Goal: Task Accomplishment & Management: Complete application form

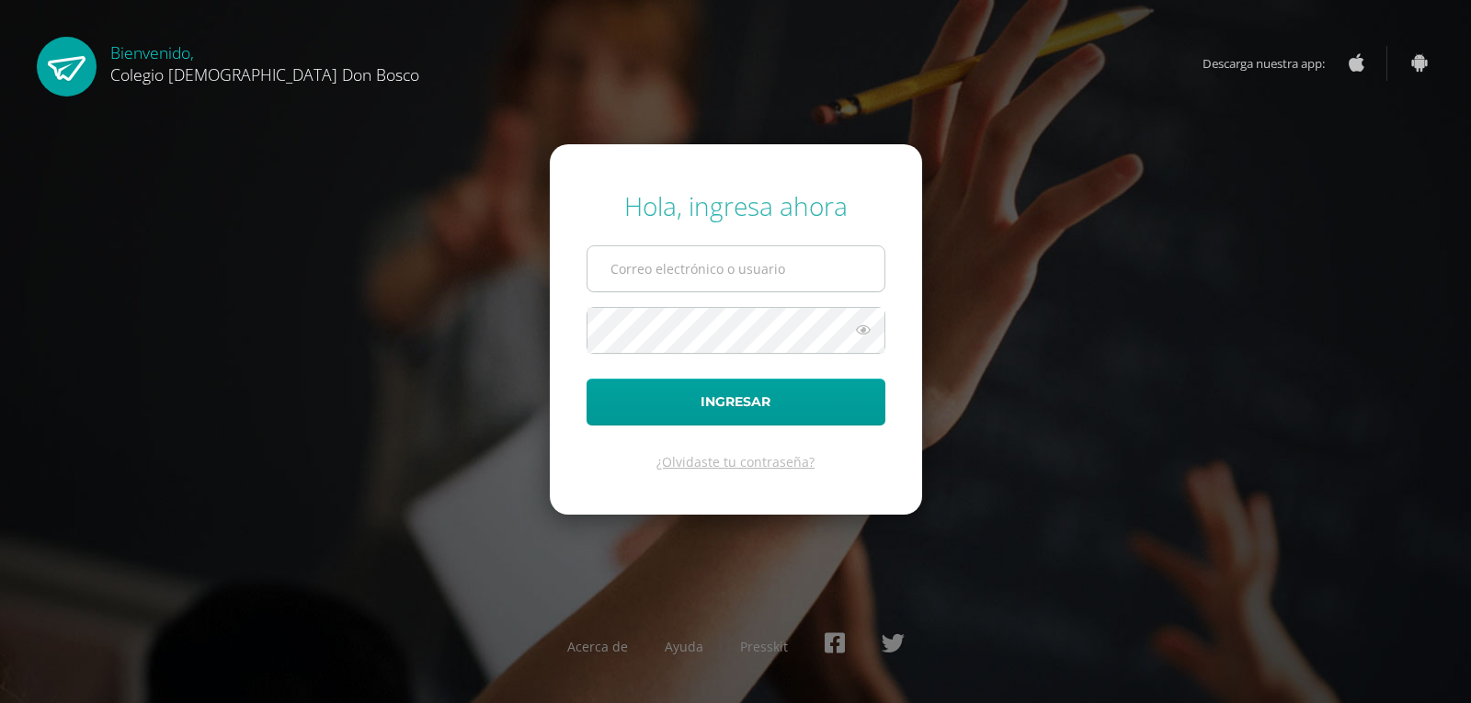
click at [668, 257] on input "text" at bounding box center [735, 268] width 297 height 45
type input "jcajas@donbosco.edu.gt"
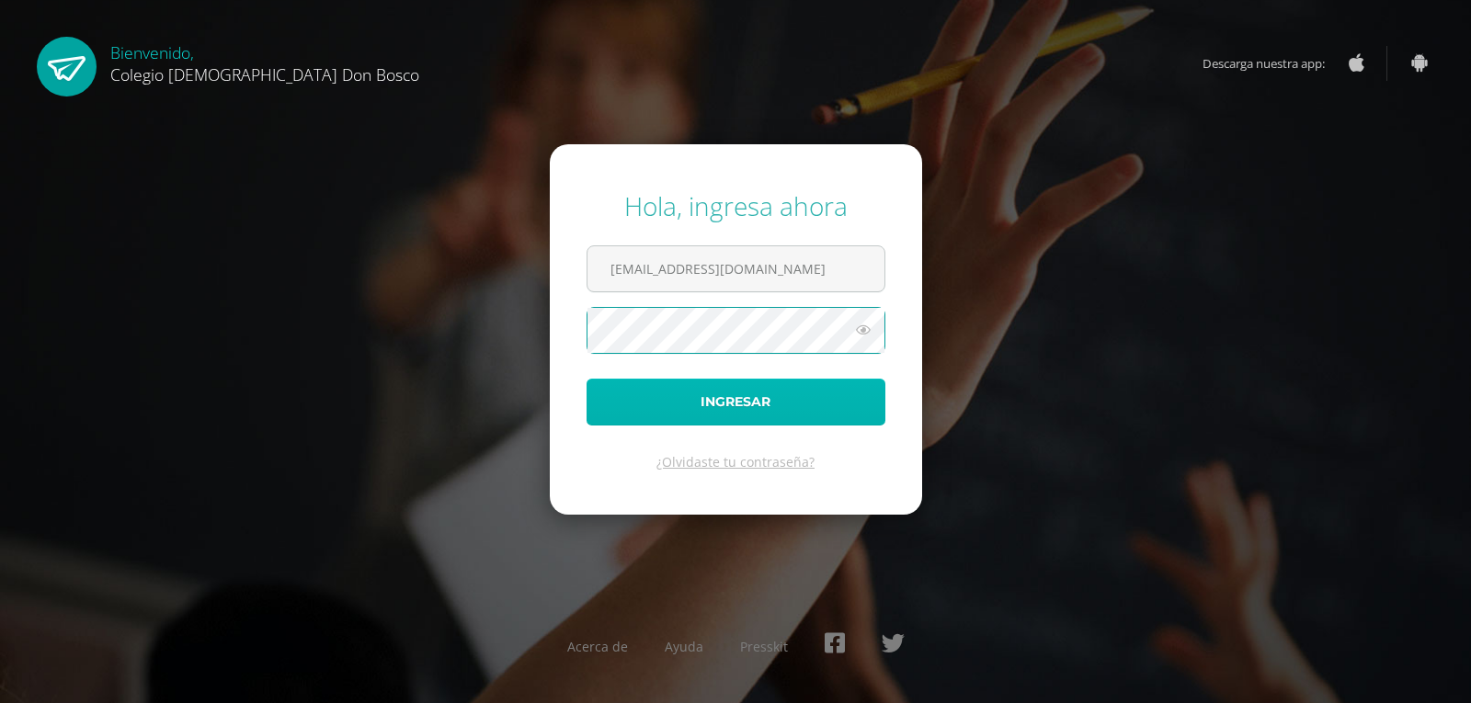
click at [807, 396] on button "Ingresar" at bounding box center [735, 402] width 299 height 47
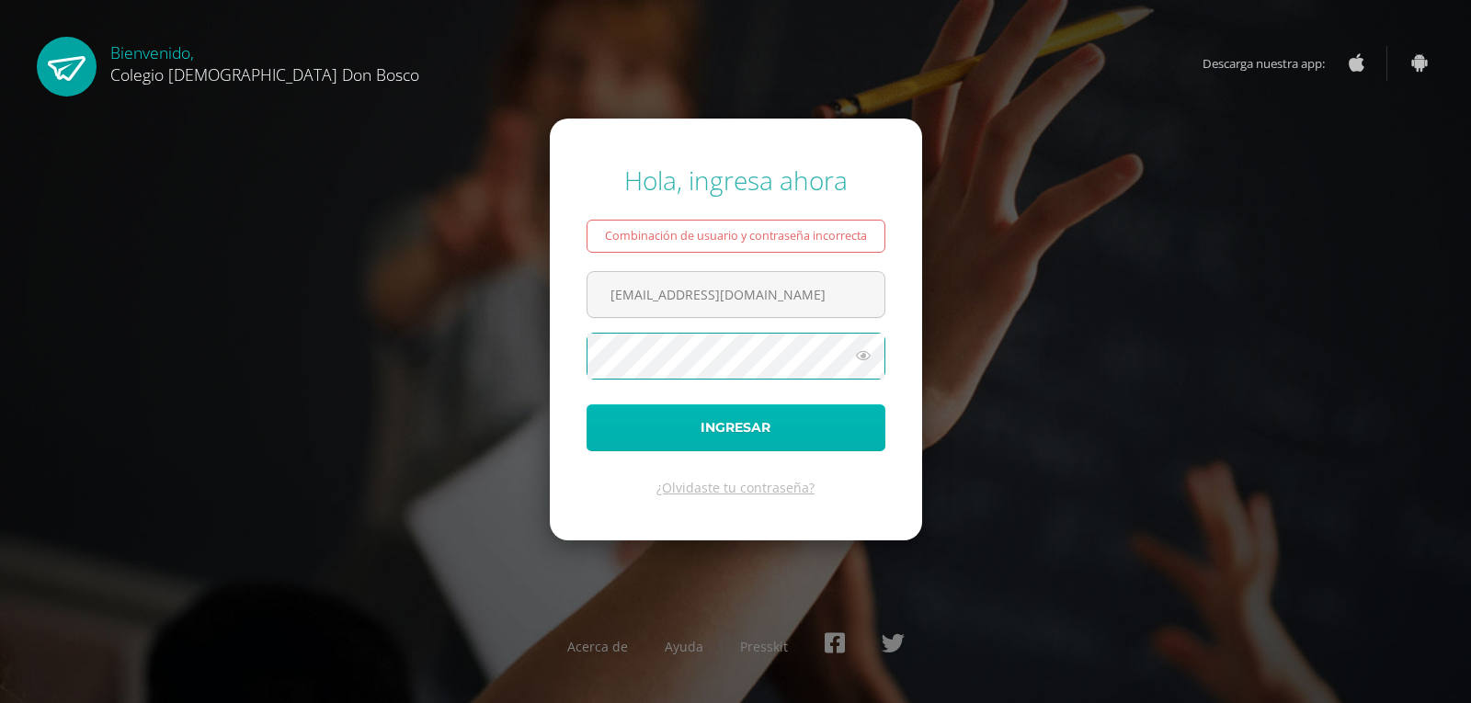
click at [757, 410] on button "Ingresar" at bounding box center [735, 427] width 299 height 47
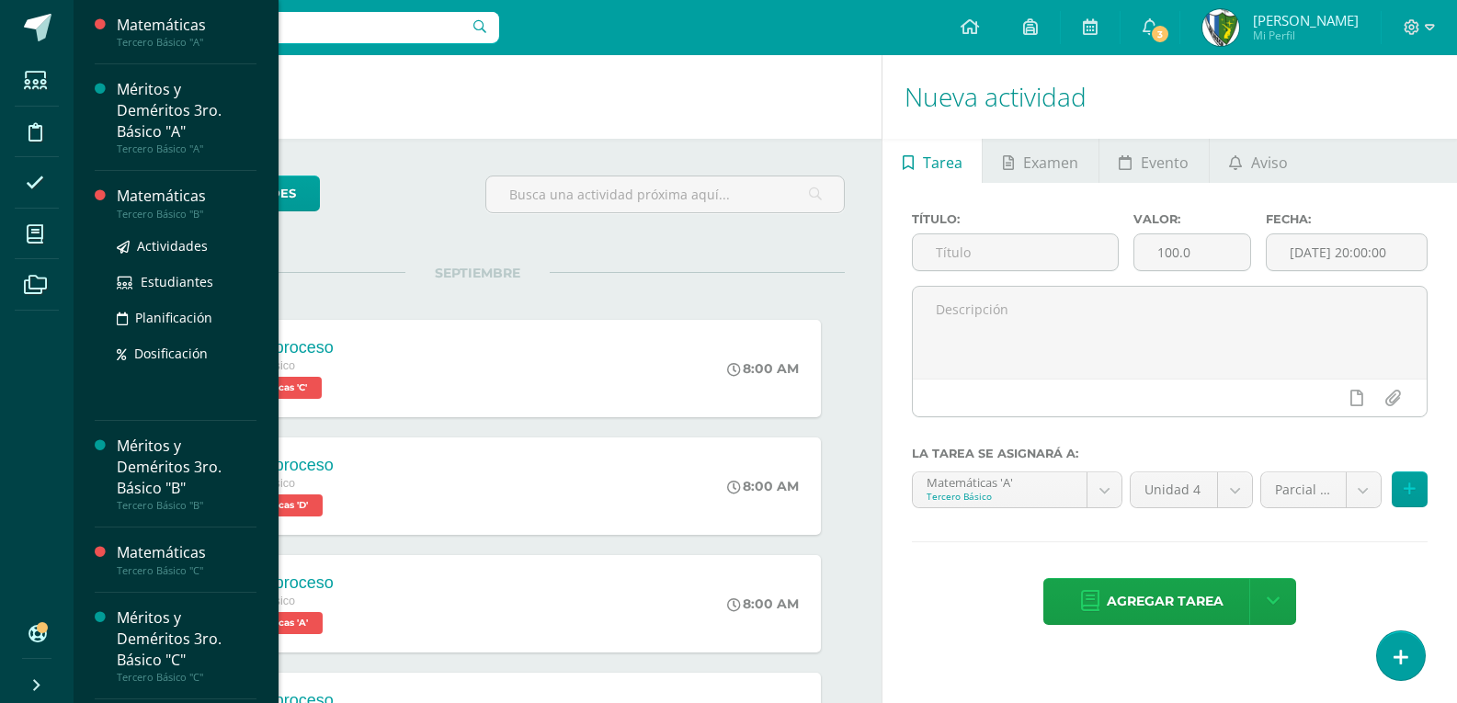
click at [144, 205] on div "Matemáticas" at bounding box center [187, 196] width 140 height 21
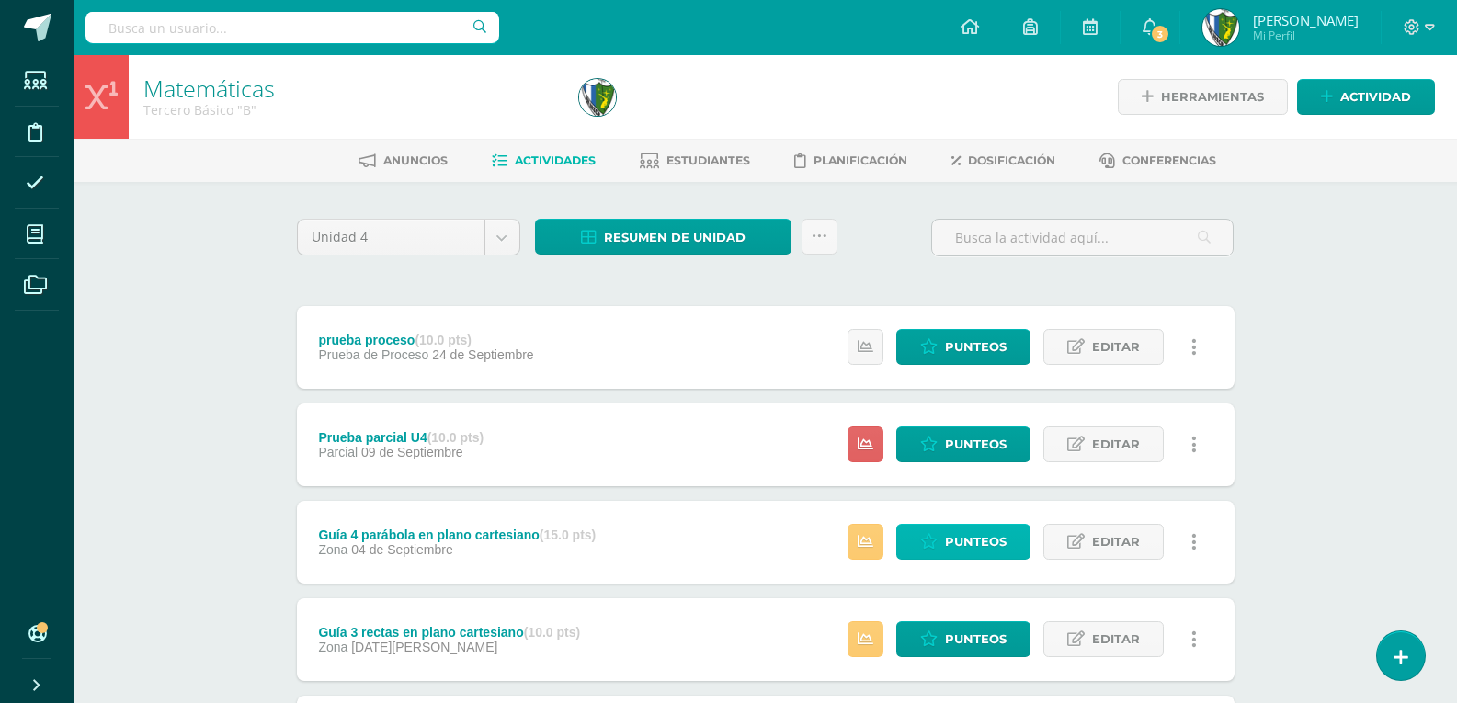
click at [947, 533] on span "Punteos" at bounding box center [976, 542] width 62 height 34
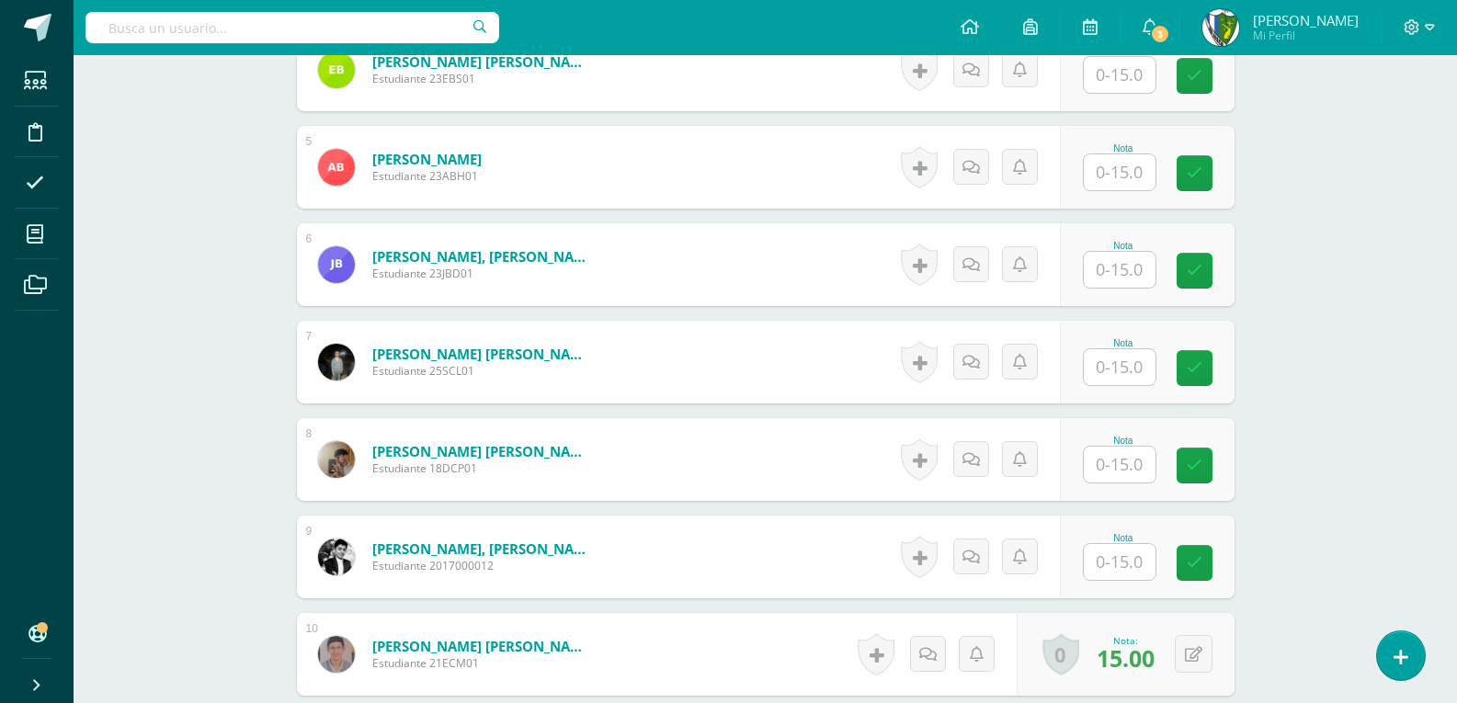
scroll to position [1104, 0]
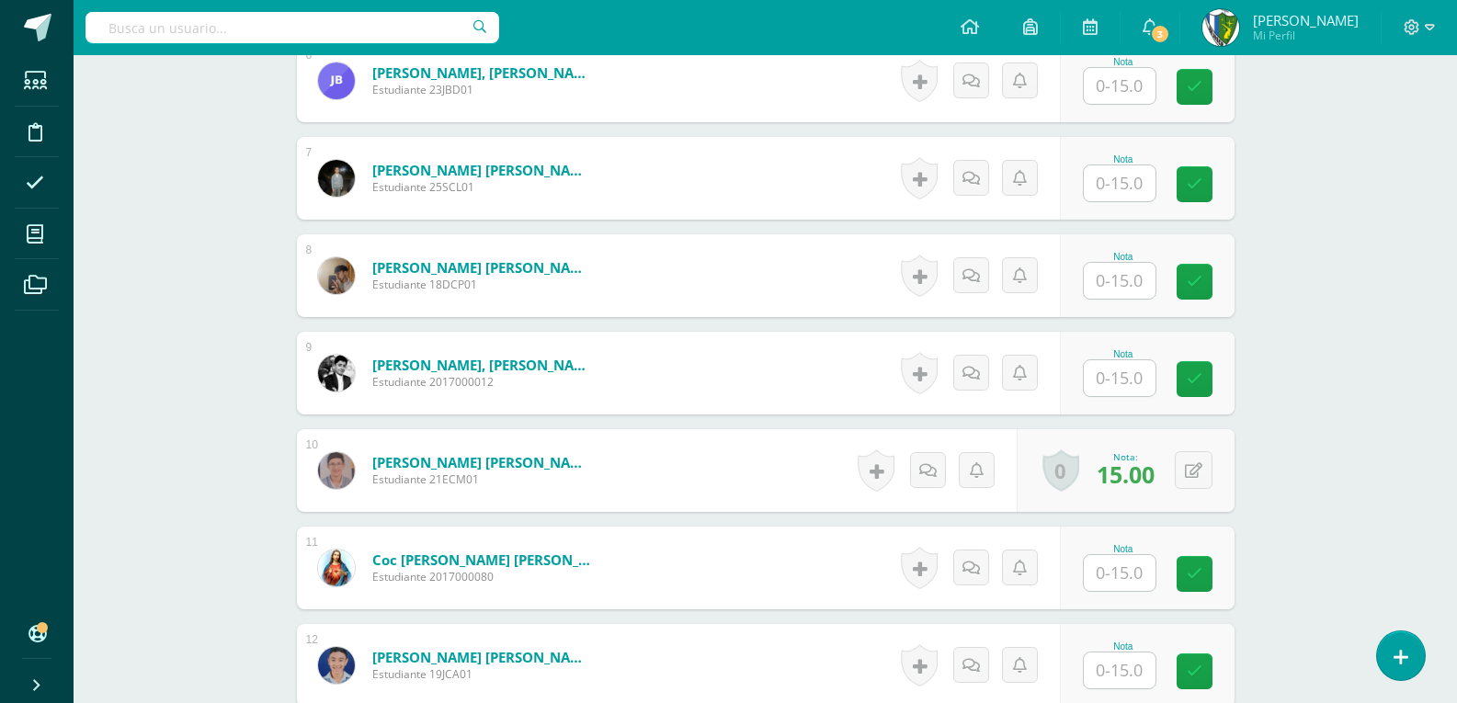
click at [1097, 280] on input "text" at bounding box center [1120, 281] width 72 height 36
type input "15"
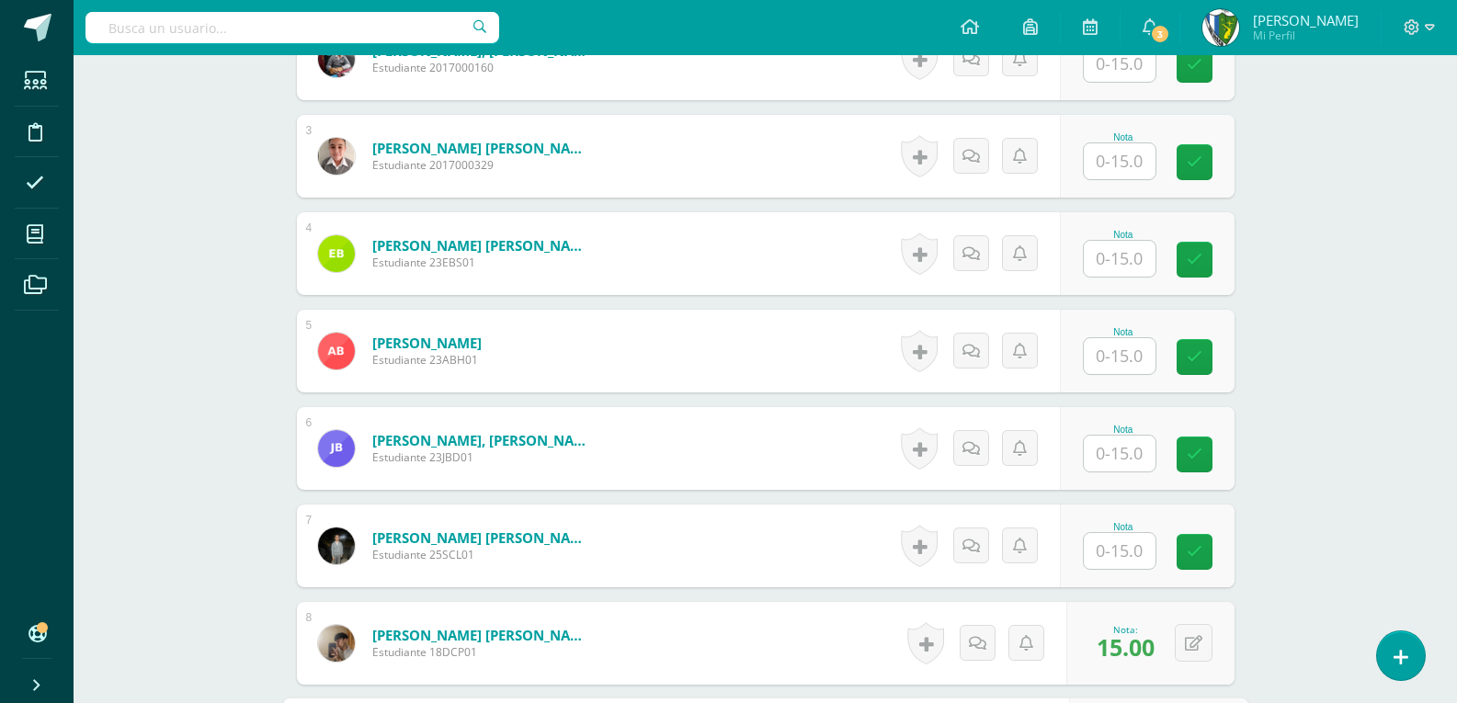
scroll to position [644, 0]
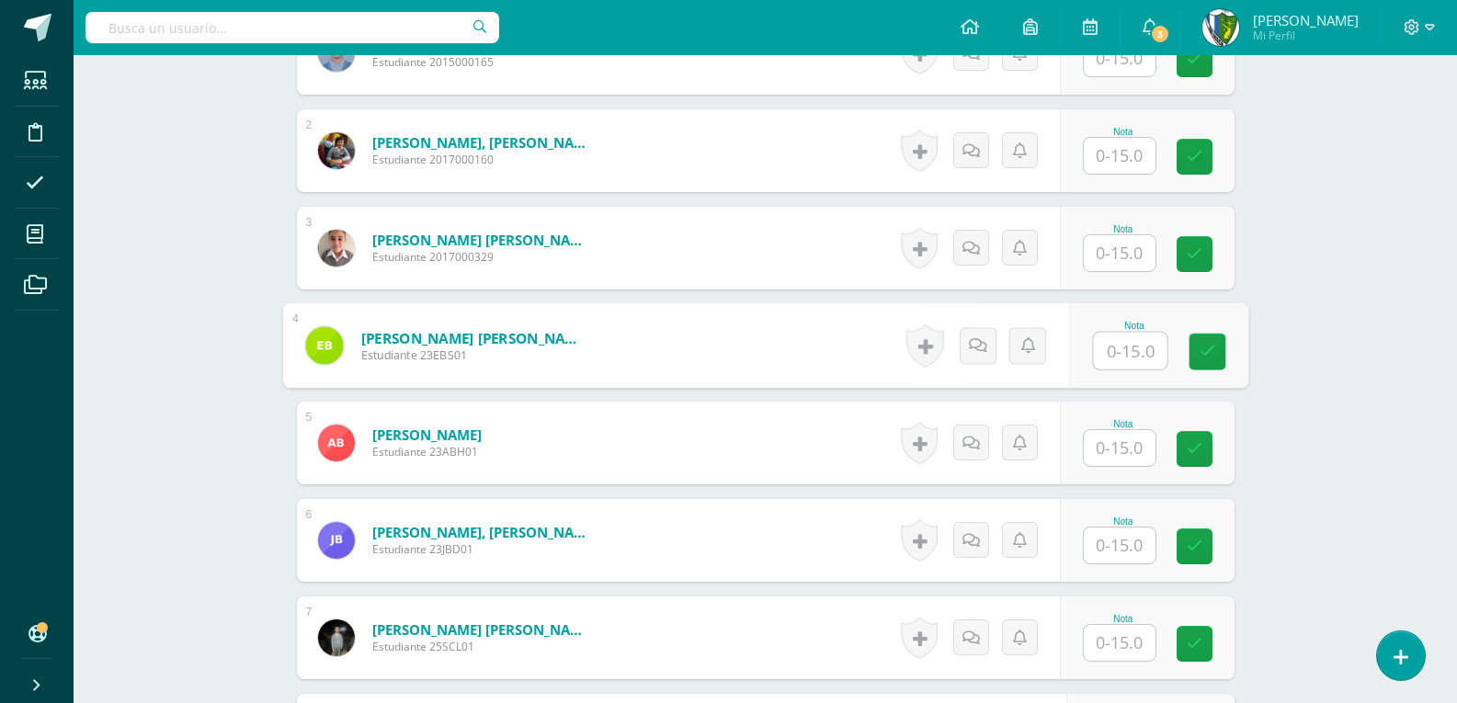
click at [1111, 349] on input "text" at bounding box center [1130, 351] width 74 height 37
type input "15"
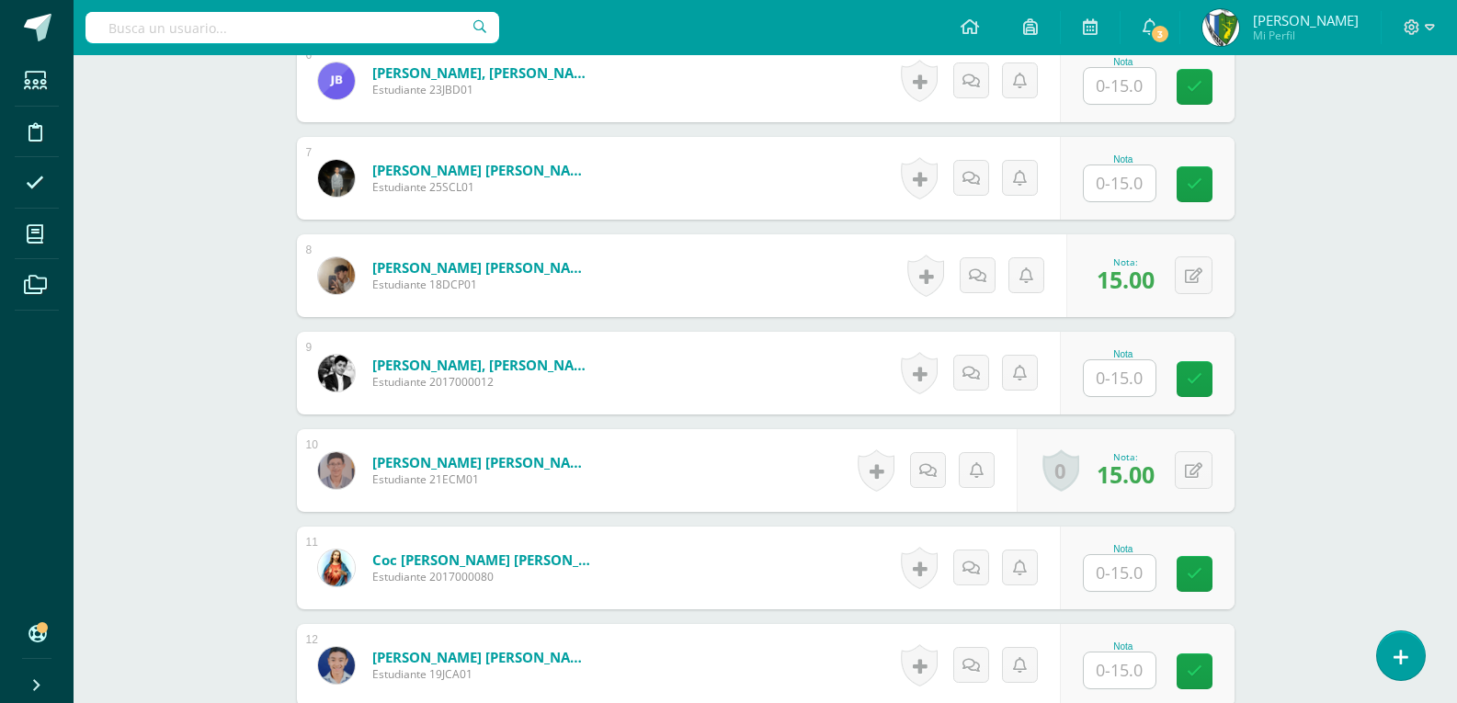
scroll to position [1196, 0]
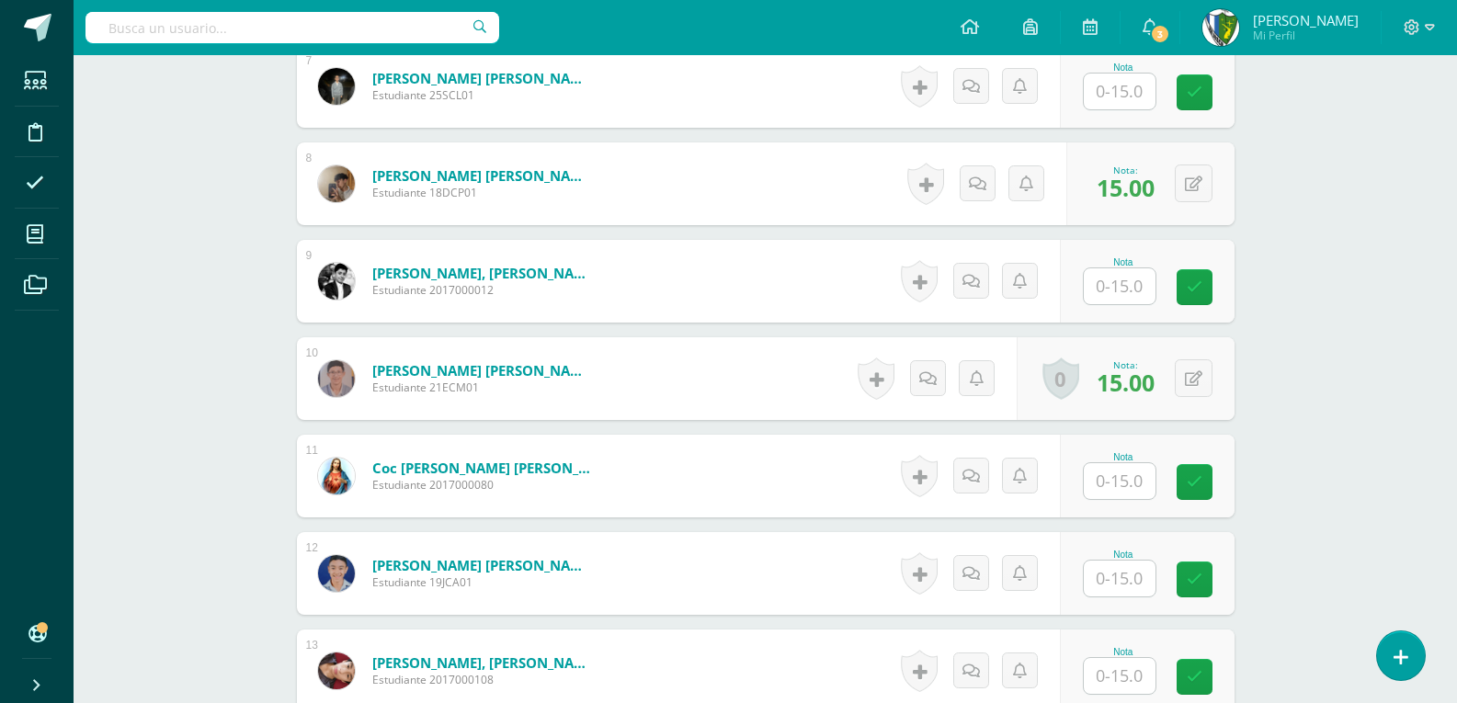
click at [1143, 578] on input "text" at bounding box center [1120, 579] width 72 height 36
type input "15"
click at [1108, 473] on input "text" at bounding box center [1130, 481] width 74 height 37
type input "15"
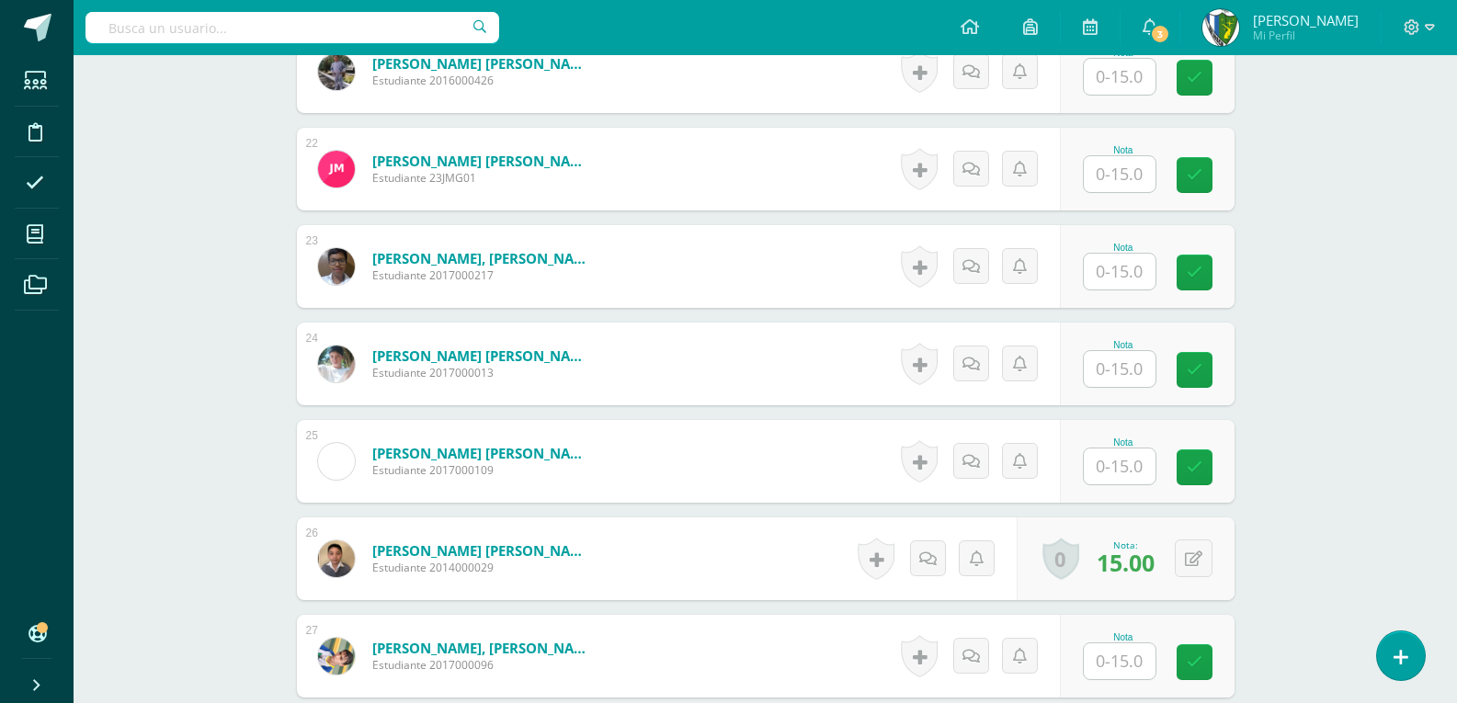
scroll to position [2667, 0]
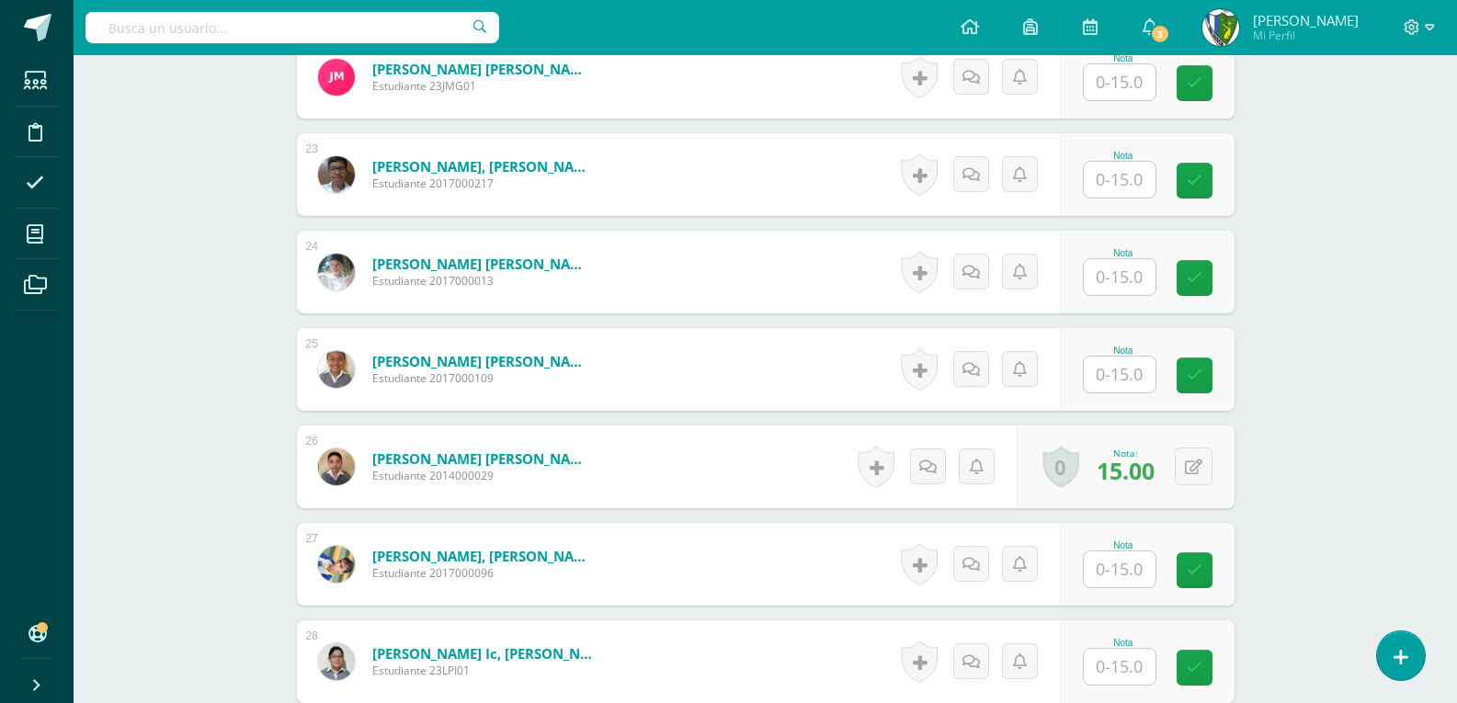
click at [1132, 372] on input "text" at bounding box center [1120, 375] width 72 height 36
type input "15"
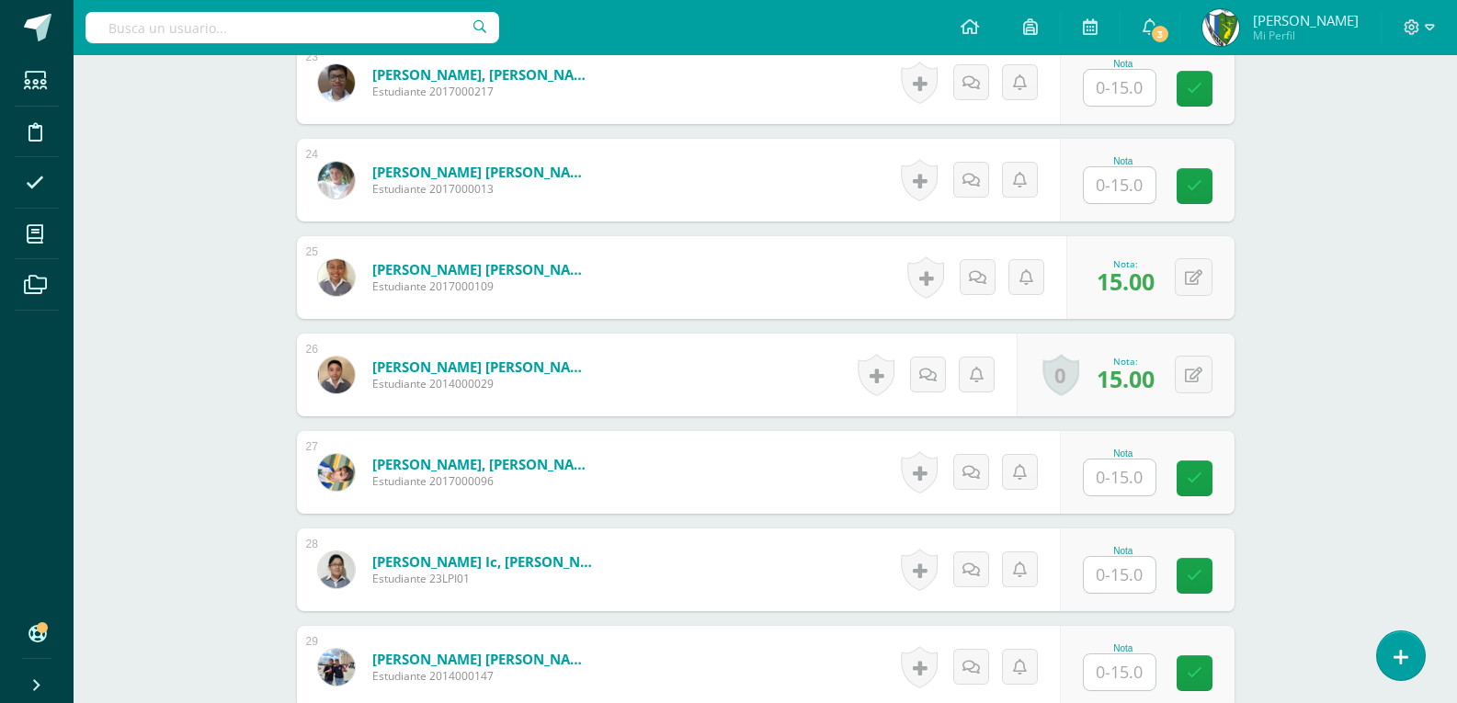
click at [1124, 474] on input "text" at bounding box center [1120, 478] width 72 height 36
type input "15"
click at [1134, 197] on input "text" at bounding box center [1120, 185] width 72 height 36
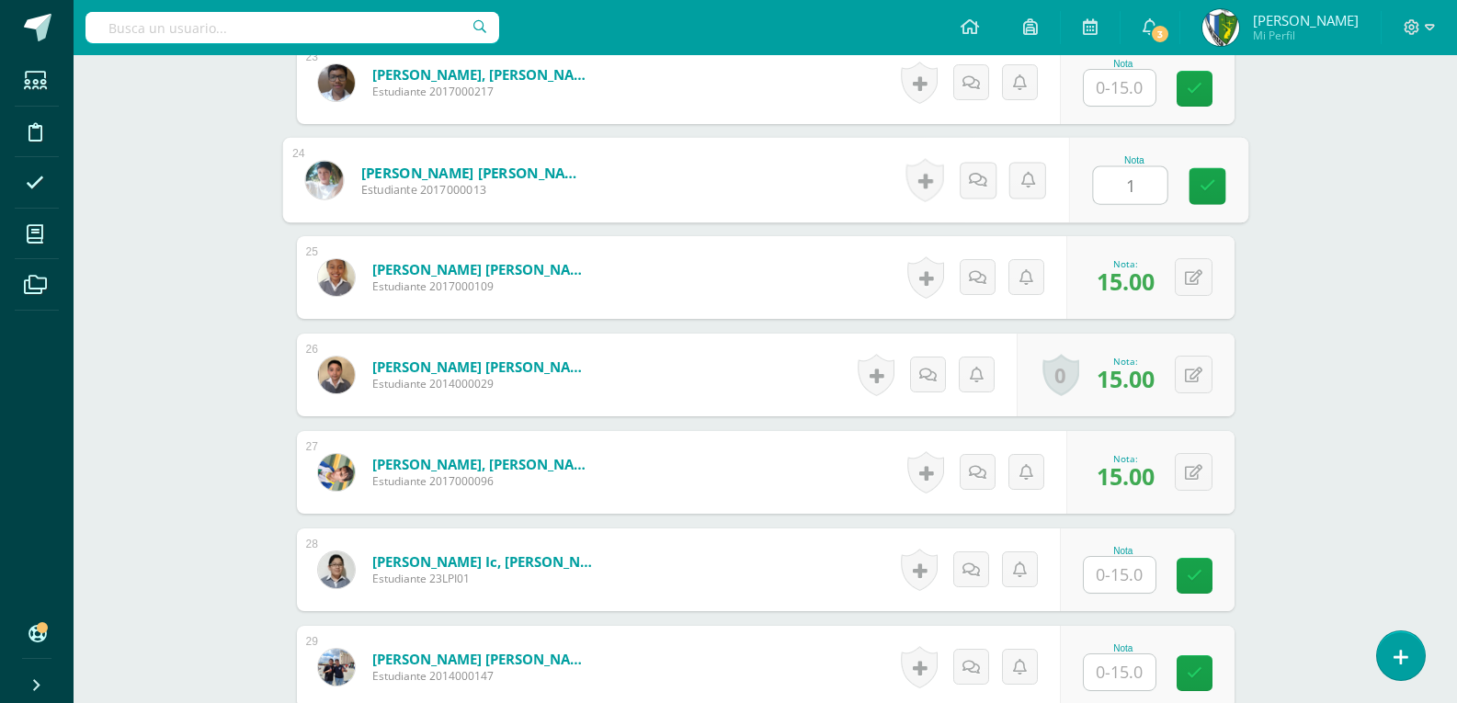
type input "15"
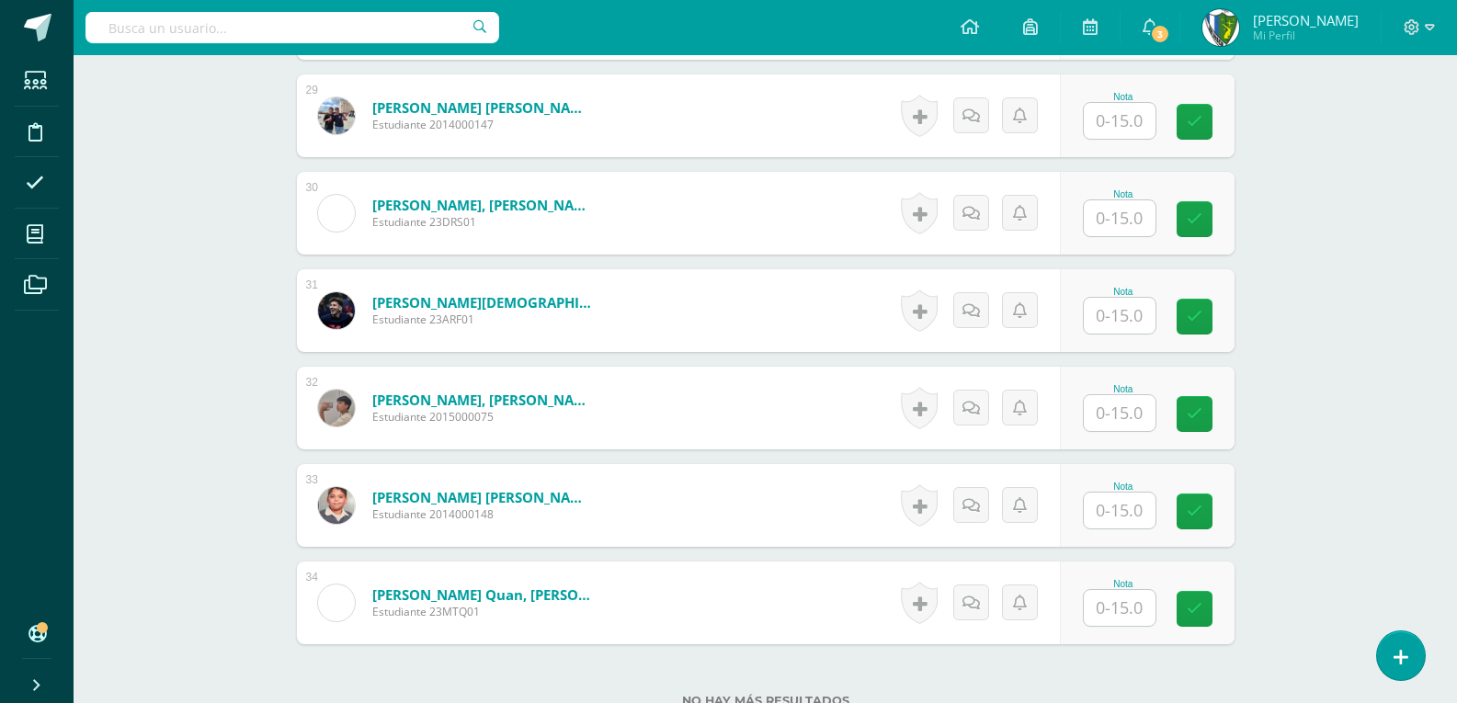
scroll to position [3402, 0]
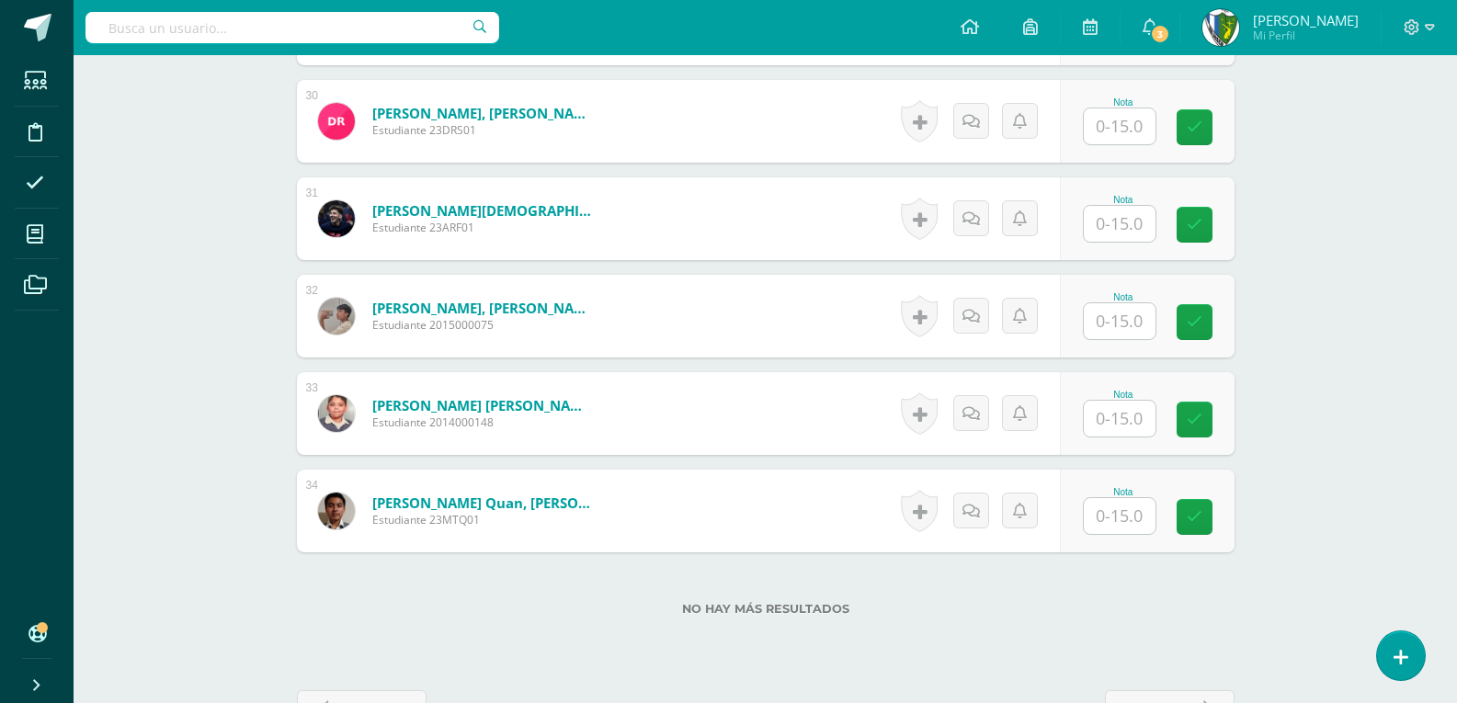
click at [1144, 417] on input "text" at bounding box center [1120, 419] width 72 height 36
type input "15"
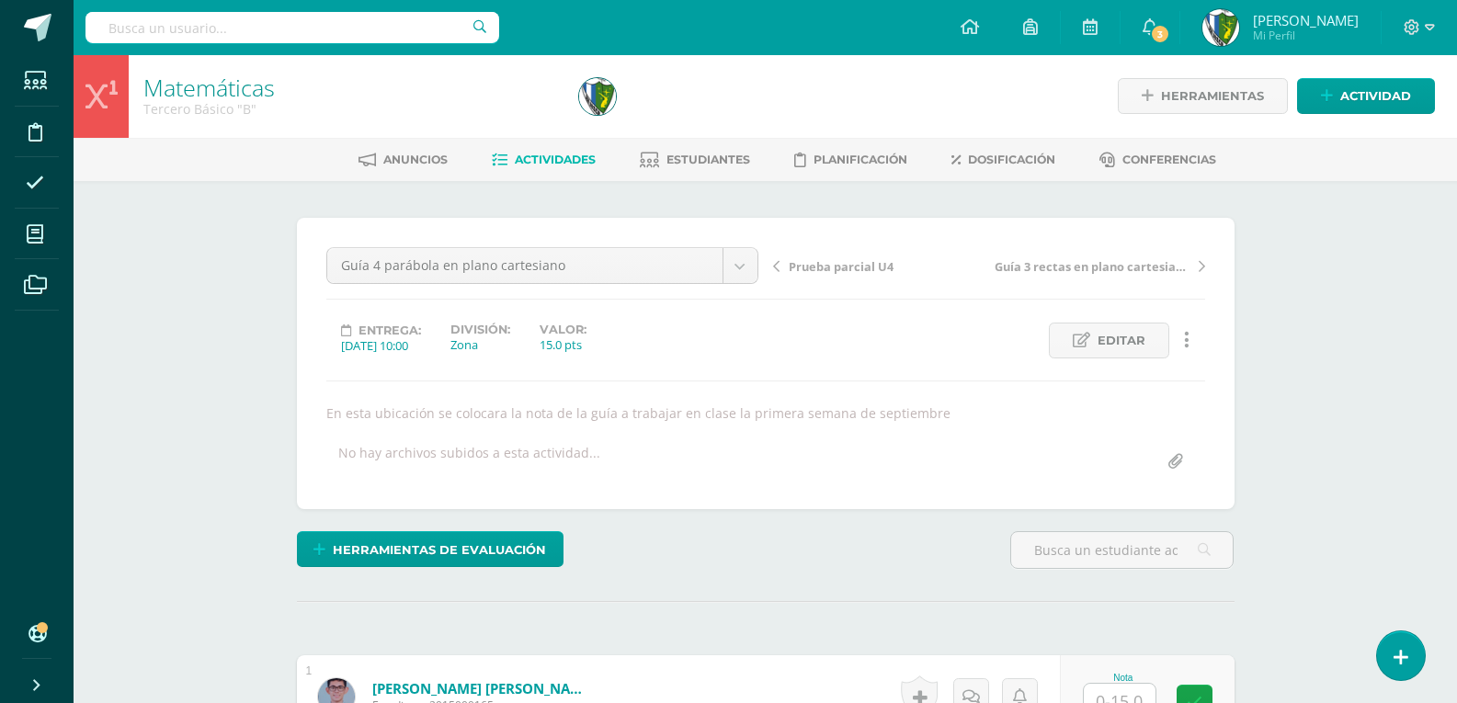
scroll to position [369, 0]
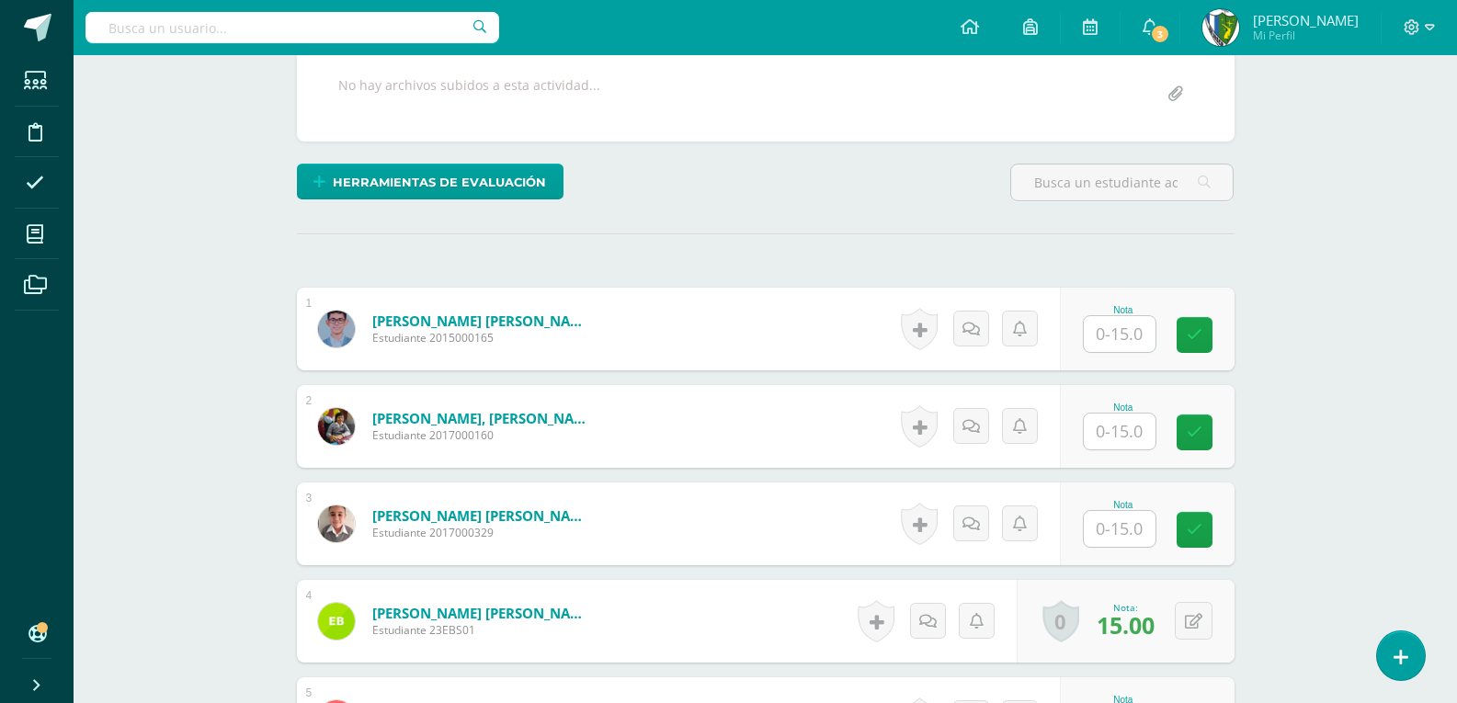
click at [1129, 339] on input "text" at bounding box center [1120, 334] width 72 height 36
type input "15"
click at [1125, 526] on input "text" at bounding box center [1120, 529] width 72 height 36
type input "15"
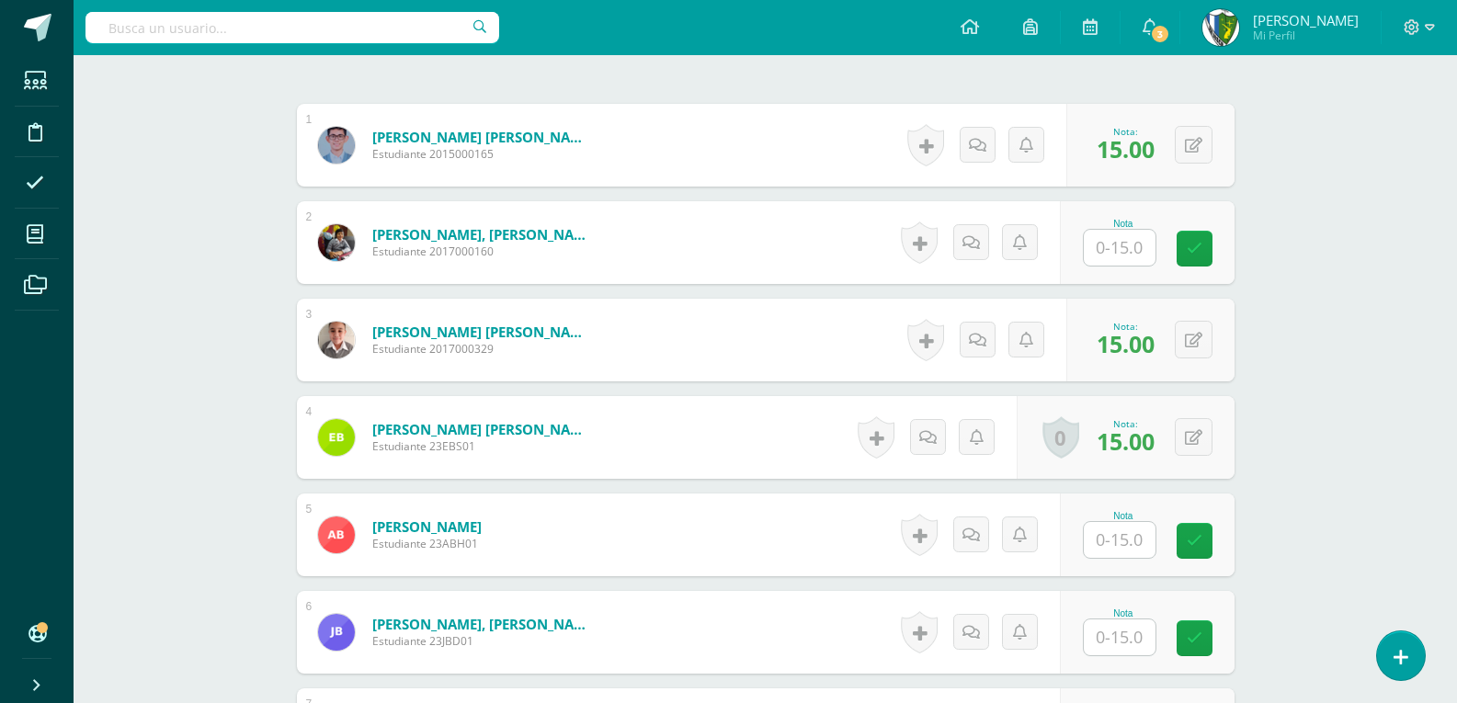
click at [1110, 535] on input "text" at bounding box center [1120, 540] width 72 height 36
type input "15"
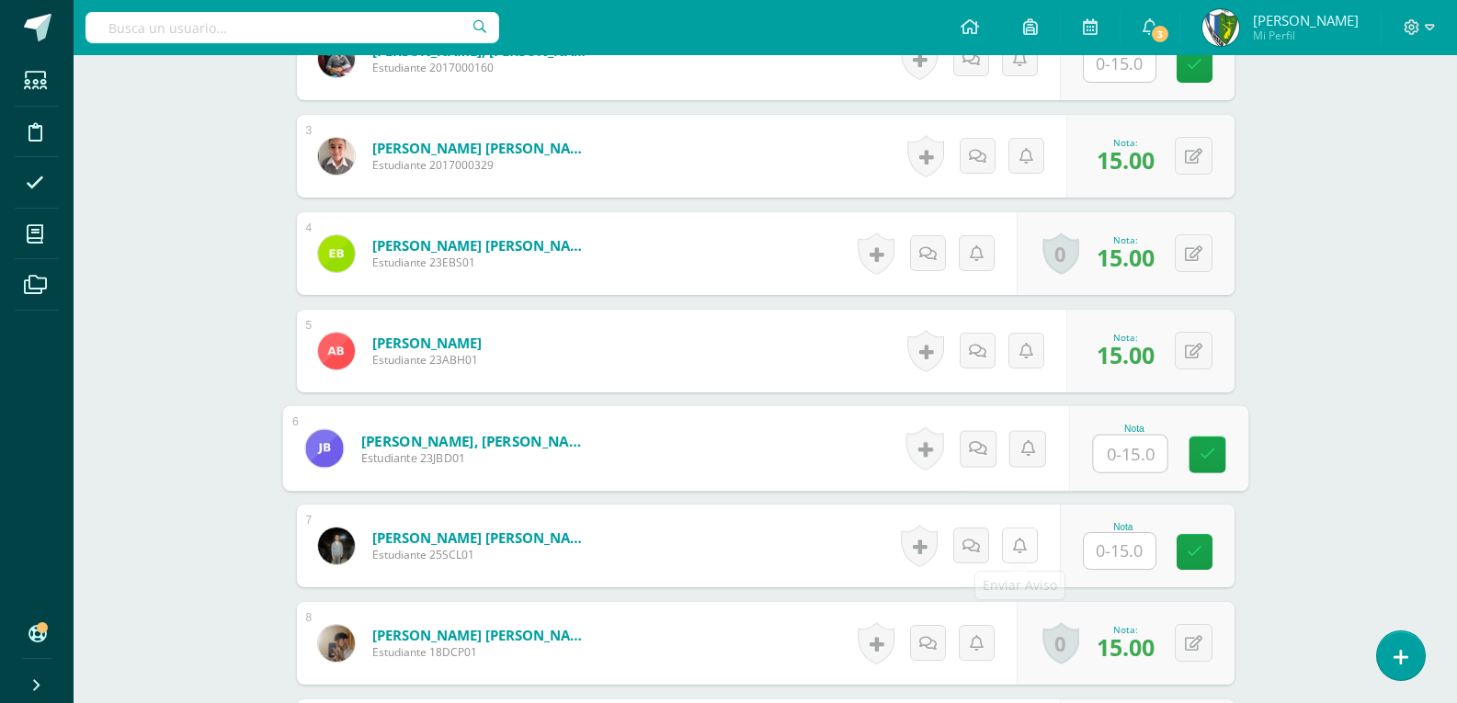
scroll to position [828, 0]
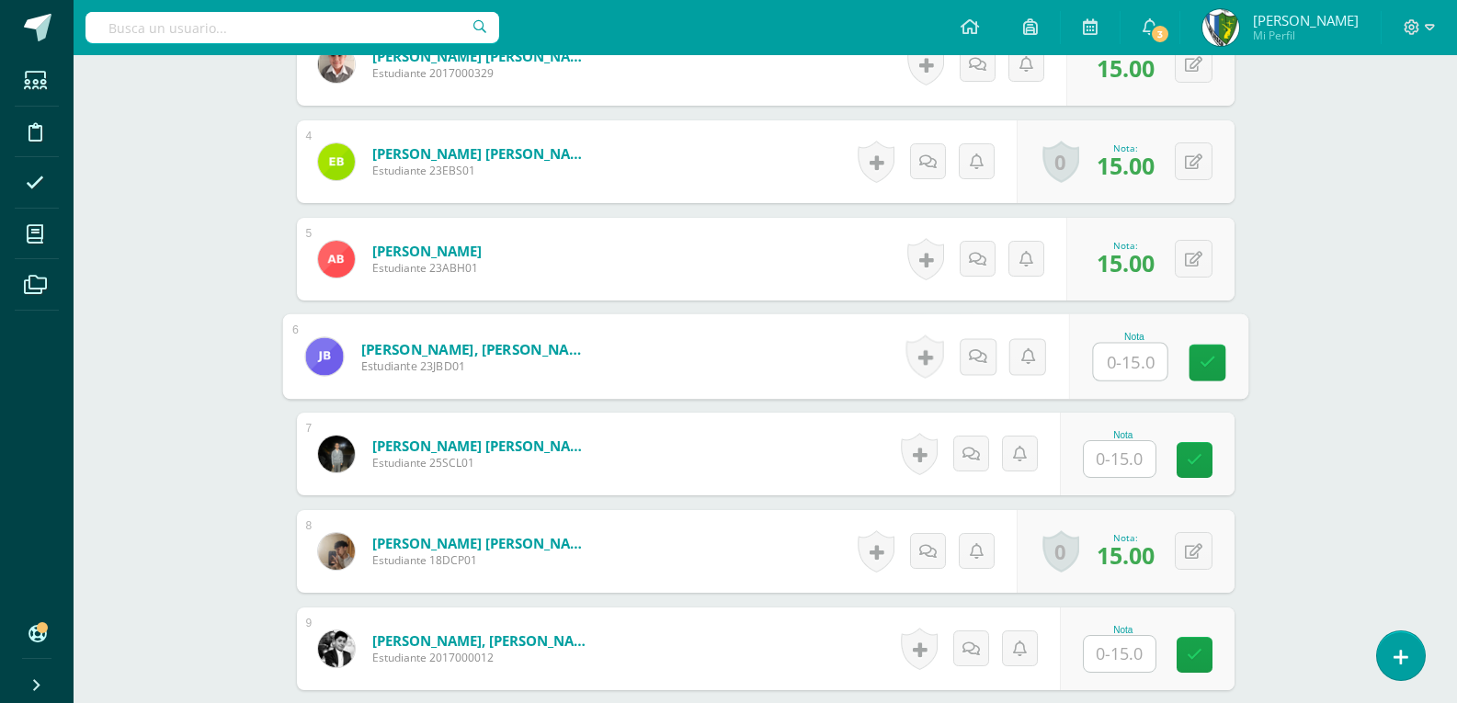
click at [1119, 459] on input "text" at bounding box center [1120, 459] width 72 height 36
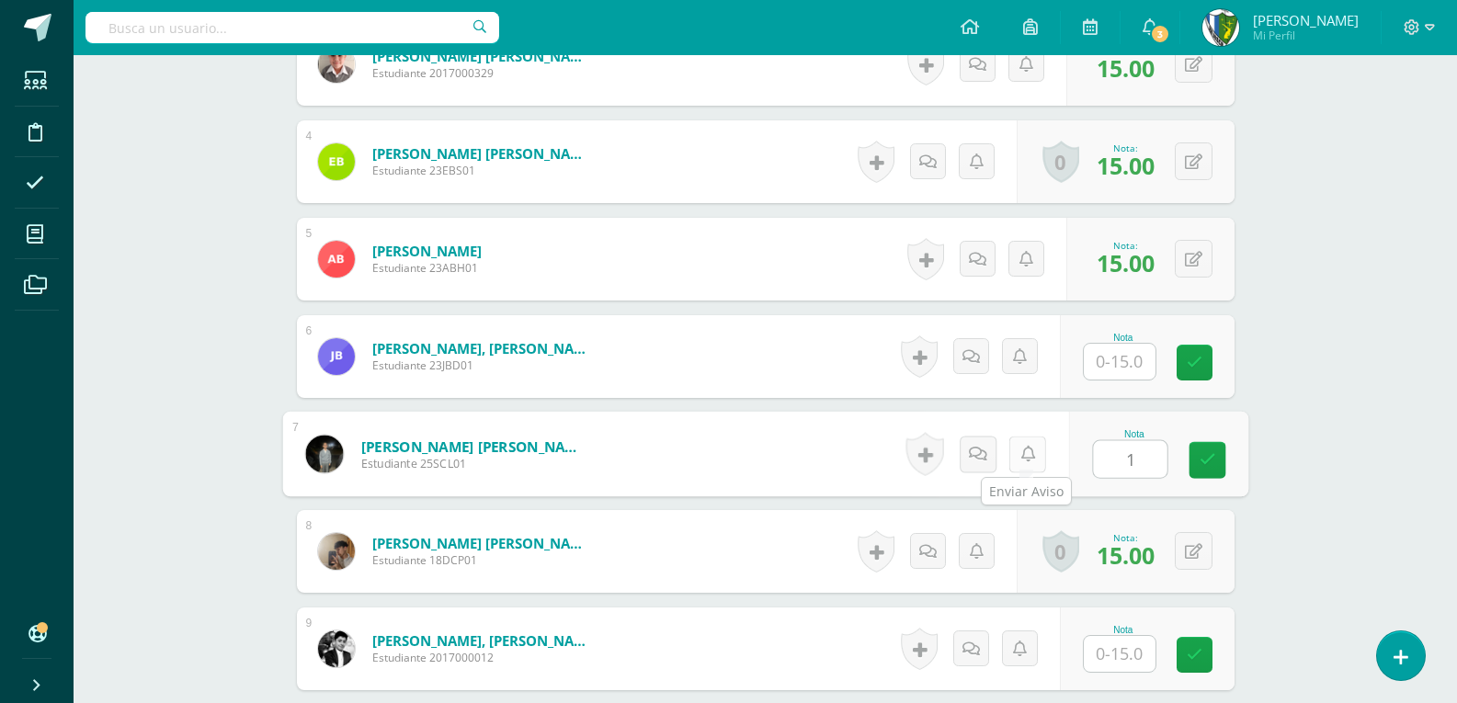
type input "15"
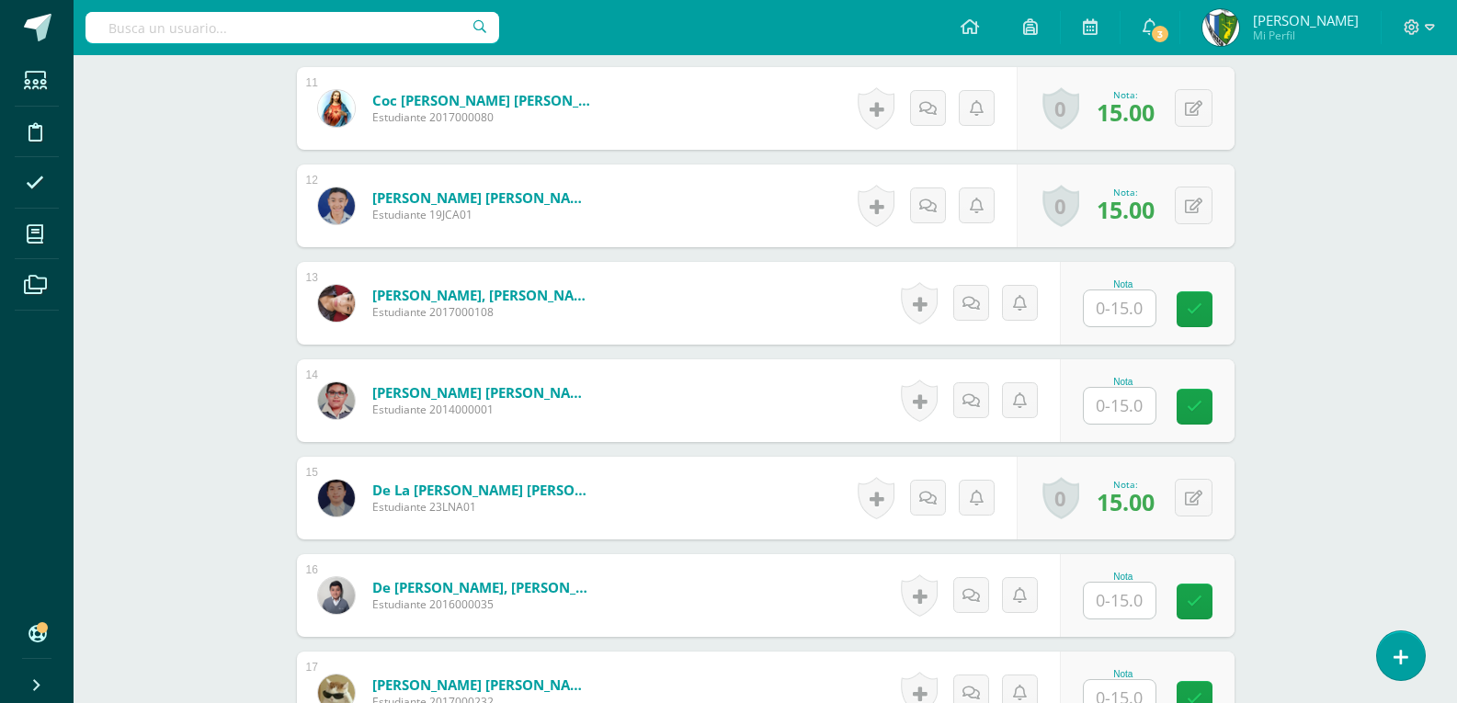
scroll to position [1656, 0]
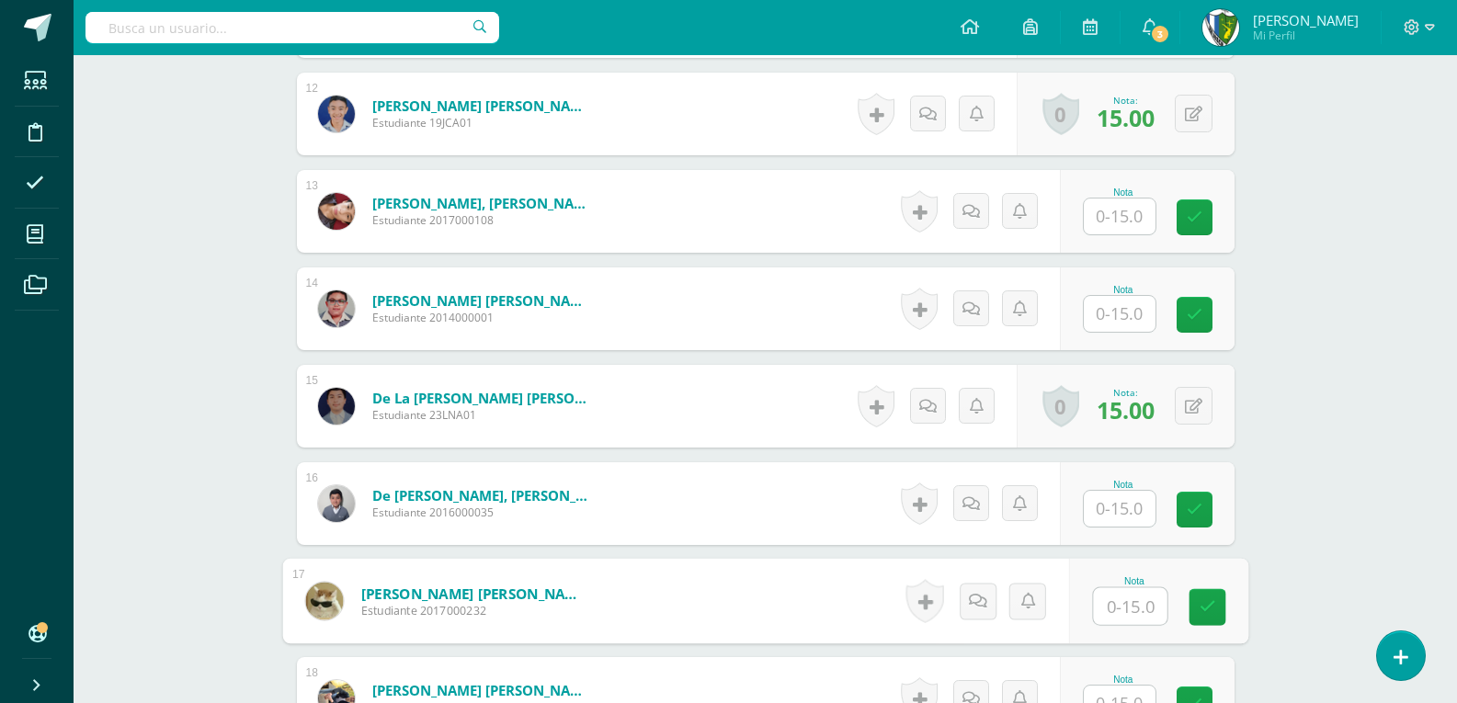
click at [1109, 607] on input "text" at bounding box center [1130, 606] width 74 height 37
type input "15"
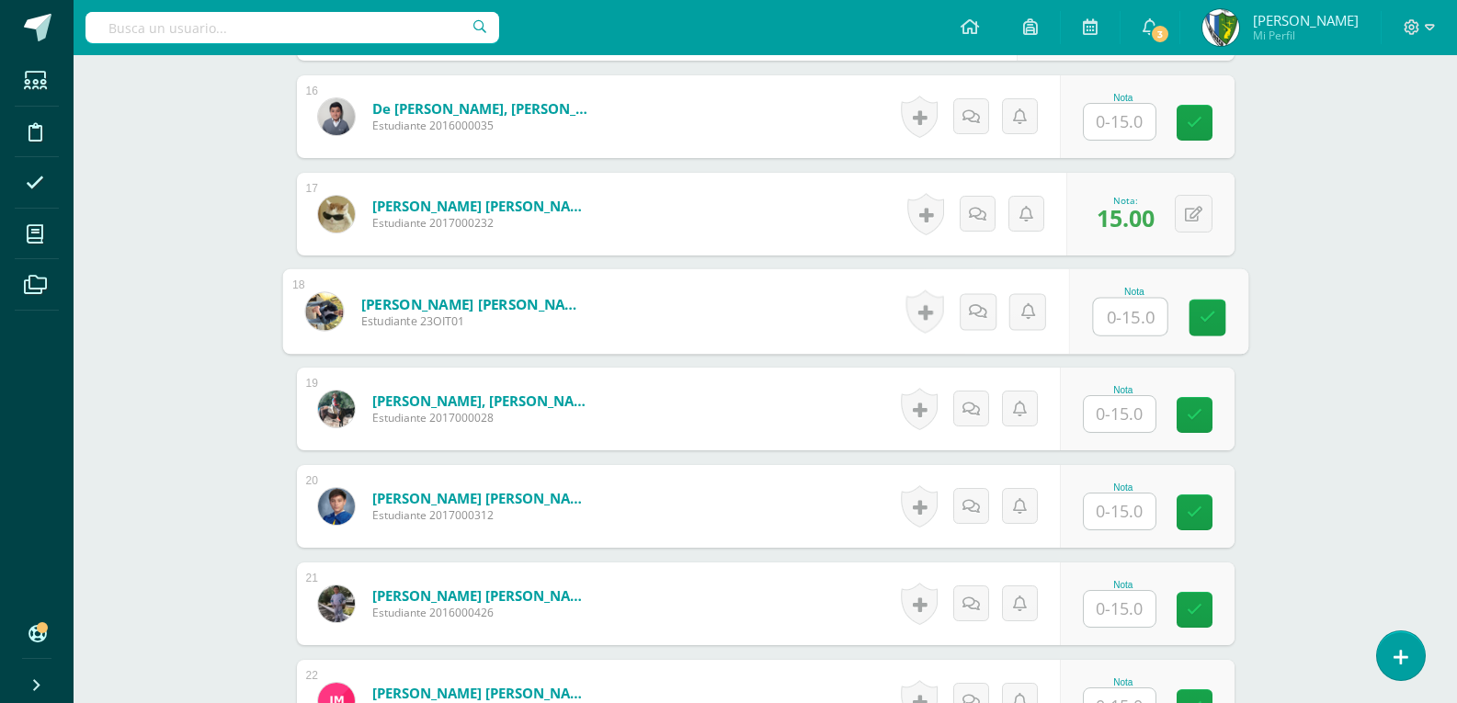
scroll to position [2134, 0]
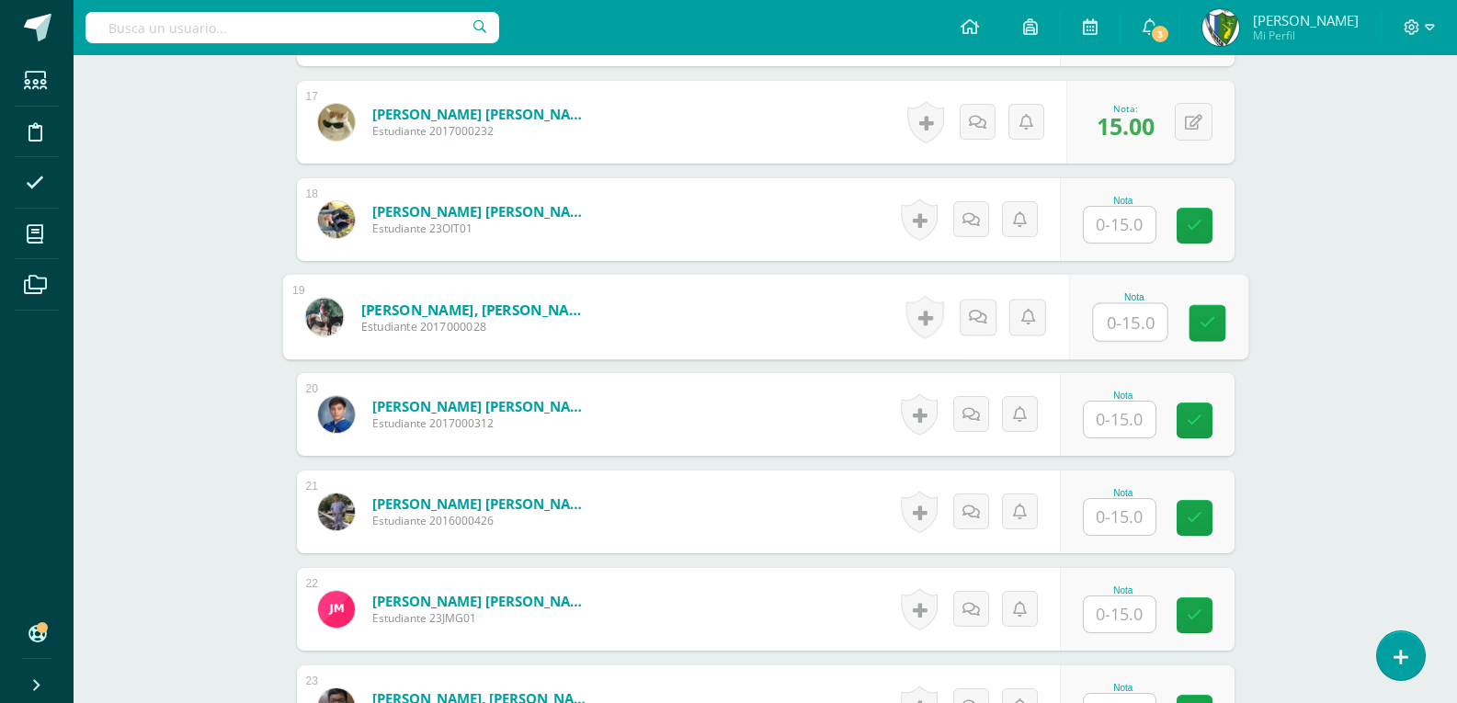
click at [1126, 315] on input "text" at bounding box center [1130, 322] width 74 height 37
type input "15"
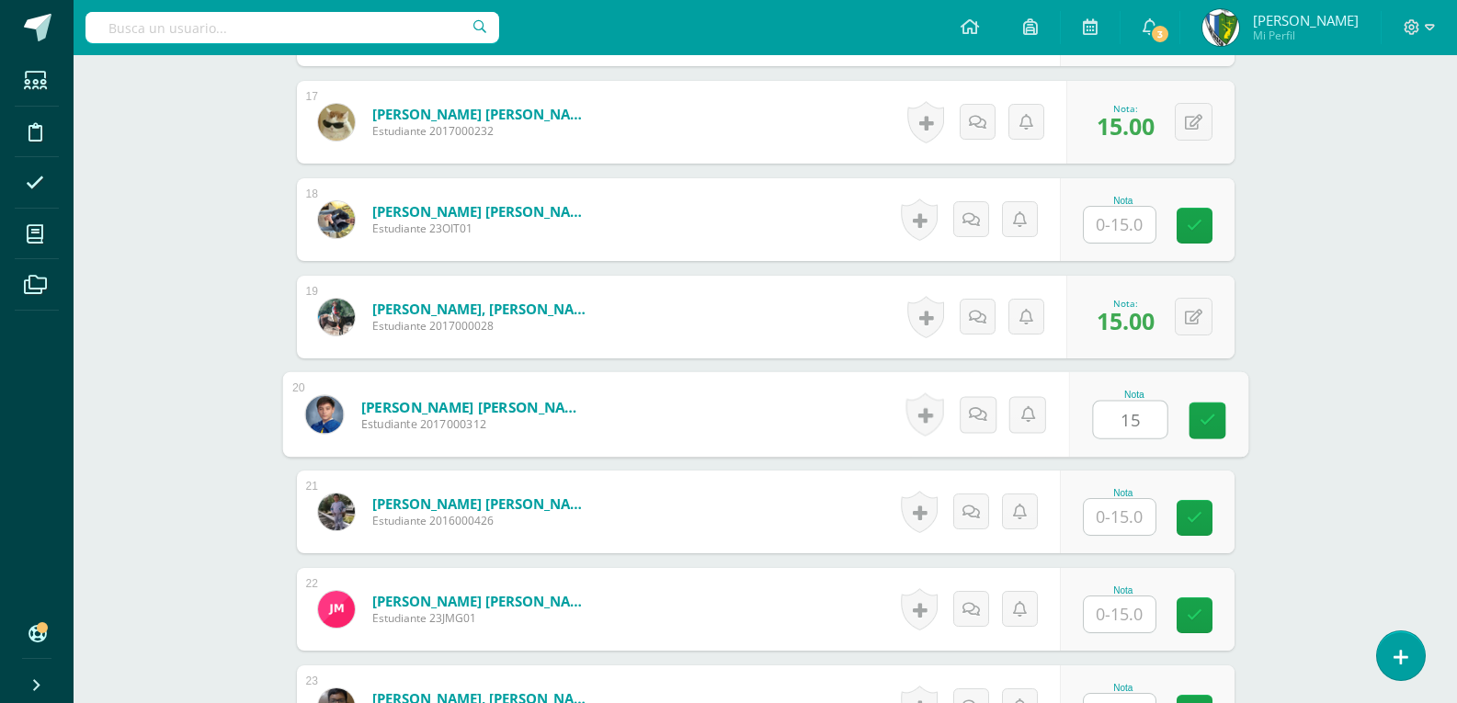
type input "15"
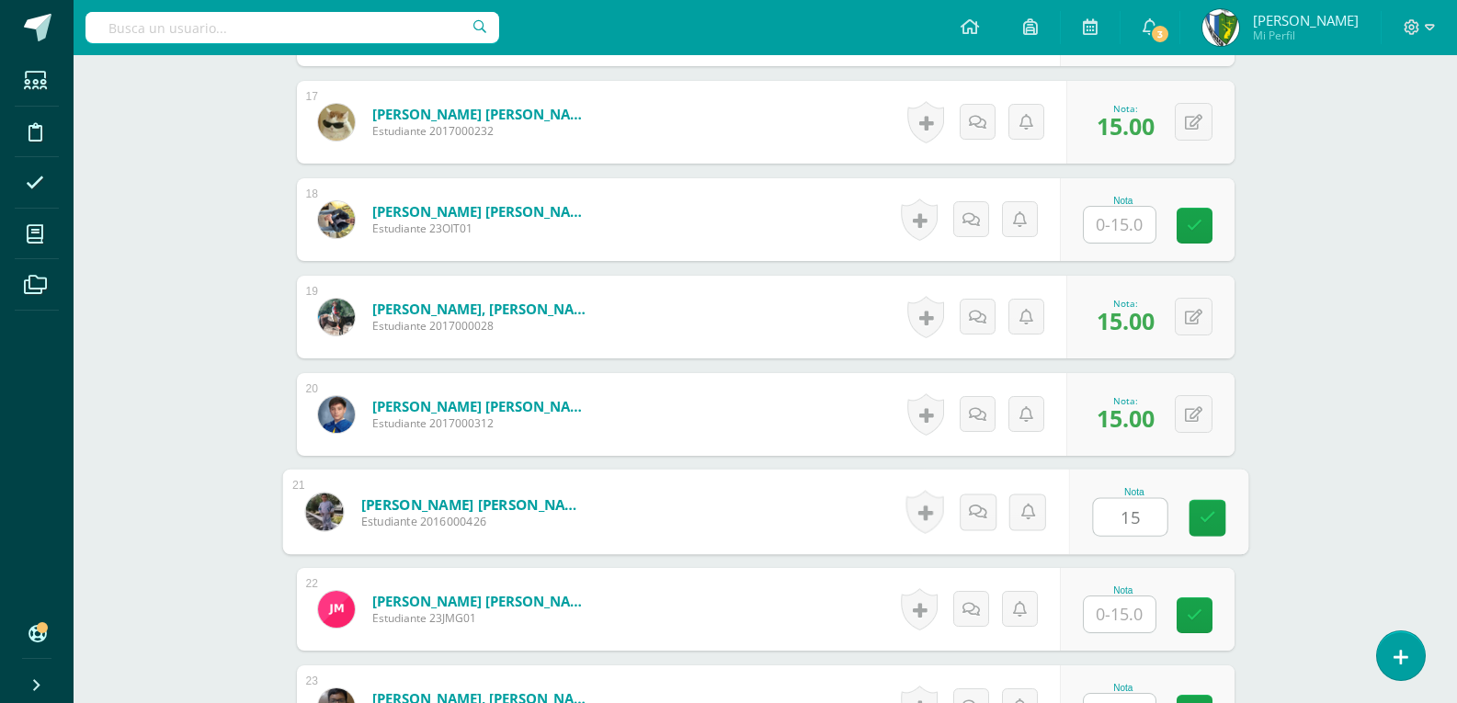
type input "15"
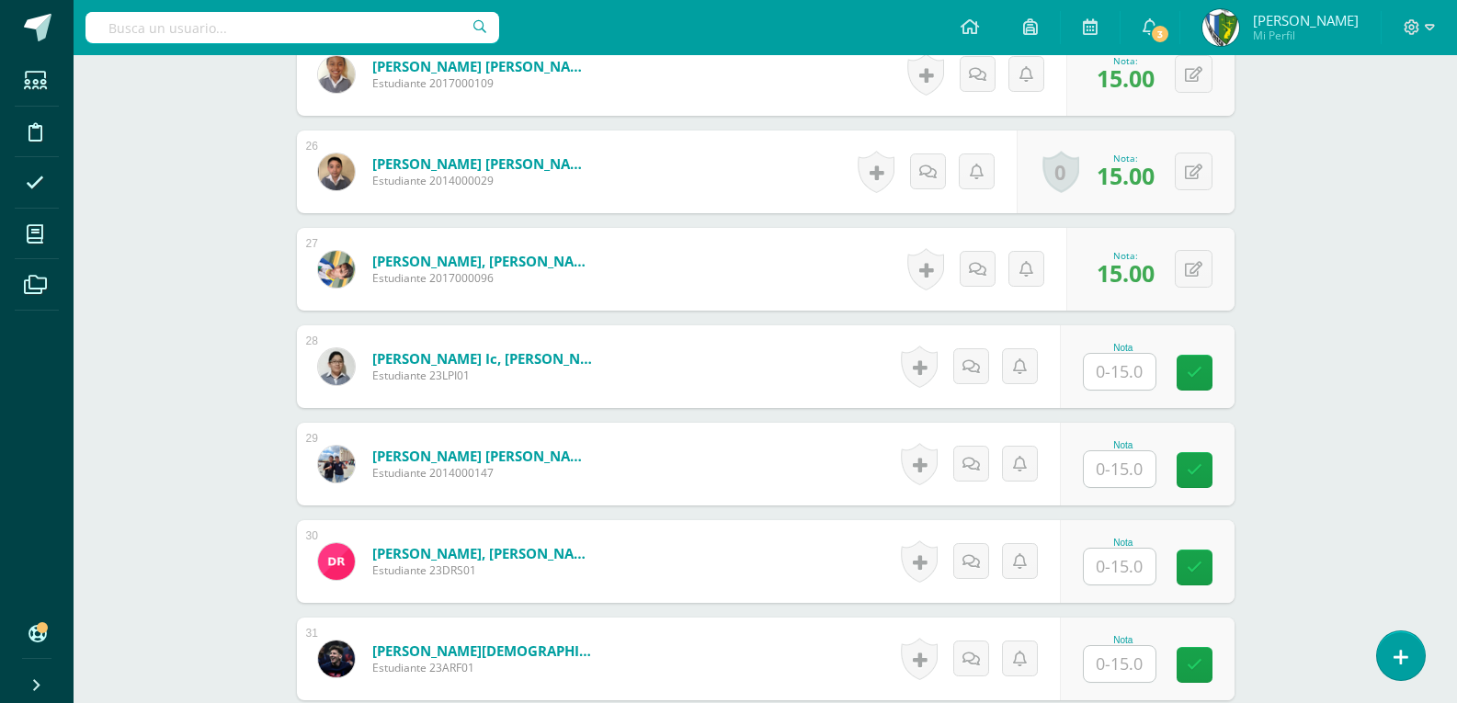
scroll to position [3054, 0]
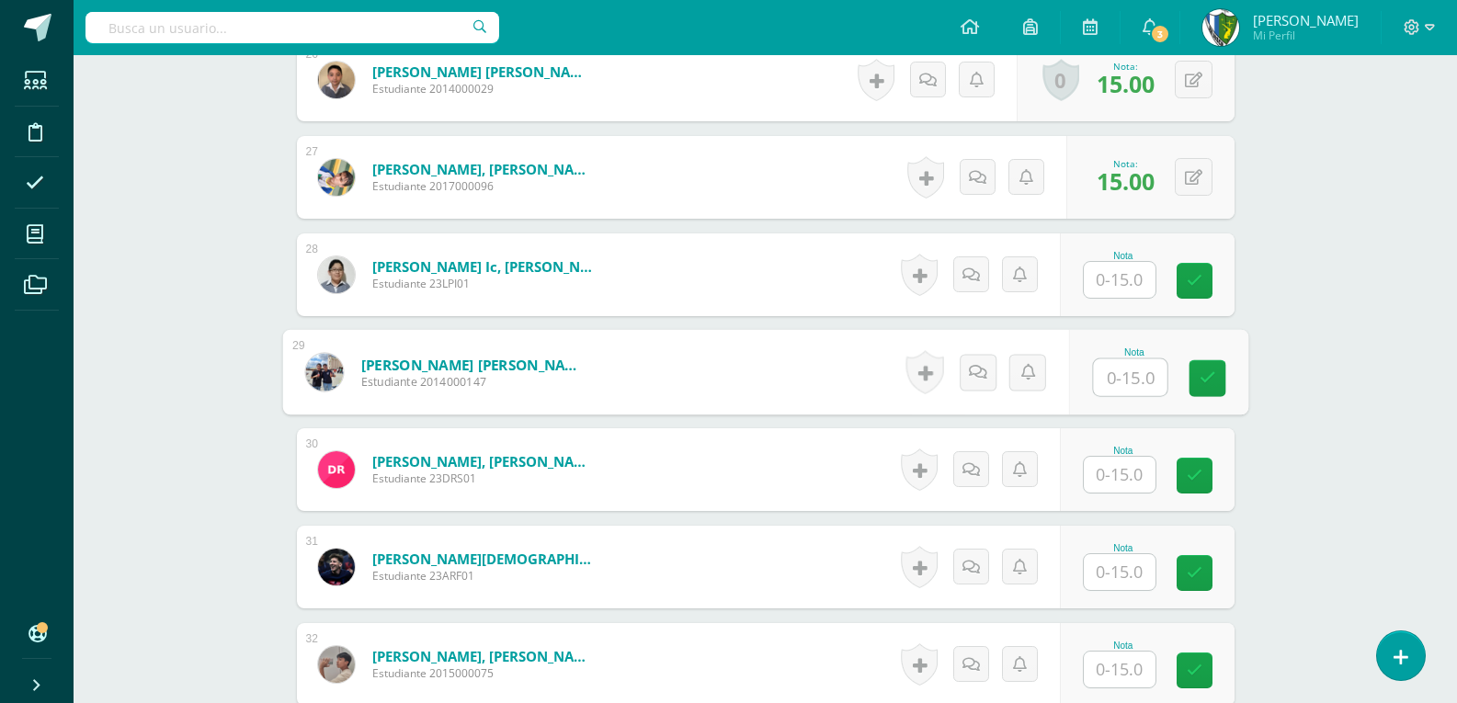
click at [1123, 374] on input "text" at bounding box center [1130, 377] width 74 height 37
type input "15"
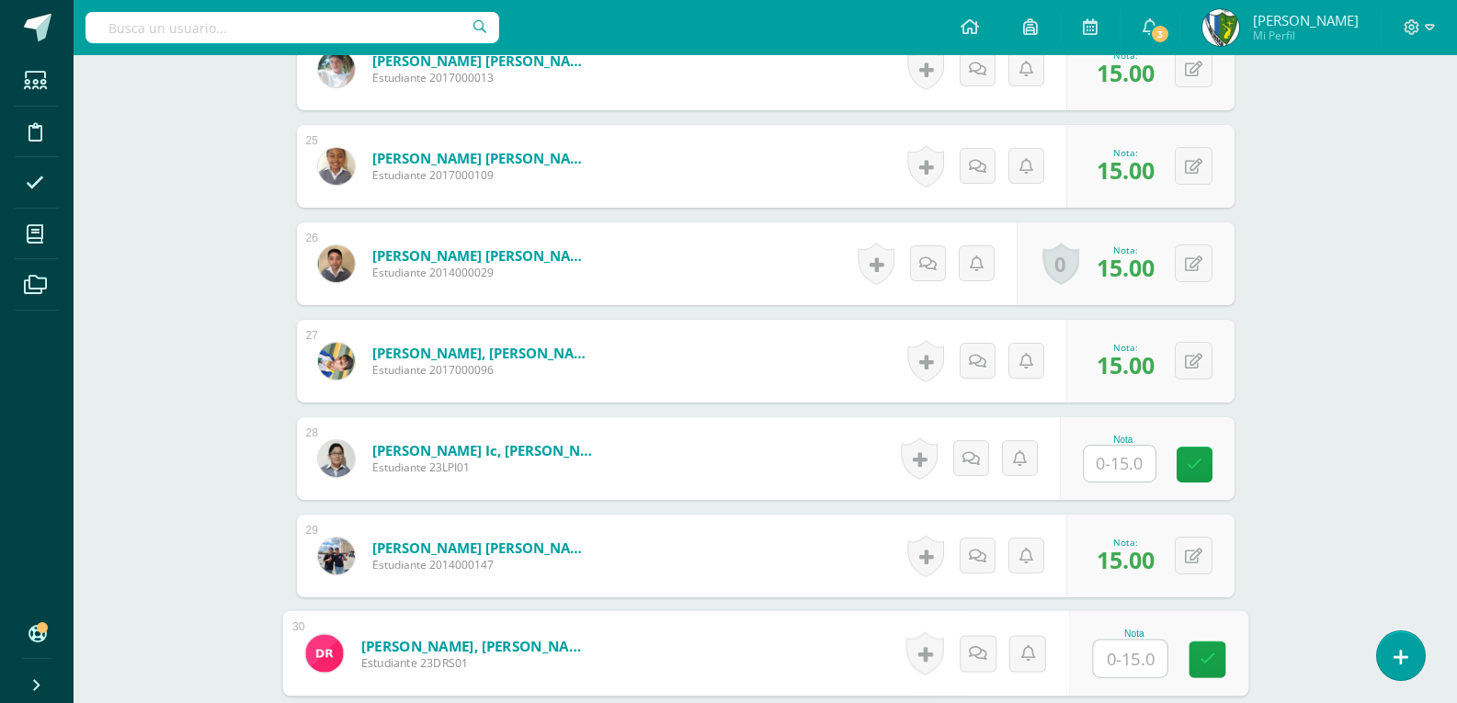
scroll to position [2962, 0]
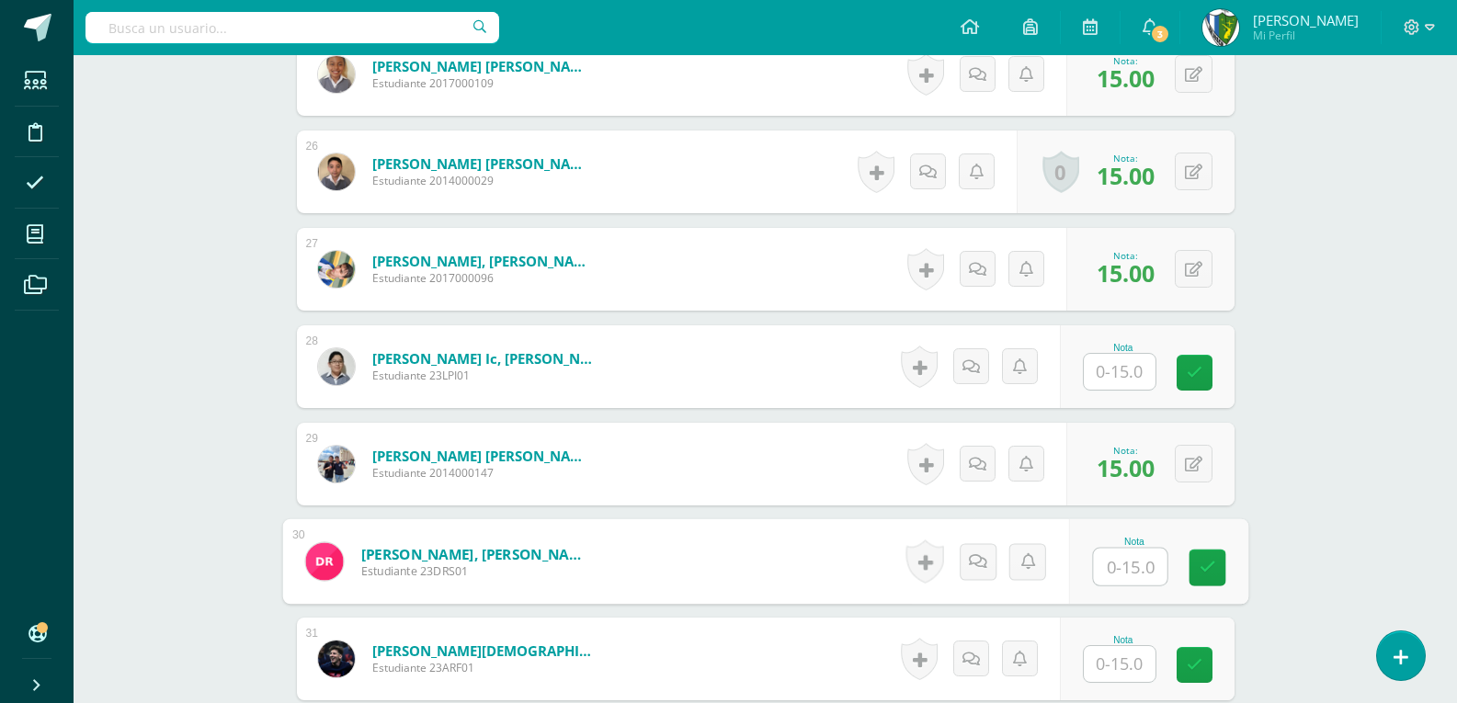
click at [1133, 360] on input "text" at bounding box center [1120, 372] width 72 height 36
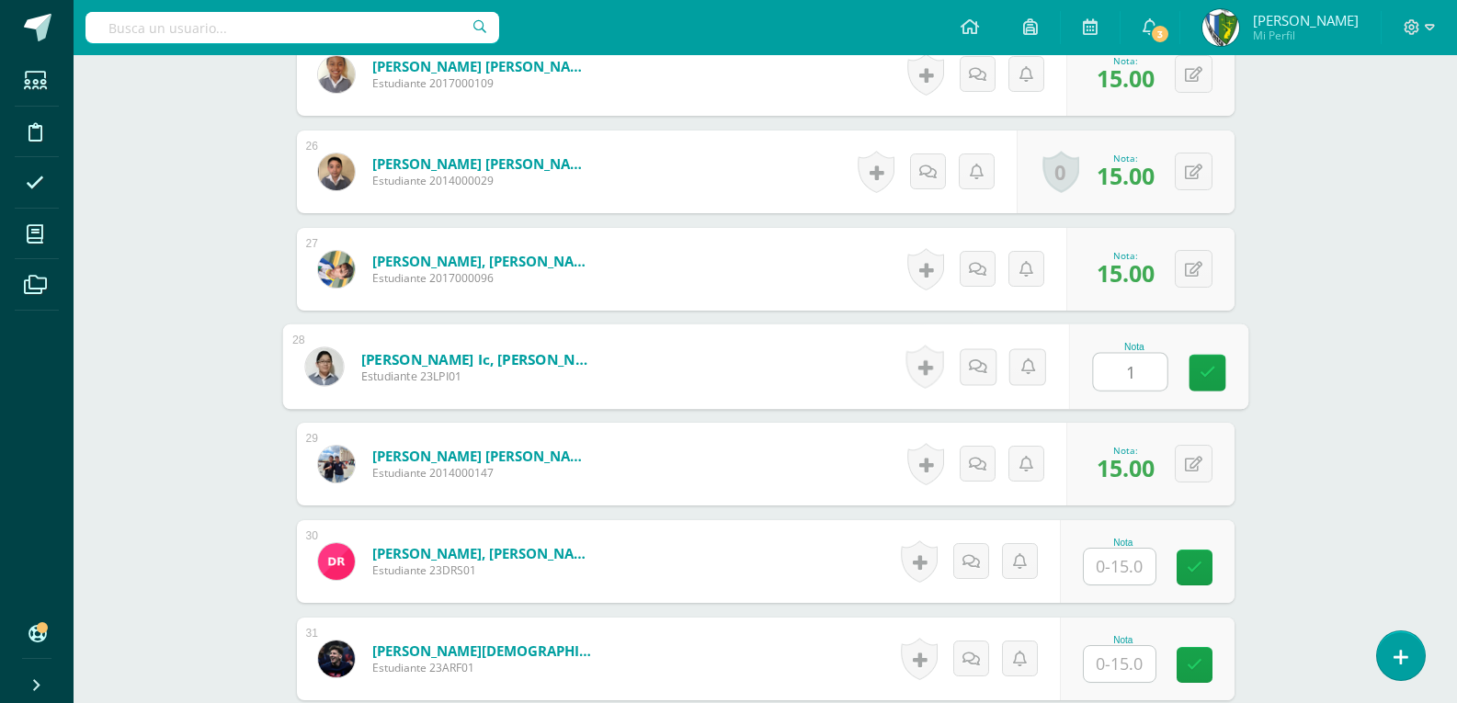
type input "15"
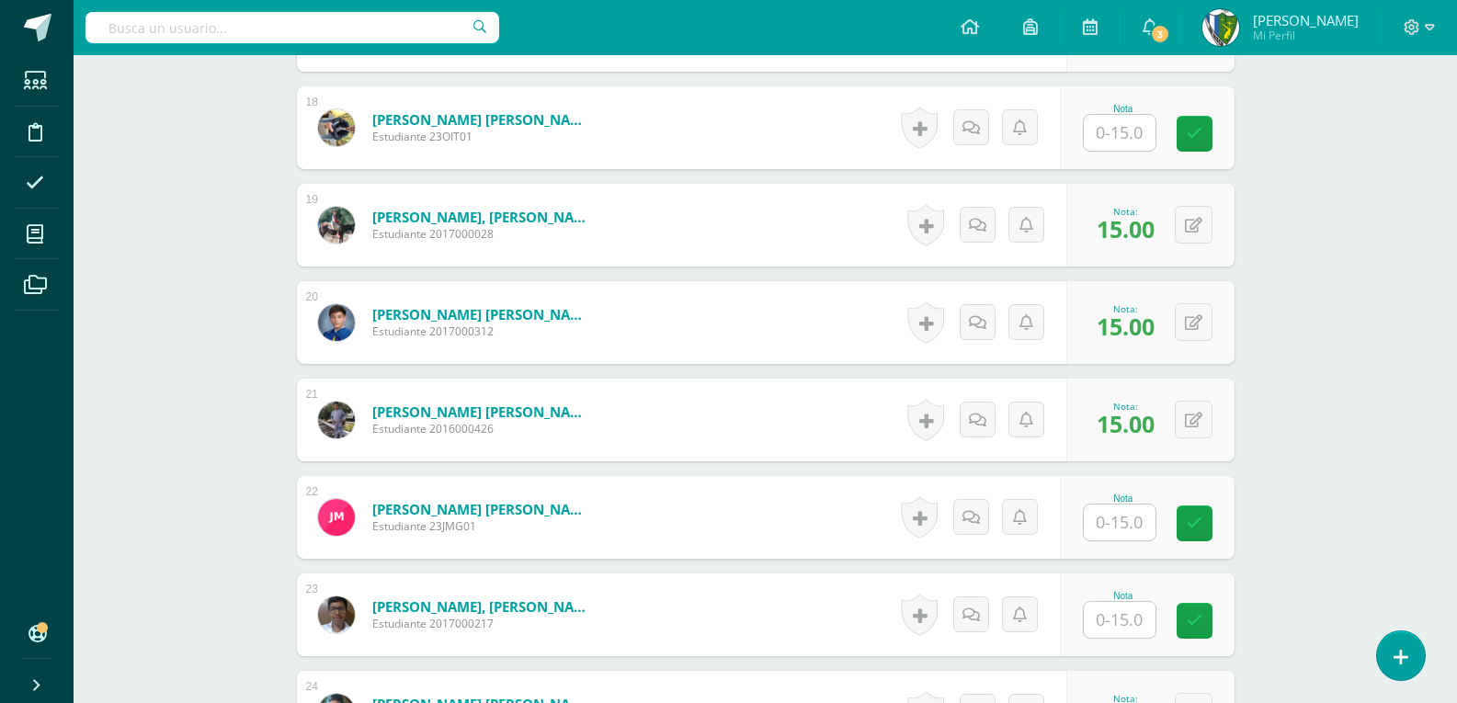
scroll to position [2043, 0]
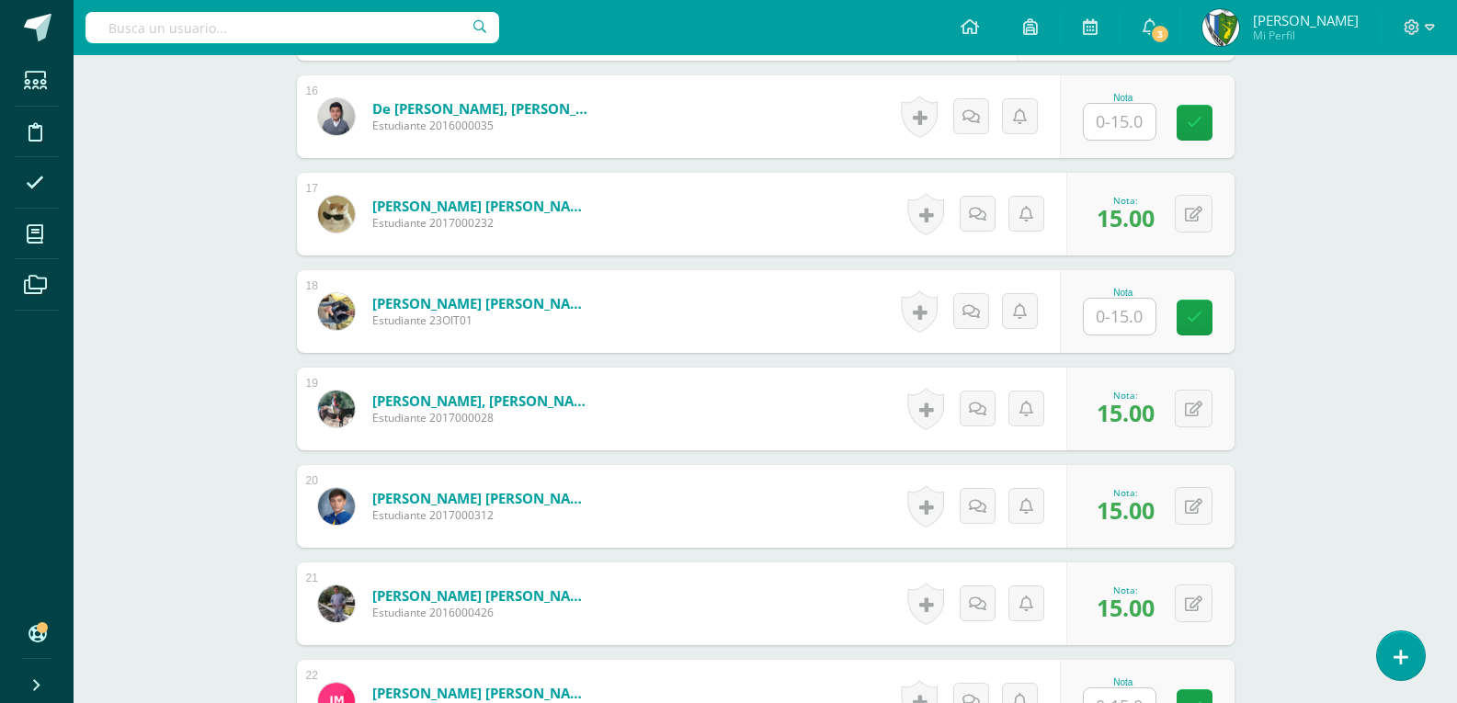
click at [1127, 311] on input "text" at bounding box center [1120, 317] width 72 height 36
type input "15"
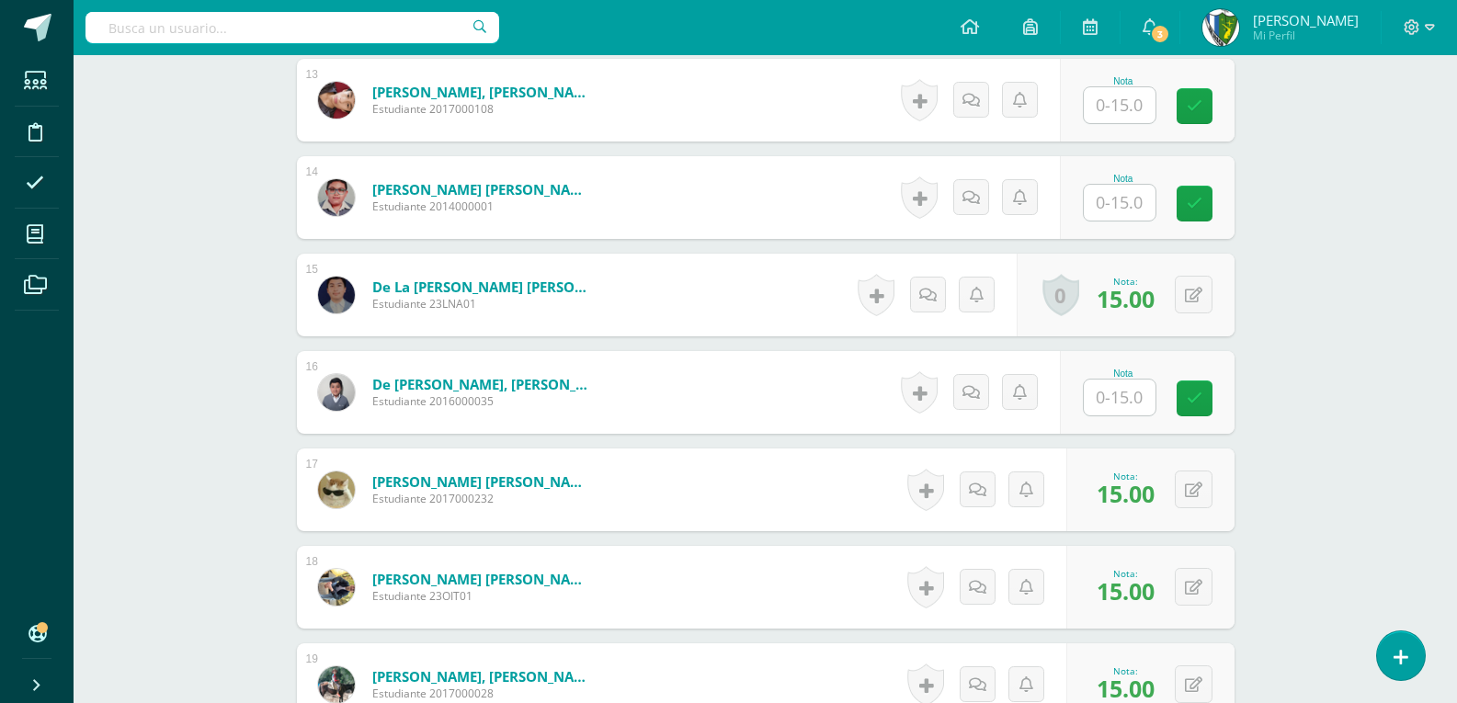
click at [1124, 403] on input "text" at bounding box center [1120, 398] width 72 height 36
type input "15"
click at [1115, 208] on input "text" at bounding box center [1130, 203] width 74 height 37
type input "15"
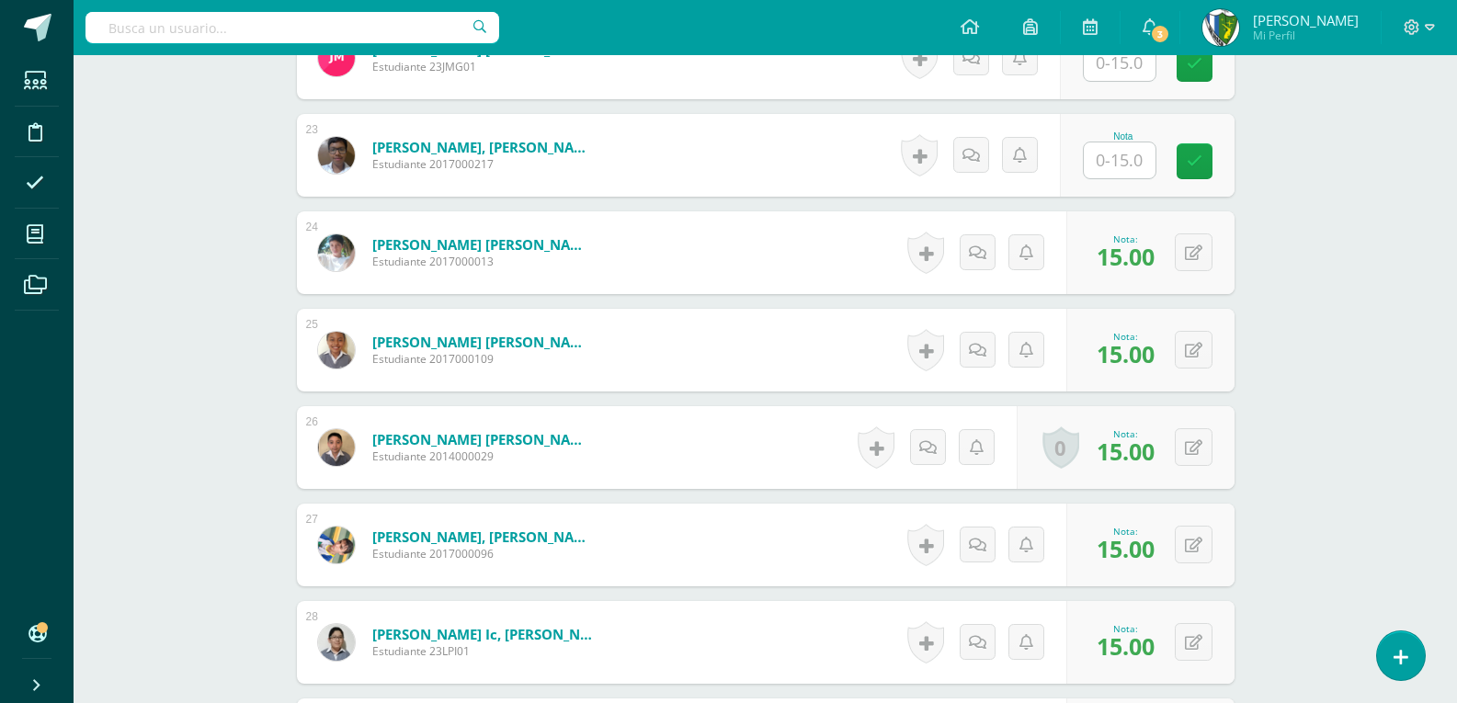
scroll to position [2594, 0]
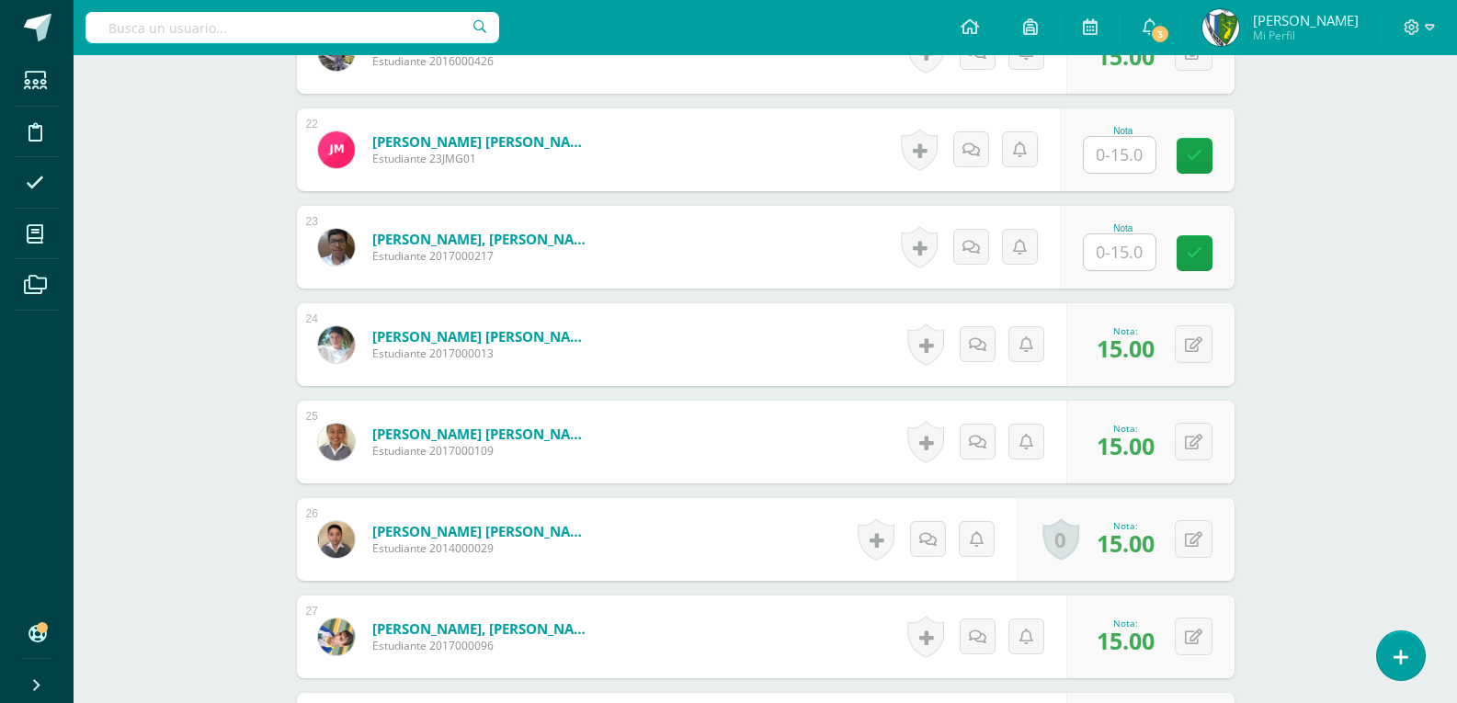
click at [1123, 160] on input "text" at bounding box center [1120, 155] width 72 height 36
type input "15"
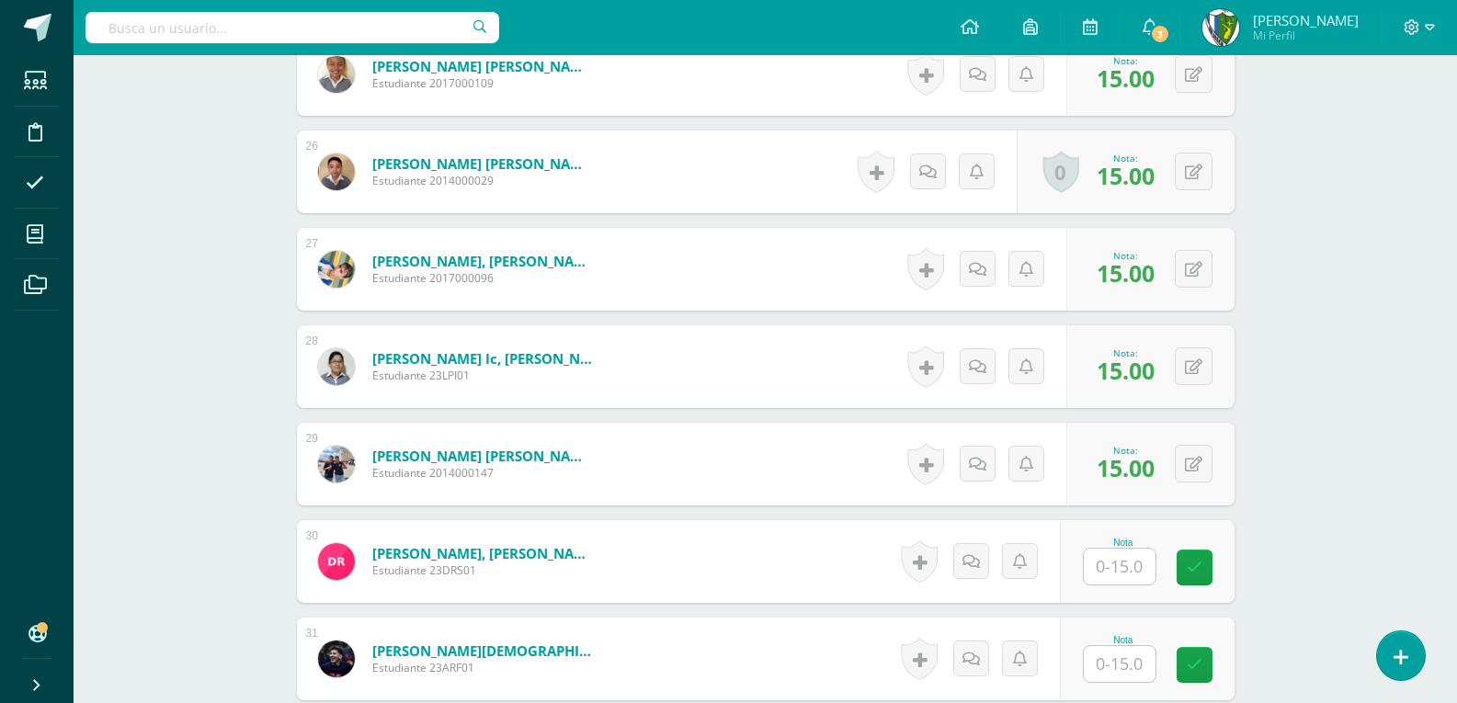
scroll to position [3146, 0]
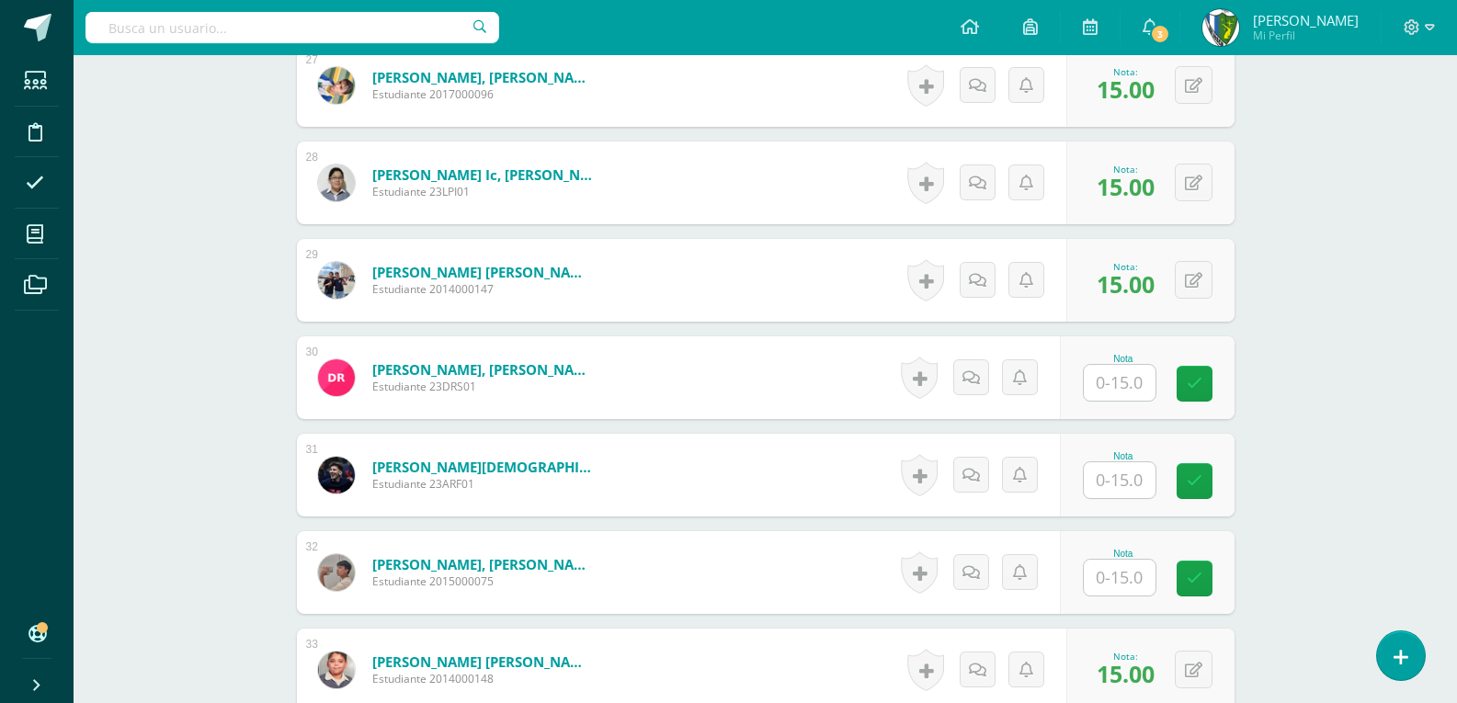
click at [1121, 382] on input "text" at bounding box center [1120, 383] width 72 height 36
type input "15"
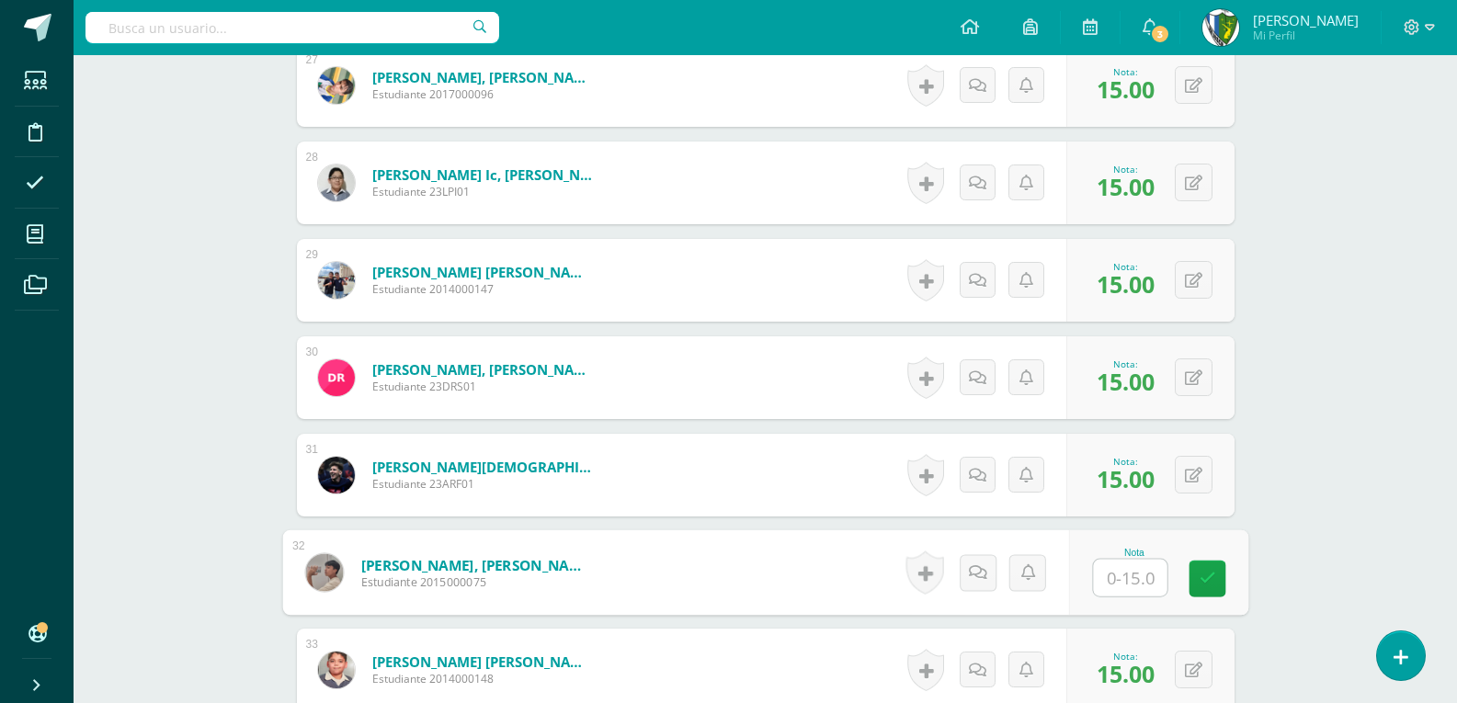
scroll to position [3421, 0]
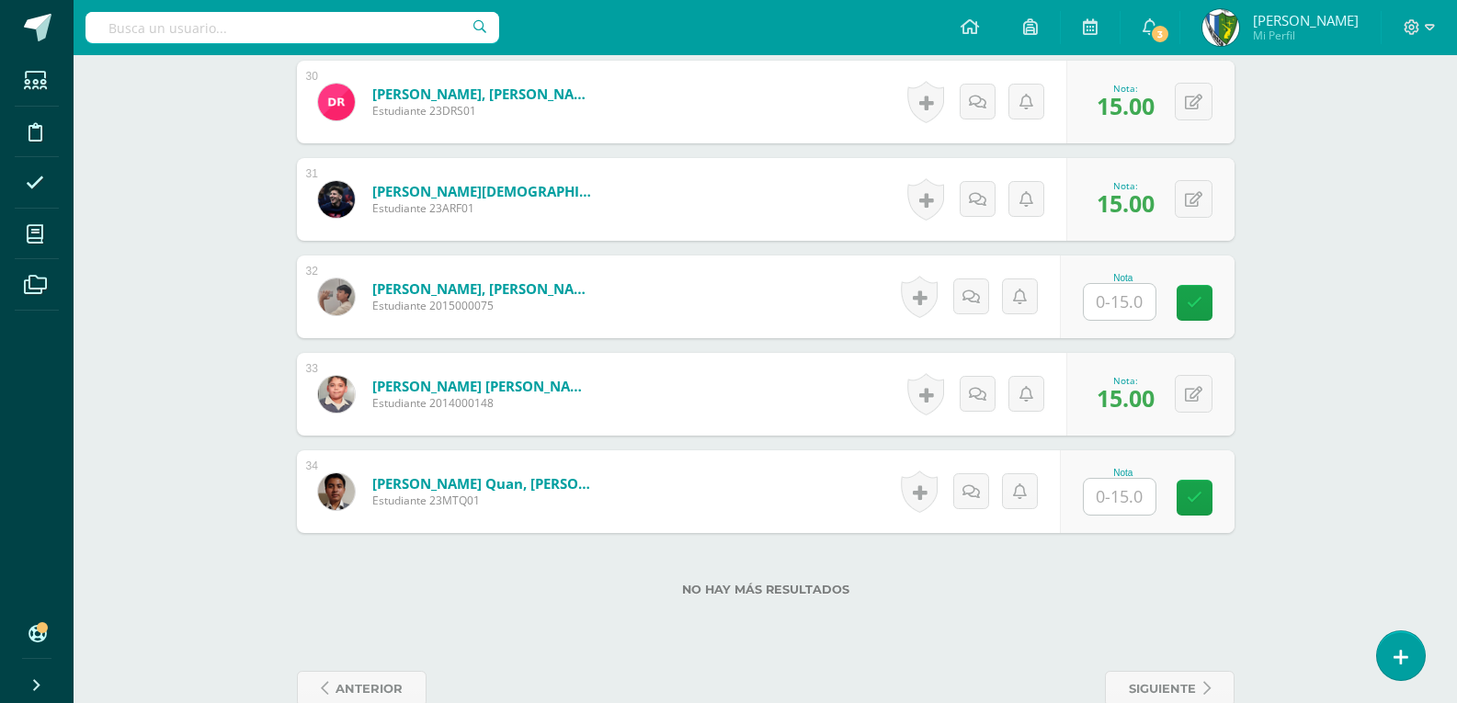
click at [1122, 471] on div "Nota" at bounding box center [1123, 473] width 81 height 10
click at [1121, 495] on input "text" at bounding box center [1120, 497] width 72 height 36
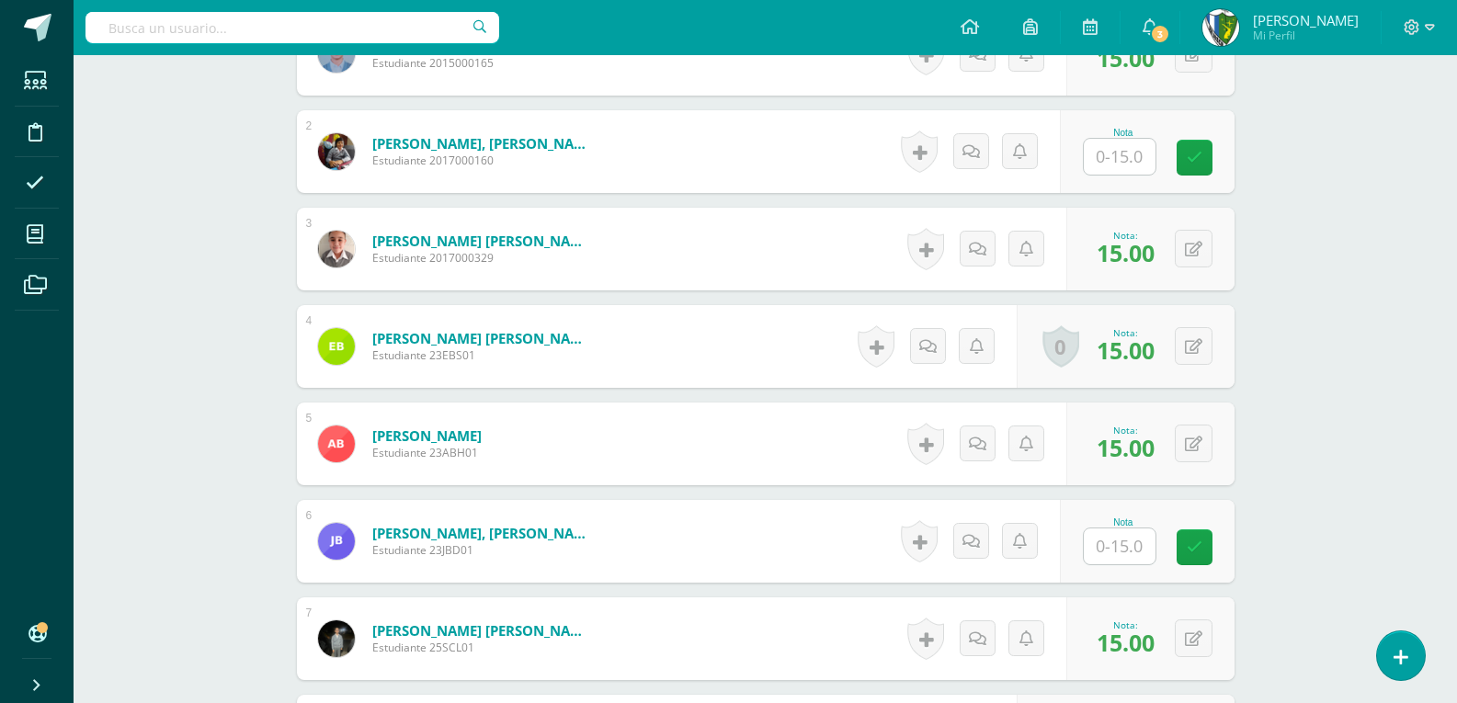
scroll to position [735, 0]
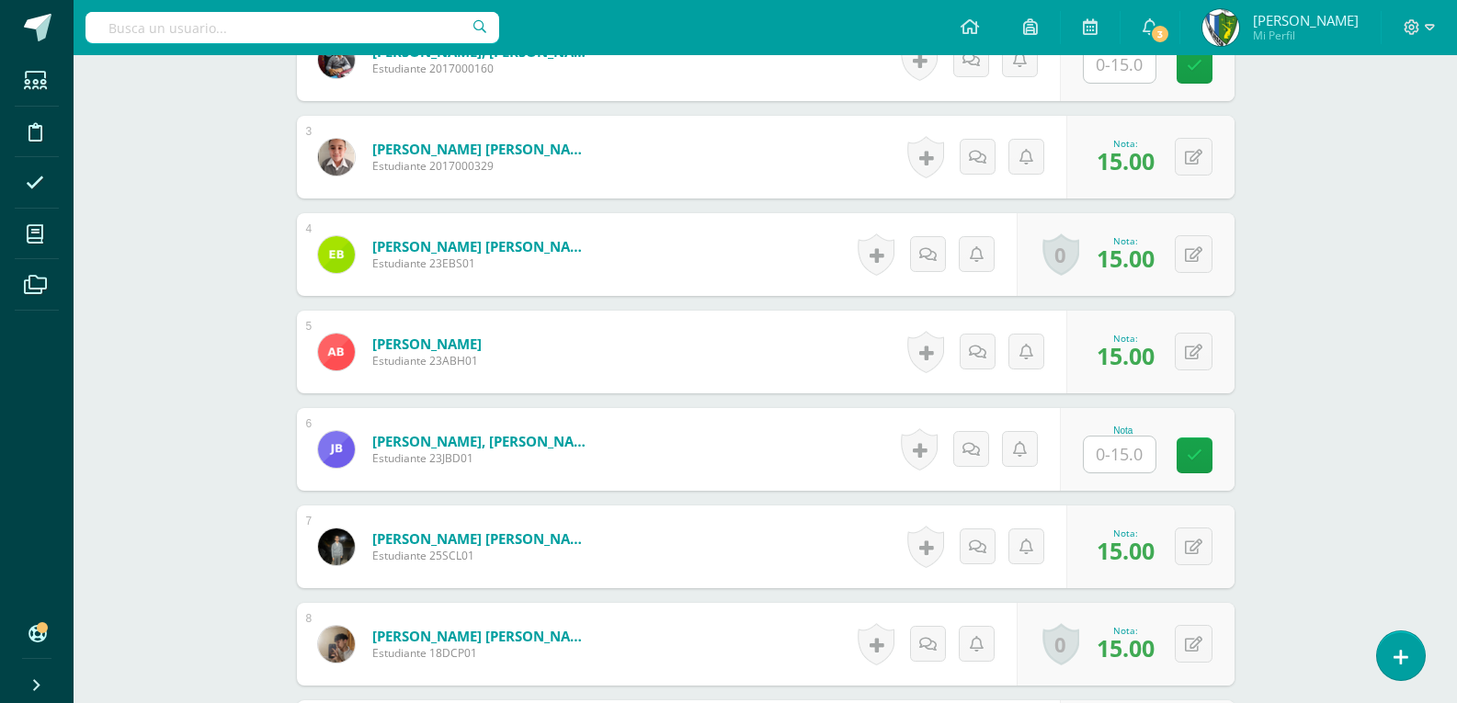
type input "15"
click at [1119, 450] on input "text" at bounding box center [1120, 455] width 72 height 36
type input "15"
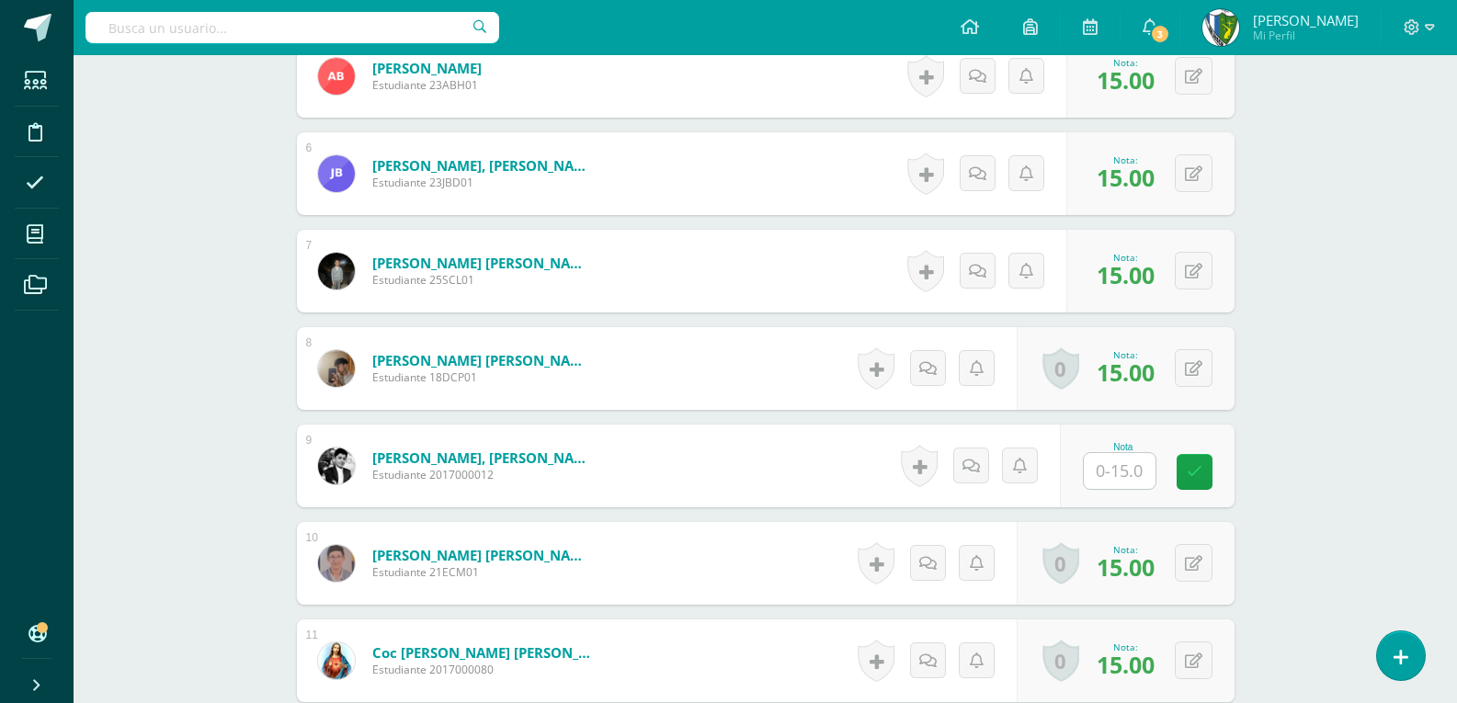
scroll to position [1103, 0]
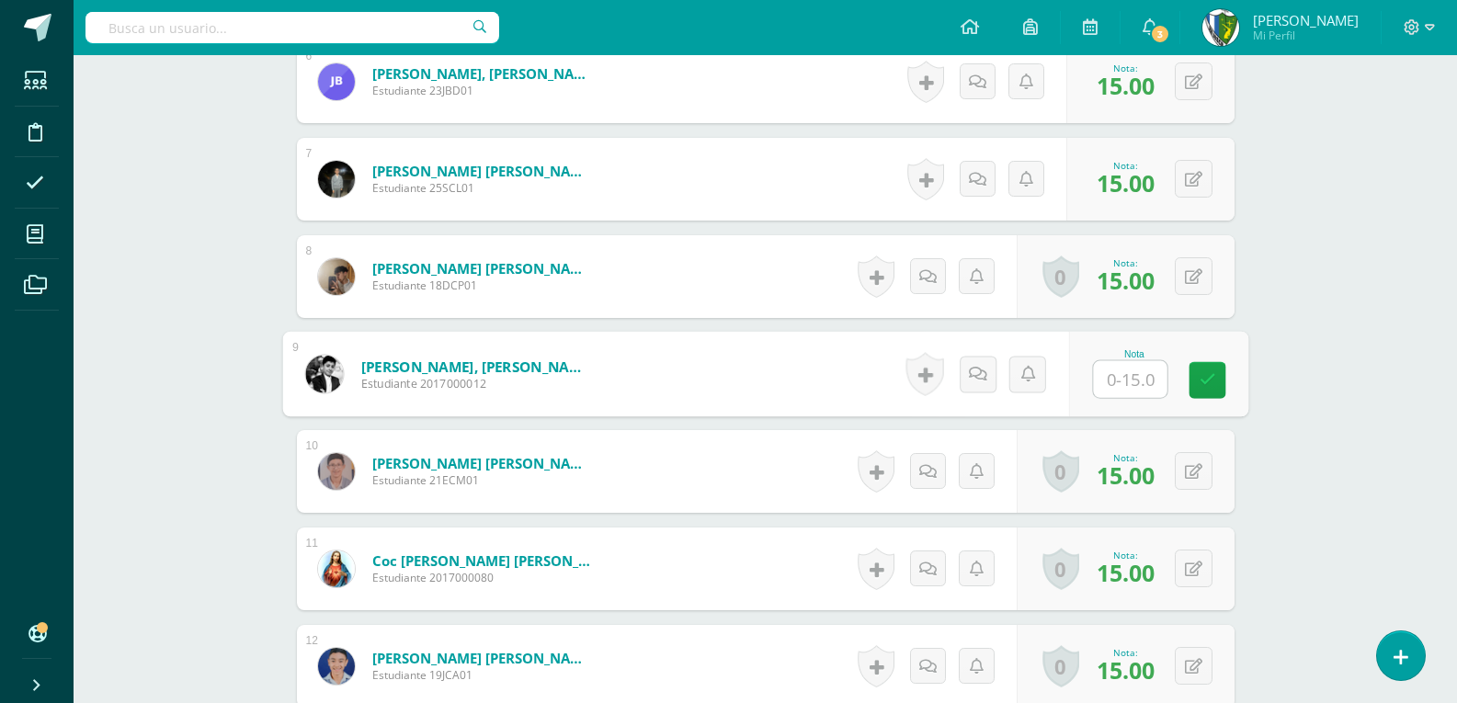
click at [1104, 386] on input "text" at bounding box center [1130, 379] width 74 height 37
type input "15"
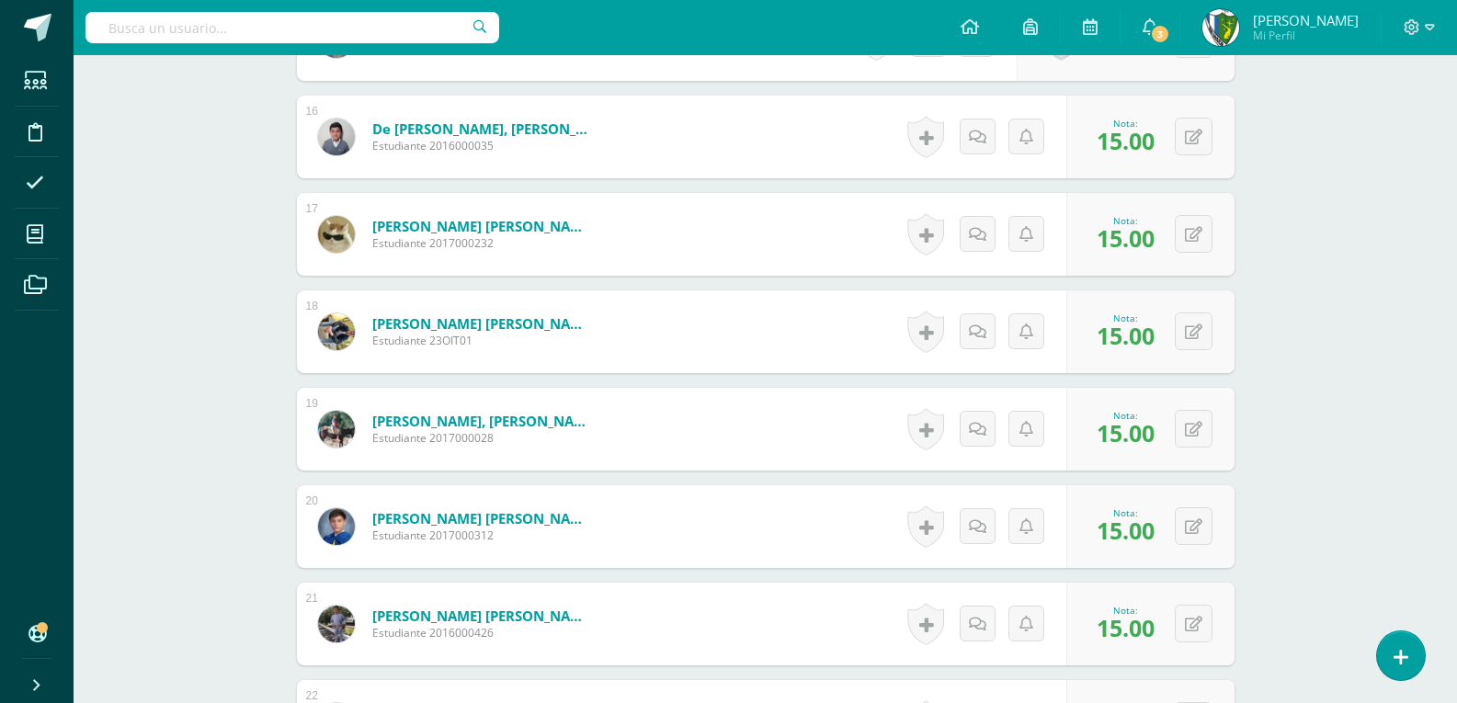
scroll to position [2482, 0]
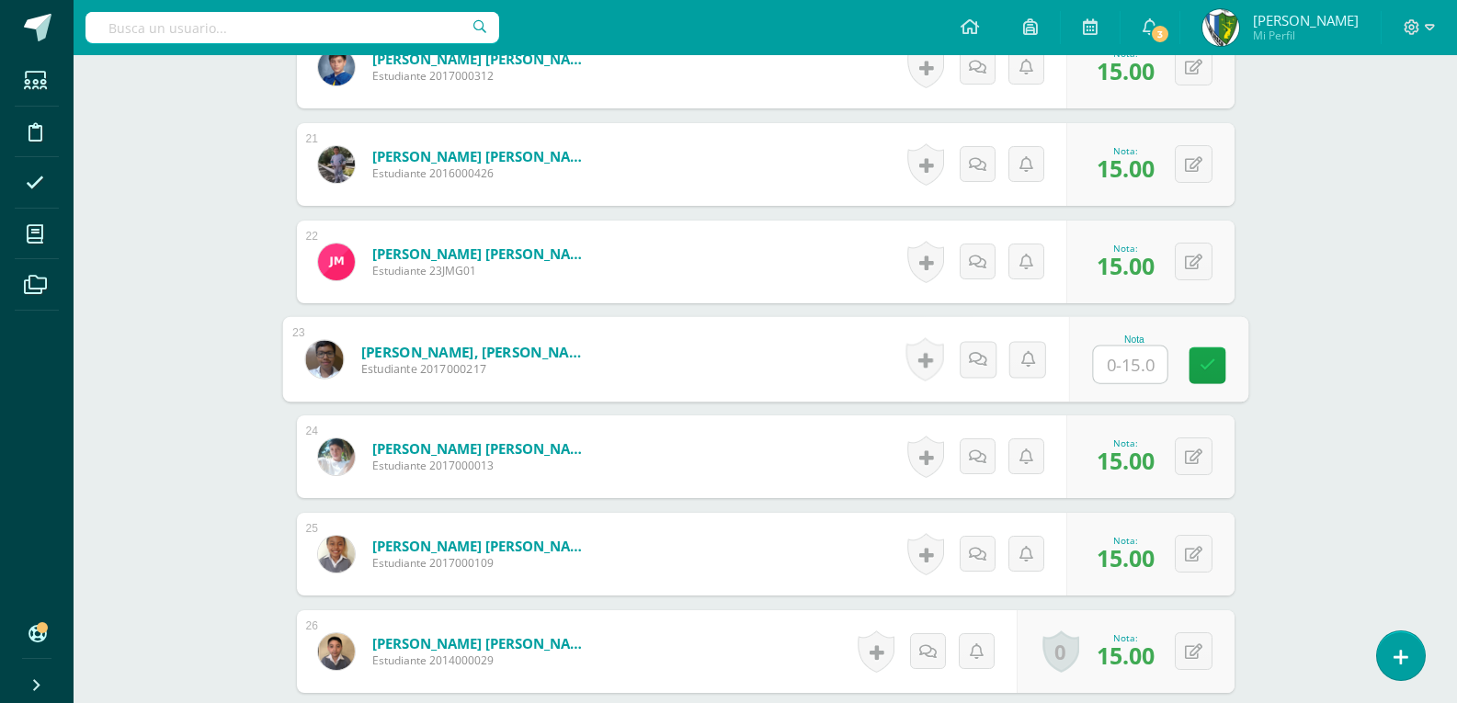
click at [1113, 359] on input "text" at bounding box center [1130, 365] width 74 height 37
type input "15"
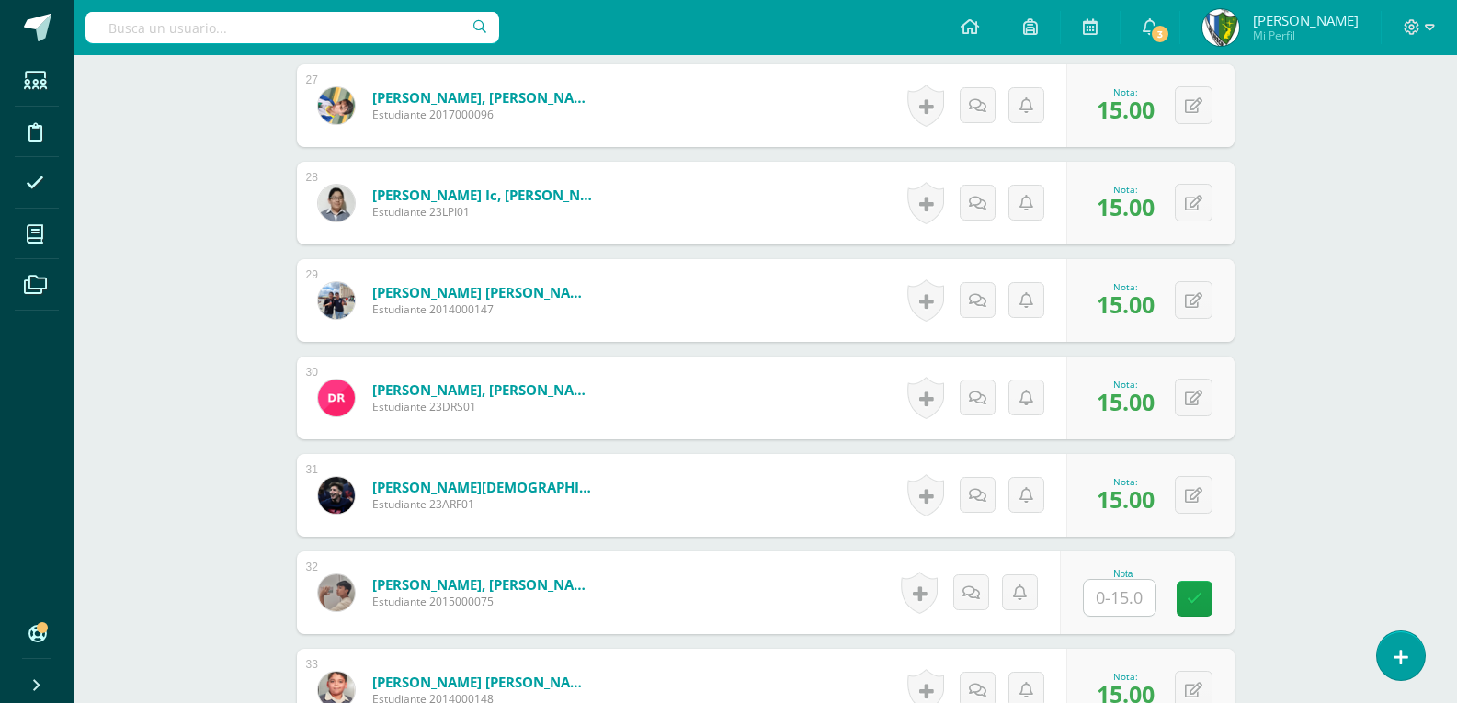
scroll to position [3401, 0]
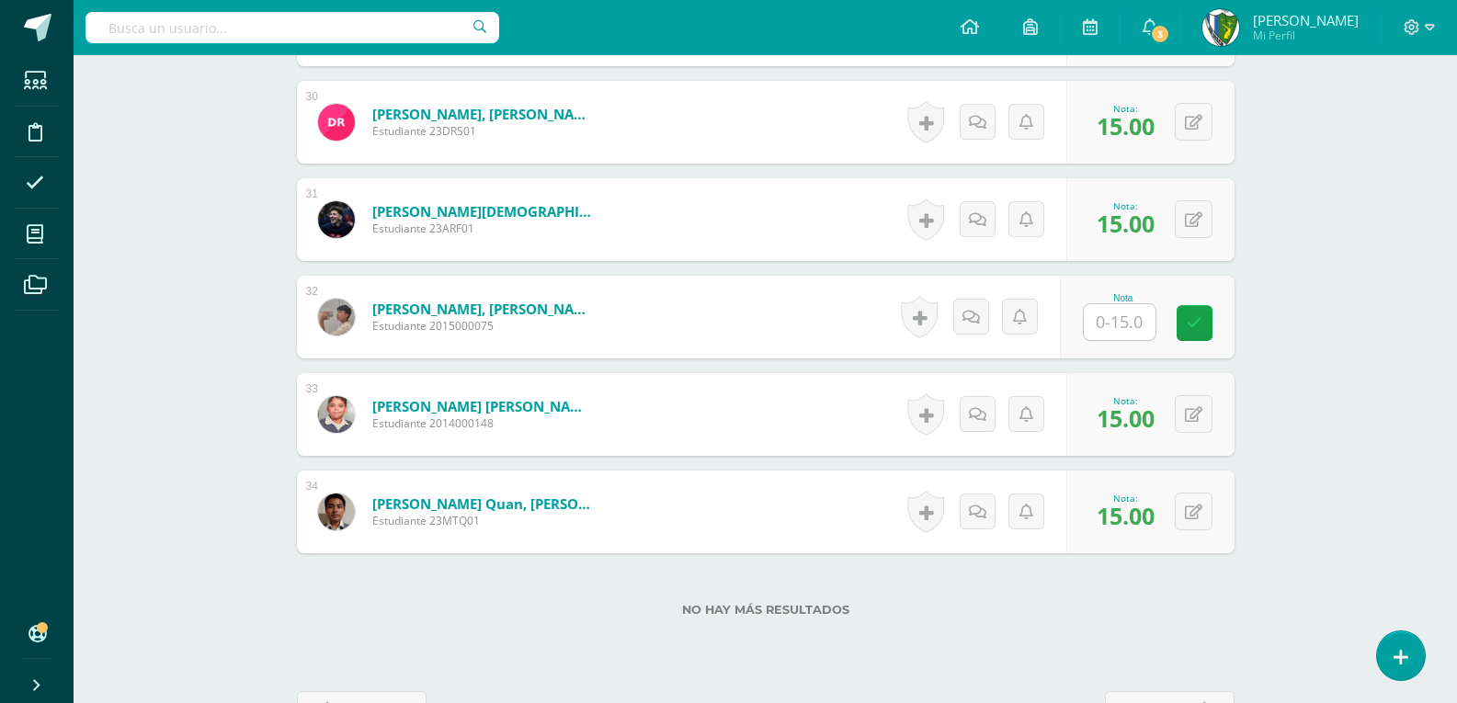
click at [1137, 313] on input "text" at bounding box center [1120, 322] width 72 height 36
type input "15"
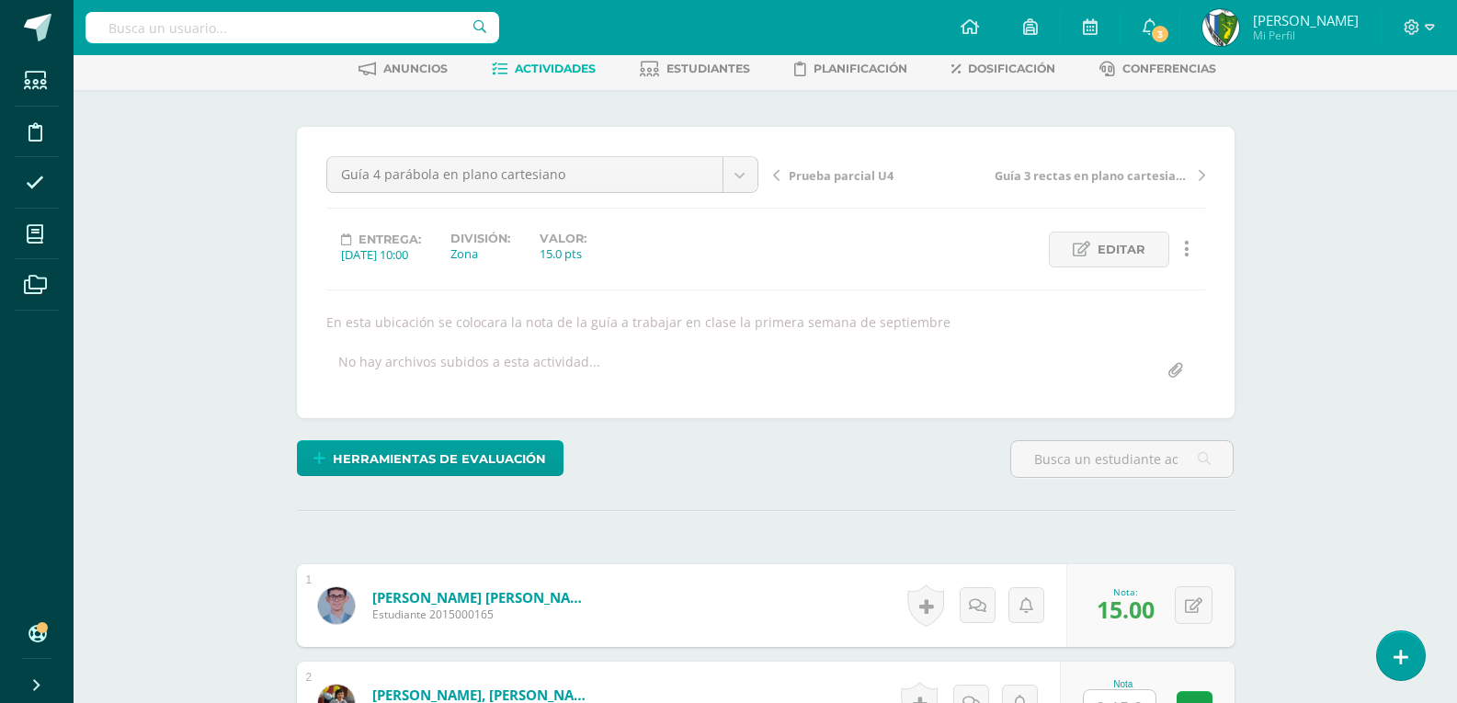
scroll to position [0, 0]
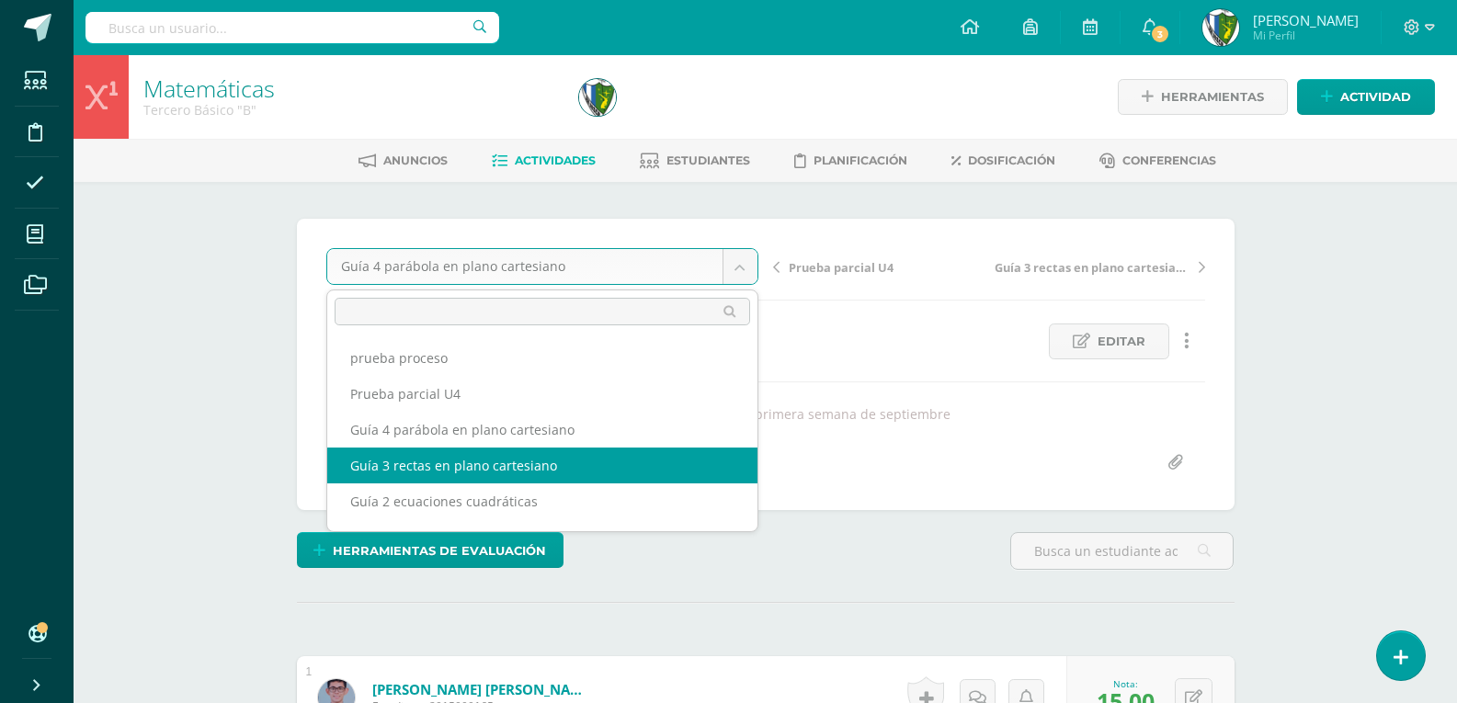
select select "/dashboard/teacher/grade-activity/178721/"
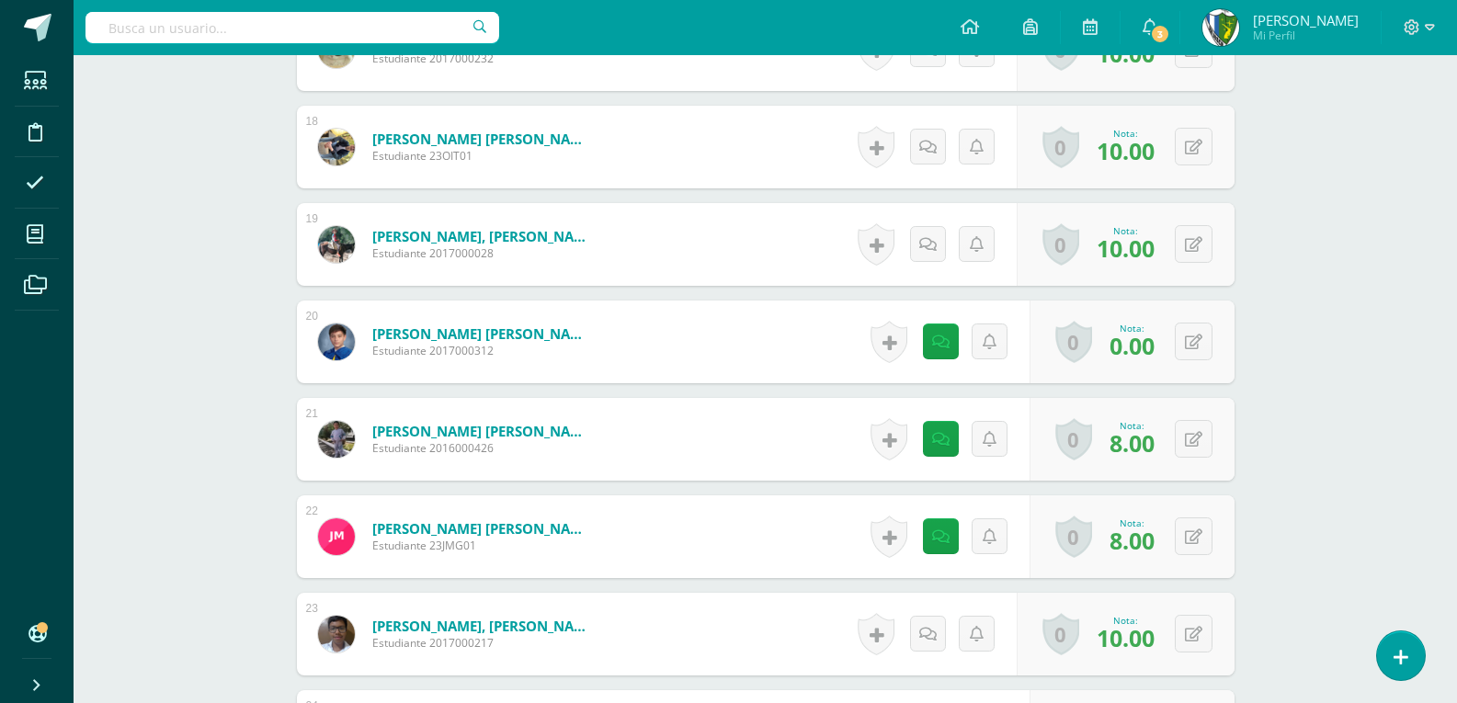
scroll to position [2299, 0]
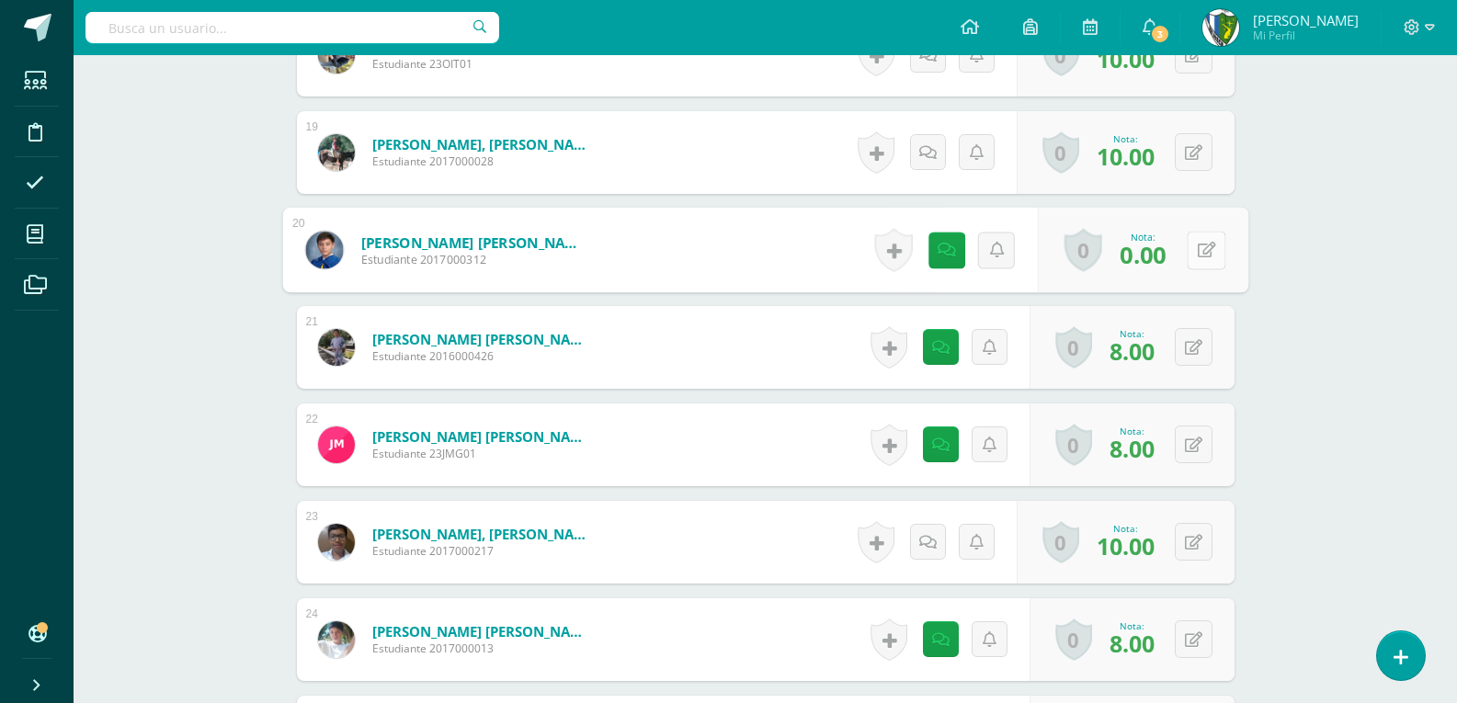
click at [1187, 244] on button at bounding box center [1206, 250] width 39 height 39
type input "1"
type input "8"
click at [942, 247] on icon at bounding box center [940, 251] width 17 height 16
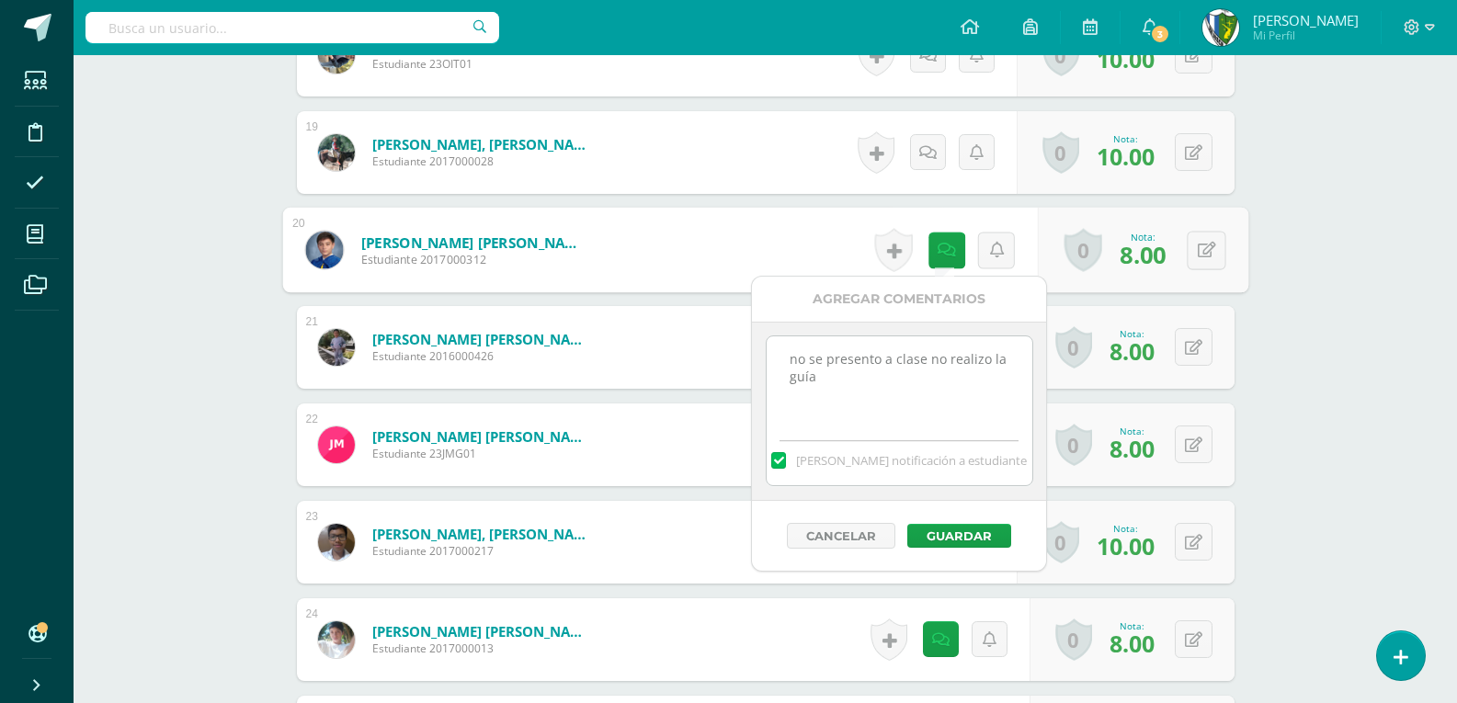
click at [903, 389] on textarea "no se presento a clase no realizo la guía" at bounding box center [900, 382] width 266 height 92
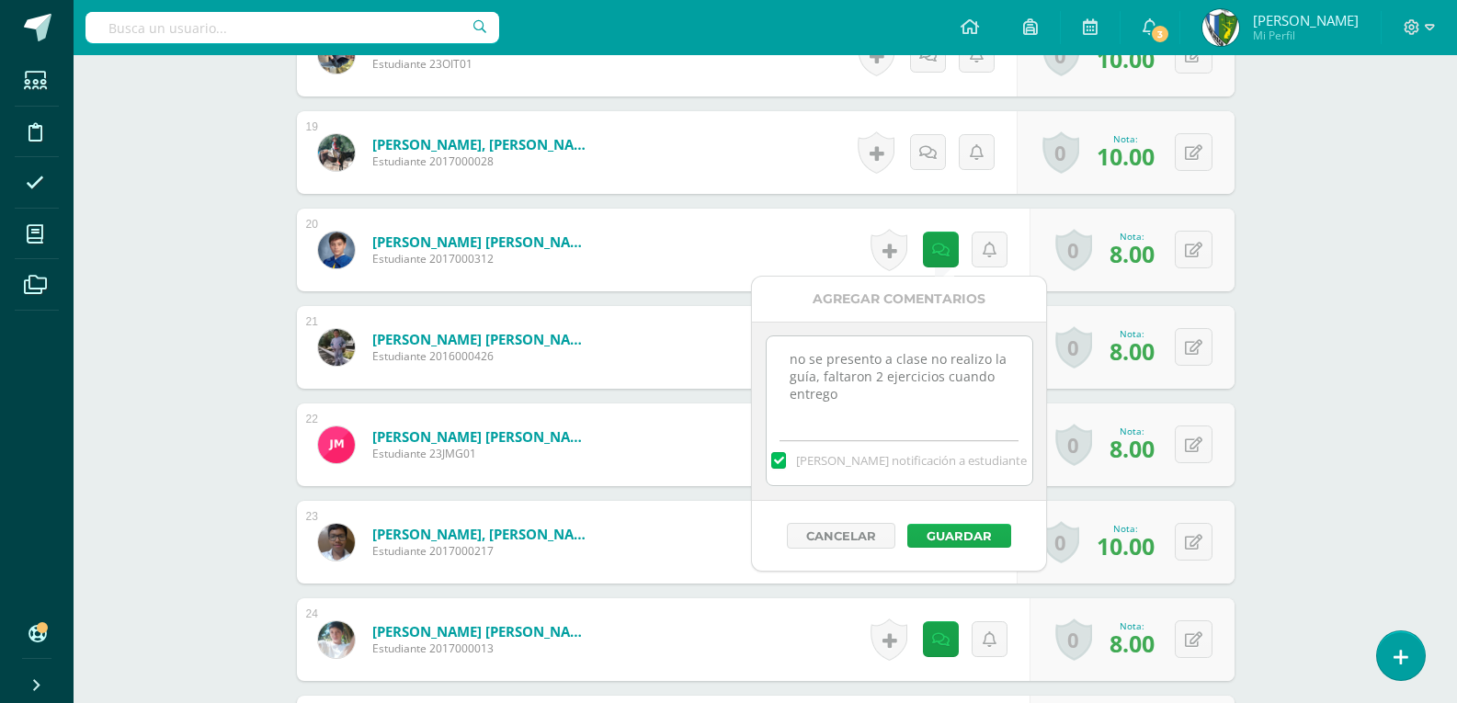
type textarea "no se presento a clase no realizo la guía, faltaron 2 ejercicios cuando entrego"
click at [943, 534] on button "Guardar" at bounding box center [959, 536] width 104 height 24
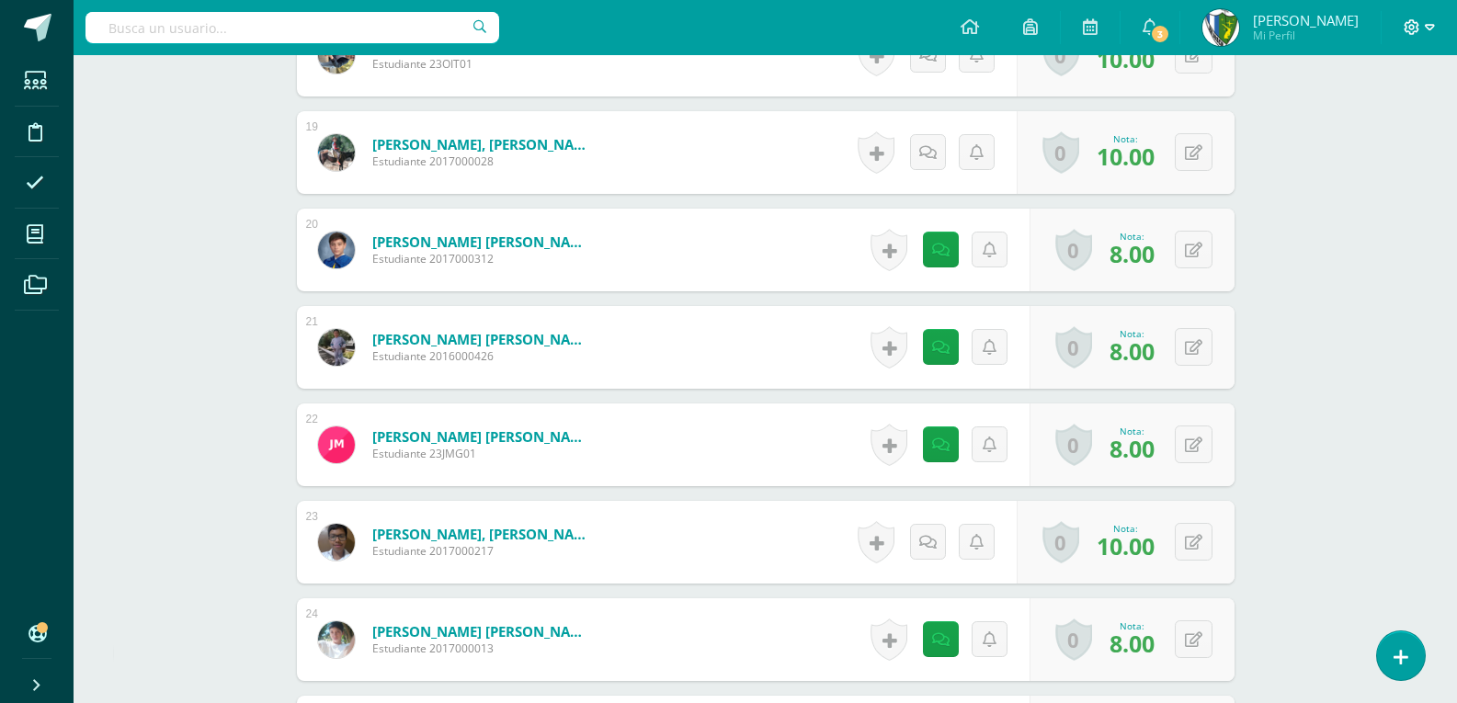
click at [1432, 28] on icon at bounding box center [1430, 27] width 10 height 17
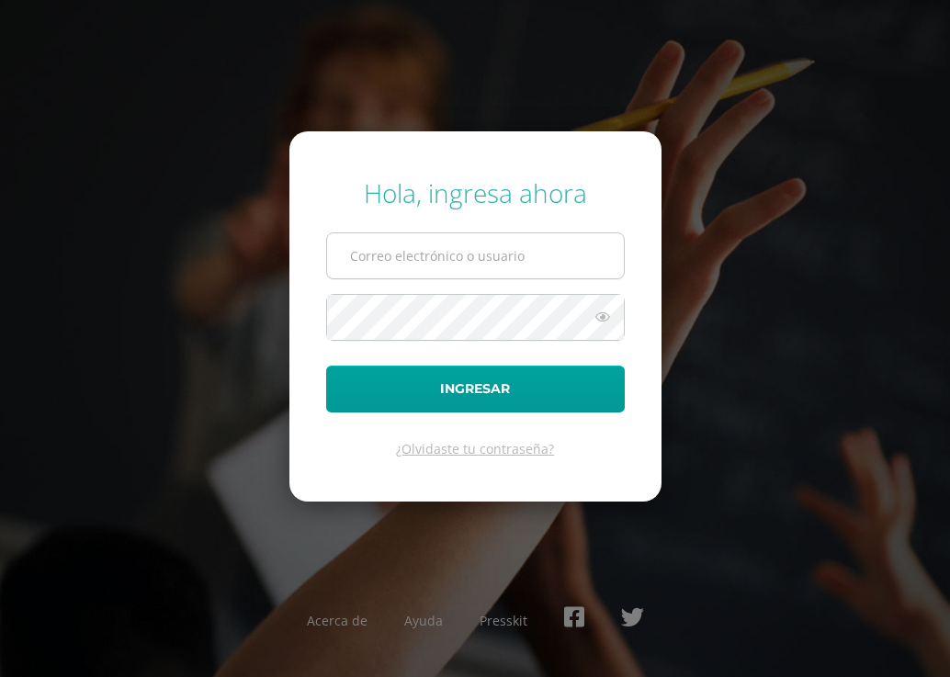
click at [394, 253] on input "text" at bounding box center [475, 255] width 297 height 45
type input "[EMAIL_ADDRESS][DOMAIN_NAME]"
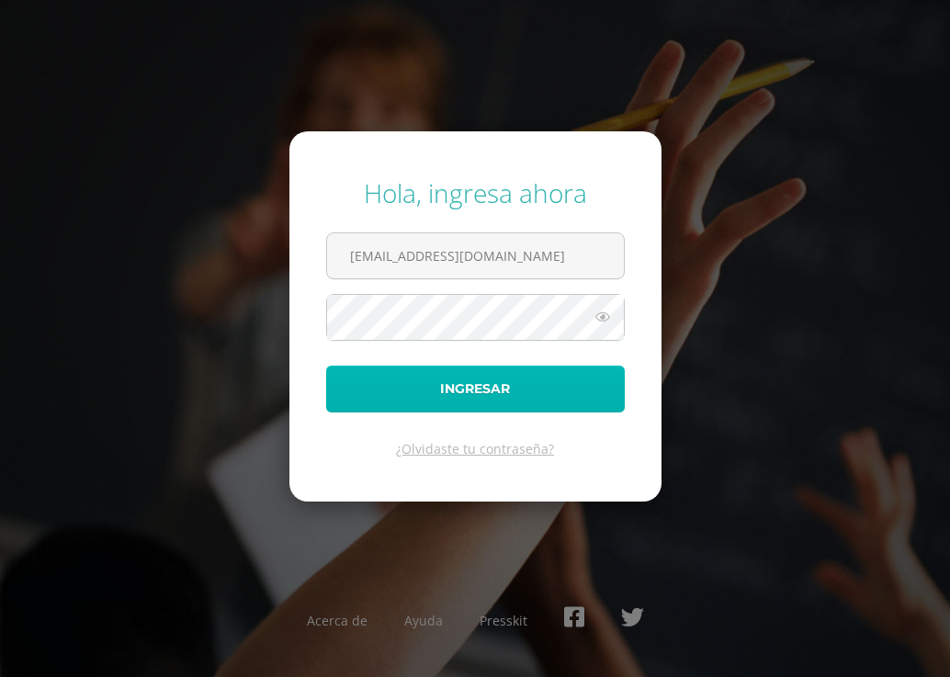
click at [441, 376] on button "Ingresar" at bounding box center [475, 389] width 299 height 47
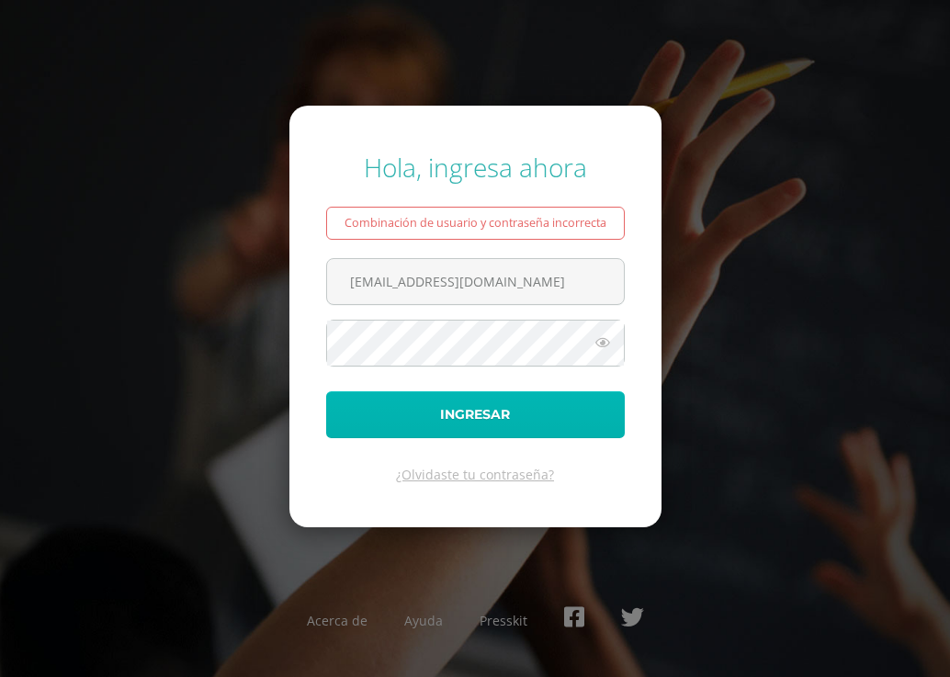
click at [449, 407] on button "Ingresar" at bounding box center [475, 415] width 299 height 47
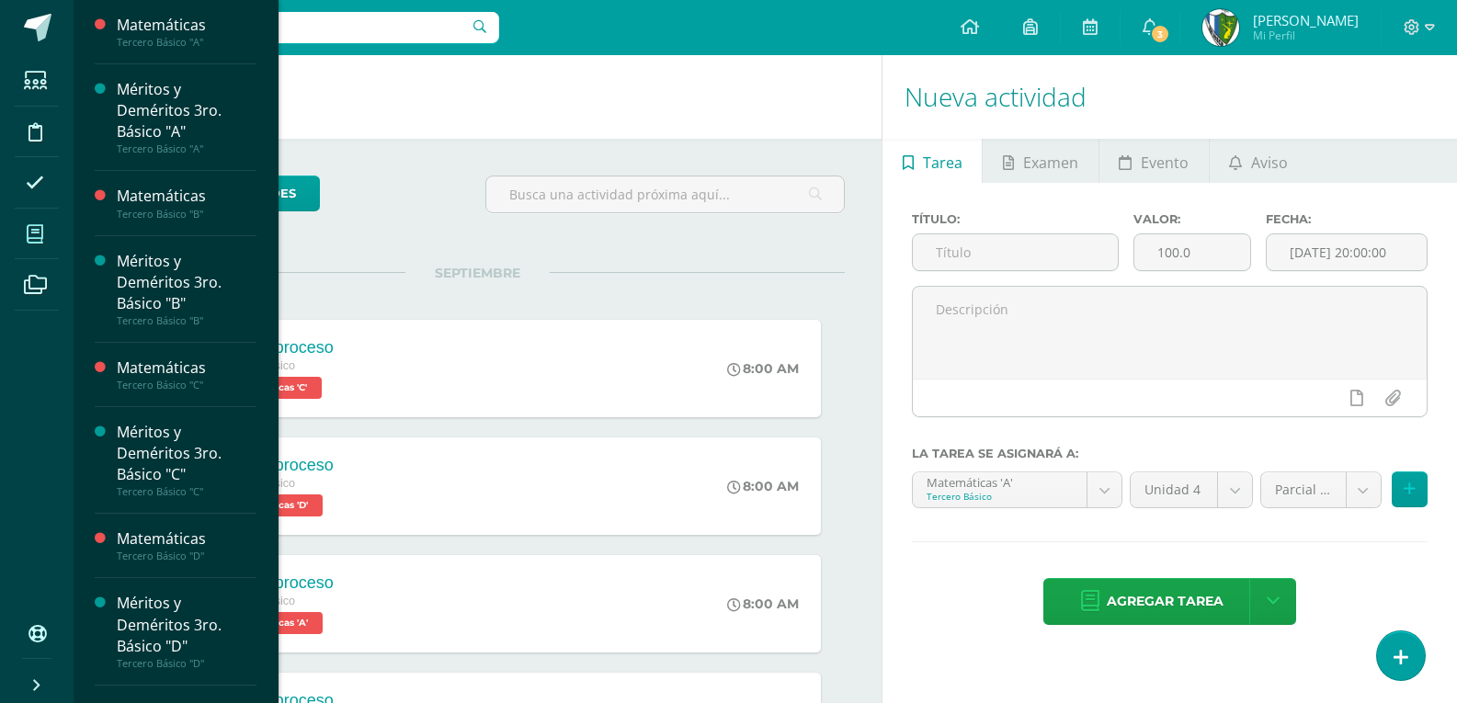
click at [39, 232] on icon at bounding box center [35, 234] width 17 height 18
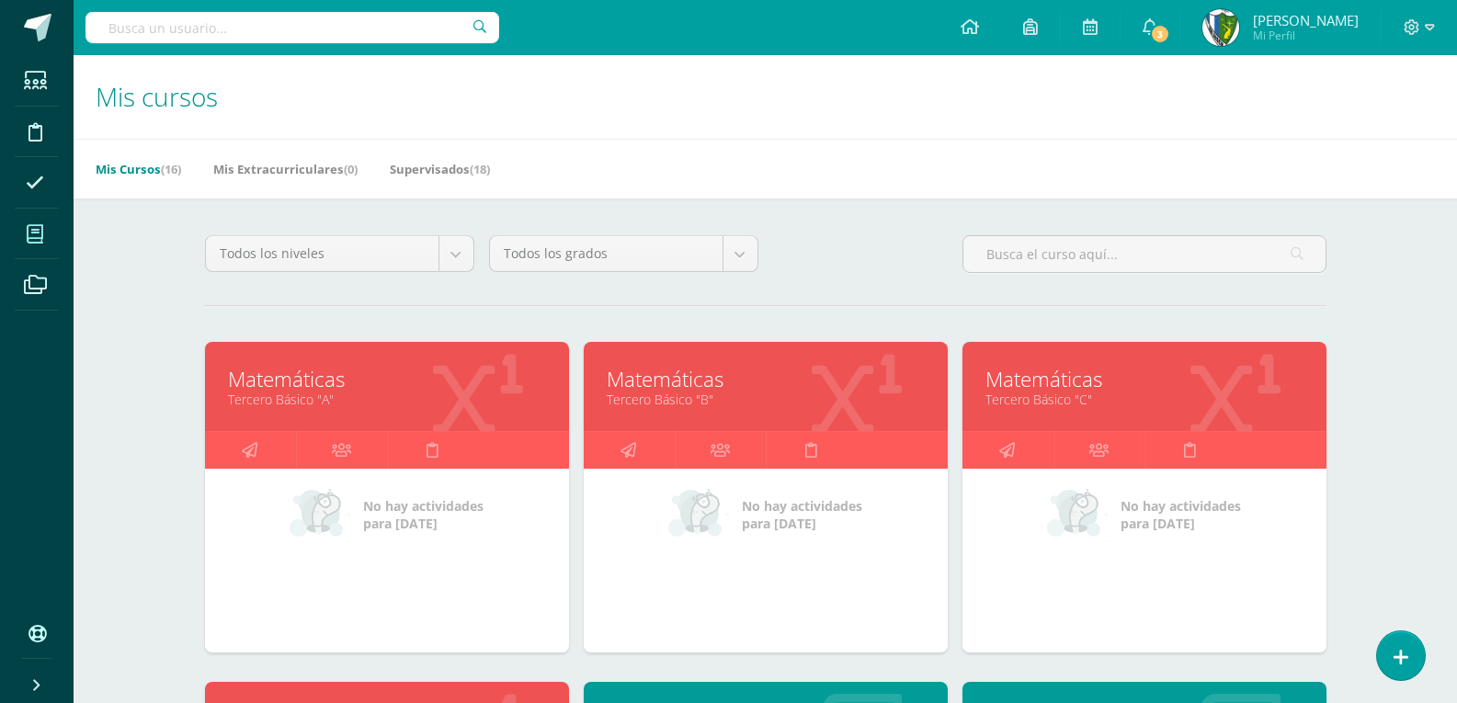
click at [1046, 386] on link "Matemáticas" at bounding box center [1144, 379] width 318 height 28
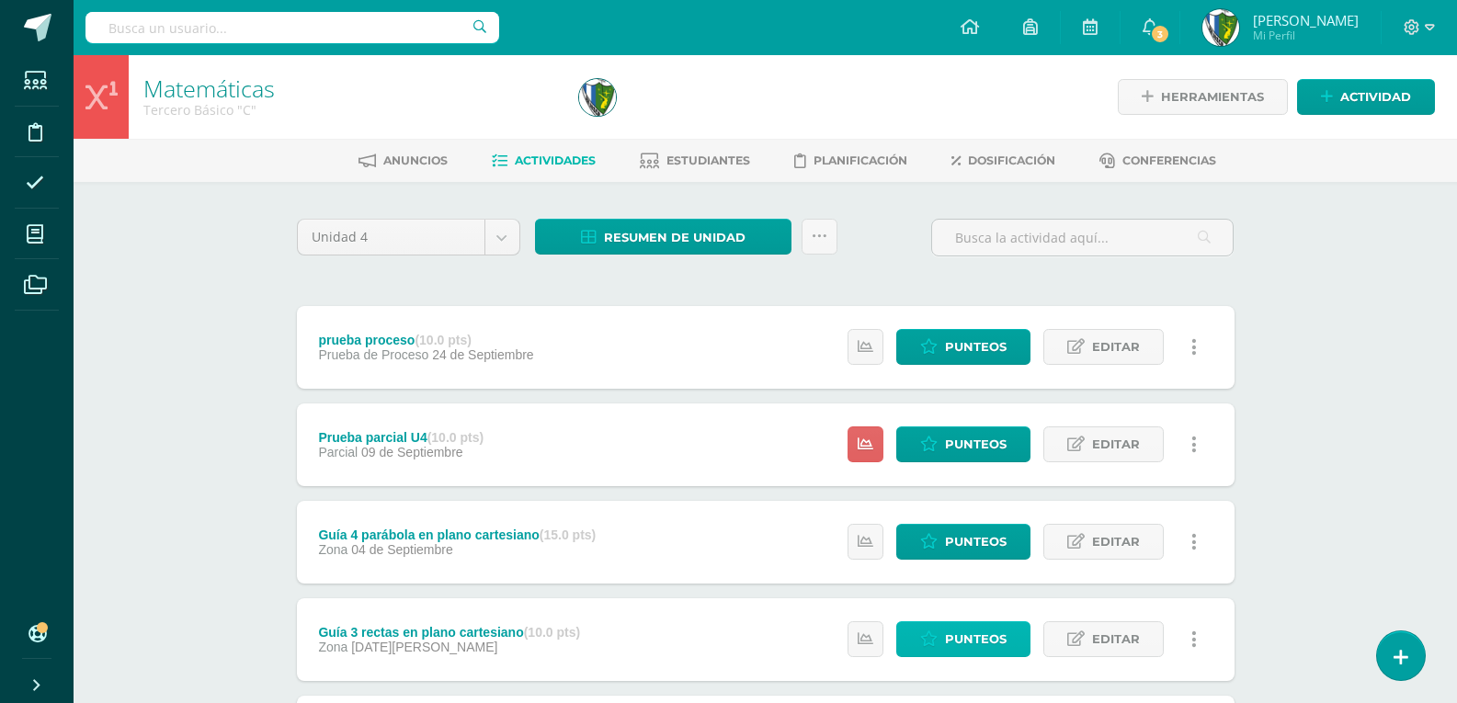
click at [973, 631] on span "Punteos" at bounding box center [976, 639] width 62 height 34
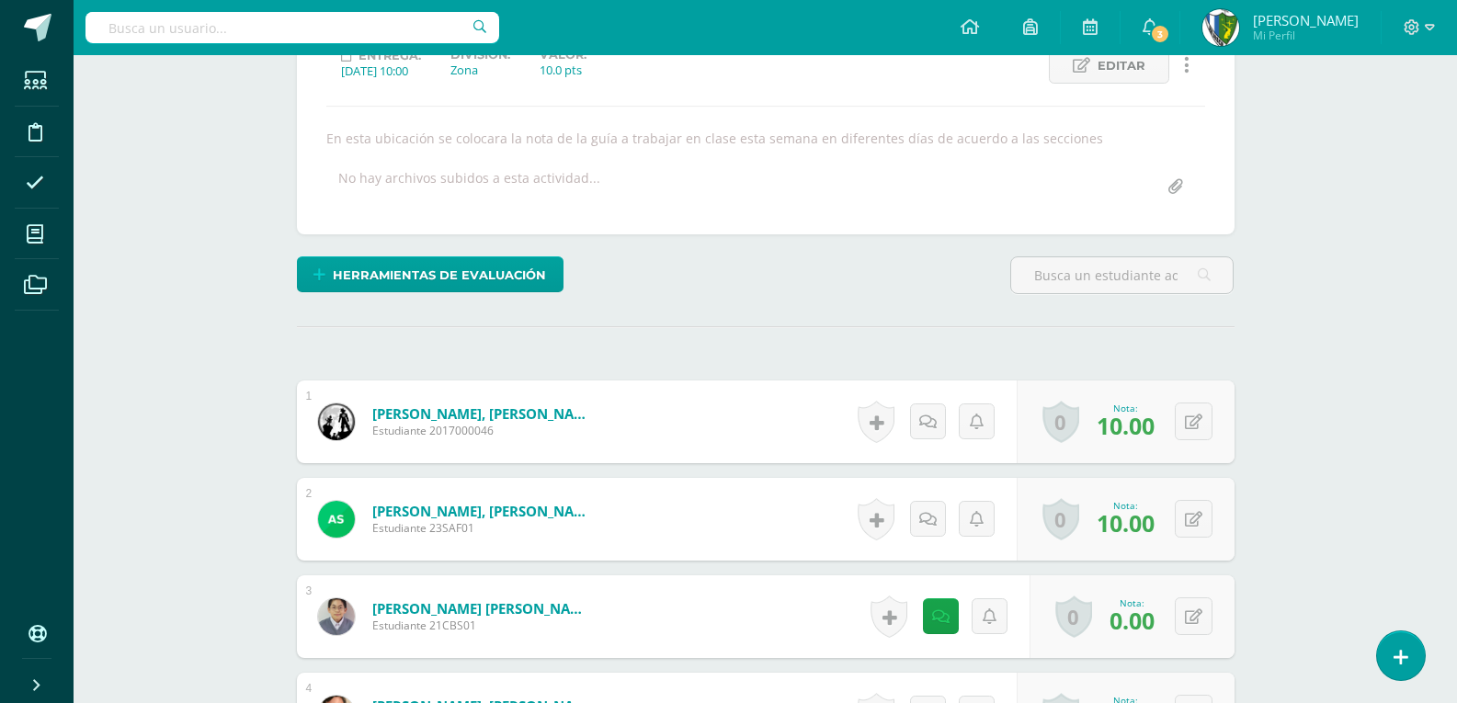
scroll to position [368, 0]
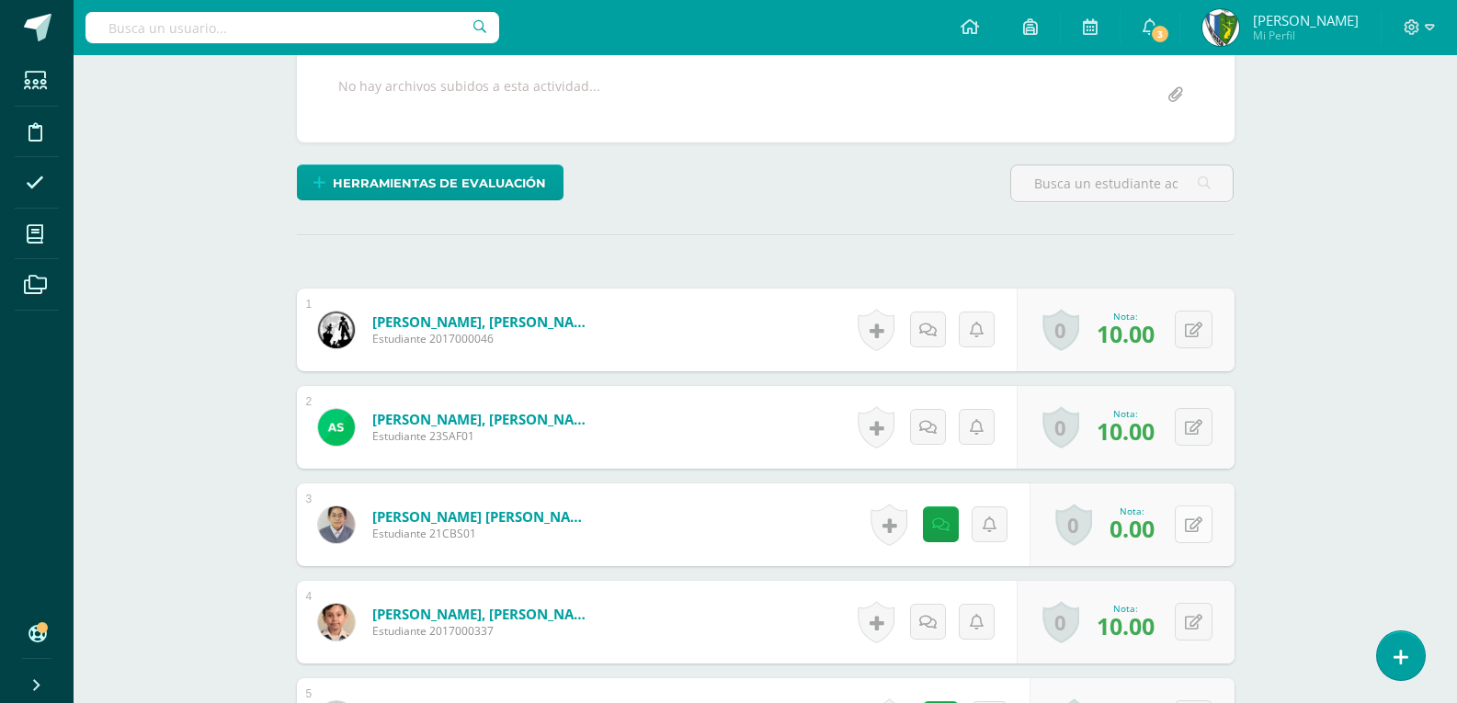
click at [1194, 521] on button at bounding box center [1194, 525] width 38 height 38
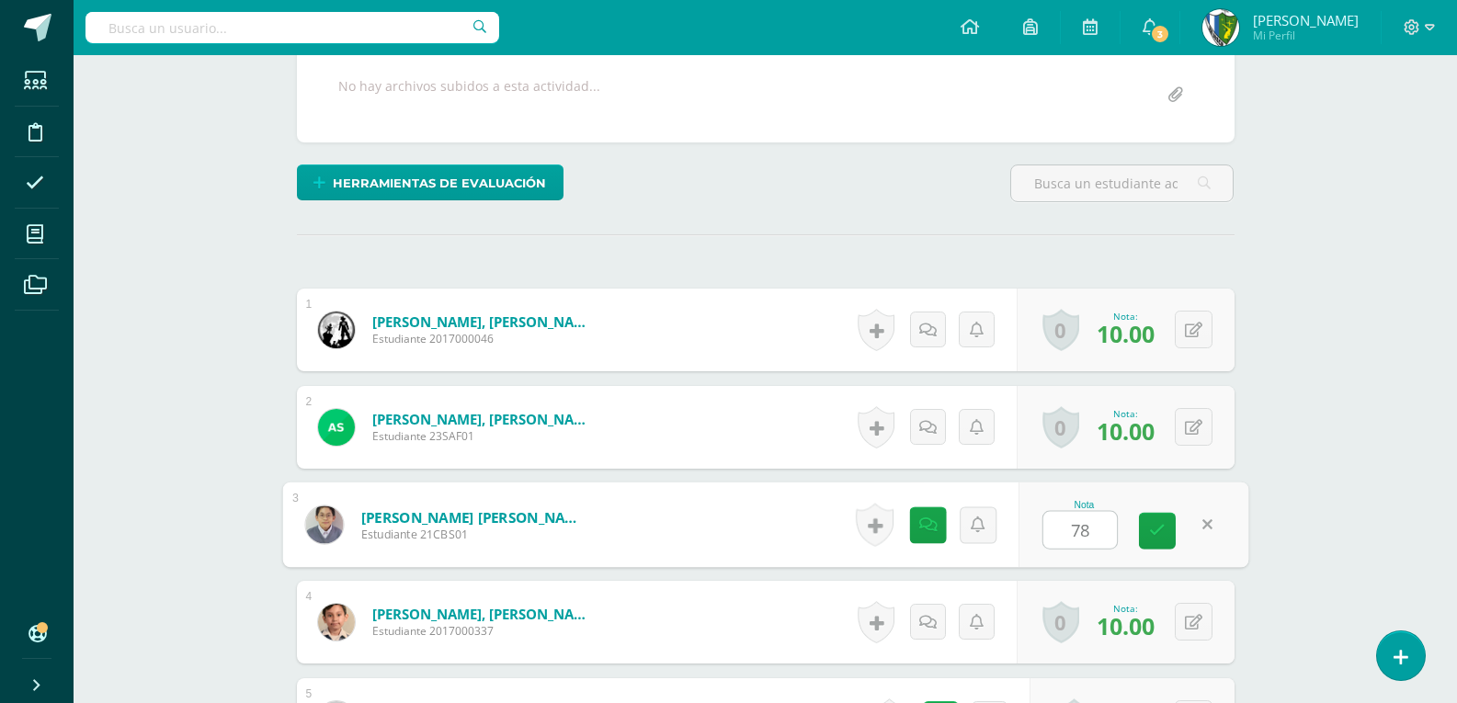
type input "7"
type input "8"
click at [1166, 533] on link at bounding box center [1157, 531] width 37 height 37
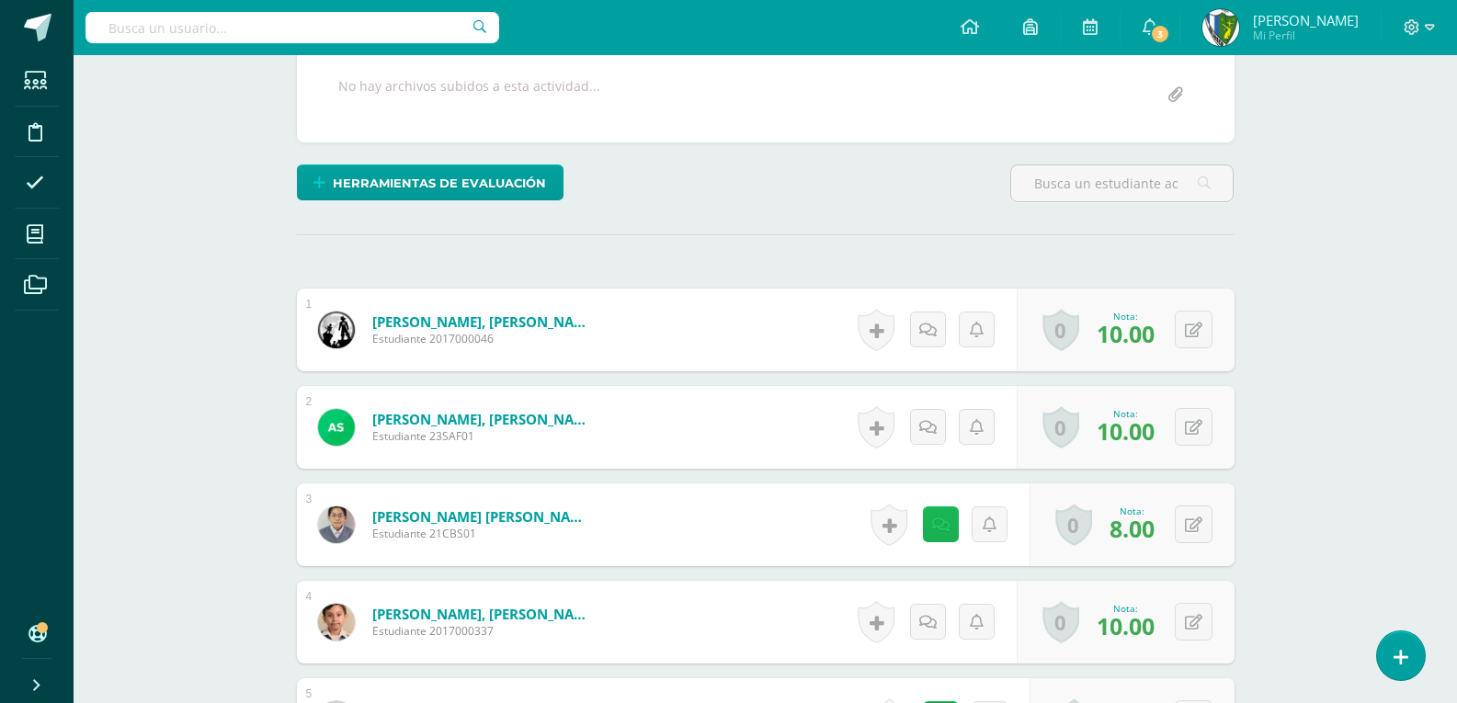
click at [939, 520] on icon at bounding box center [940, 526] width 17 height 16
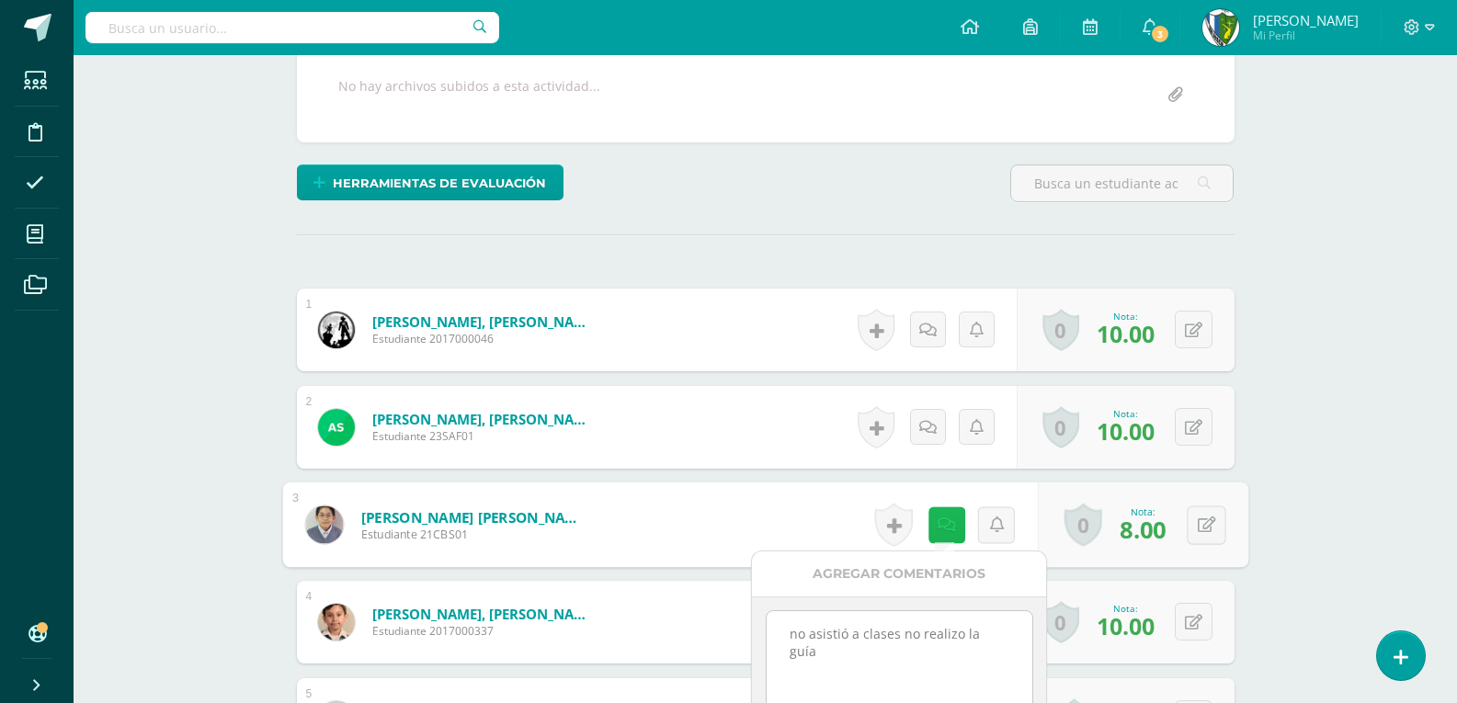
scroll to position [460, 0]
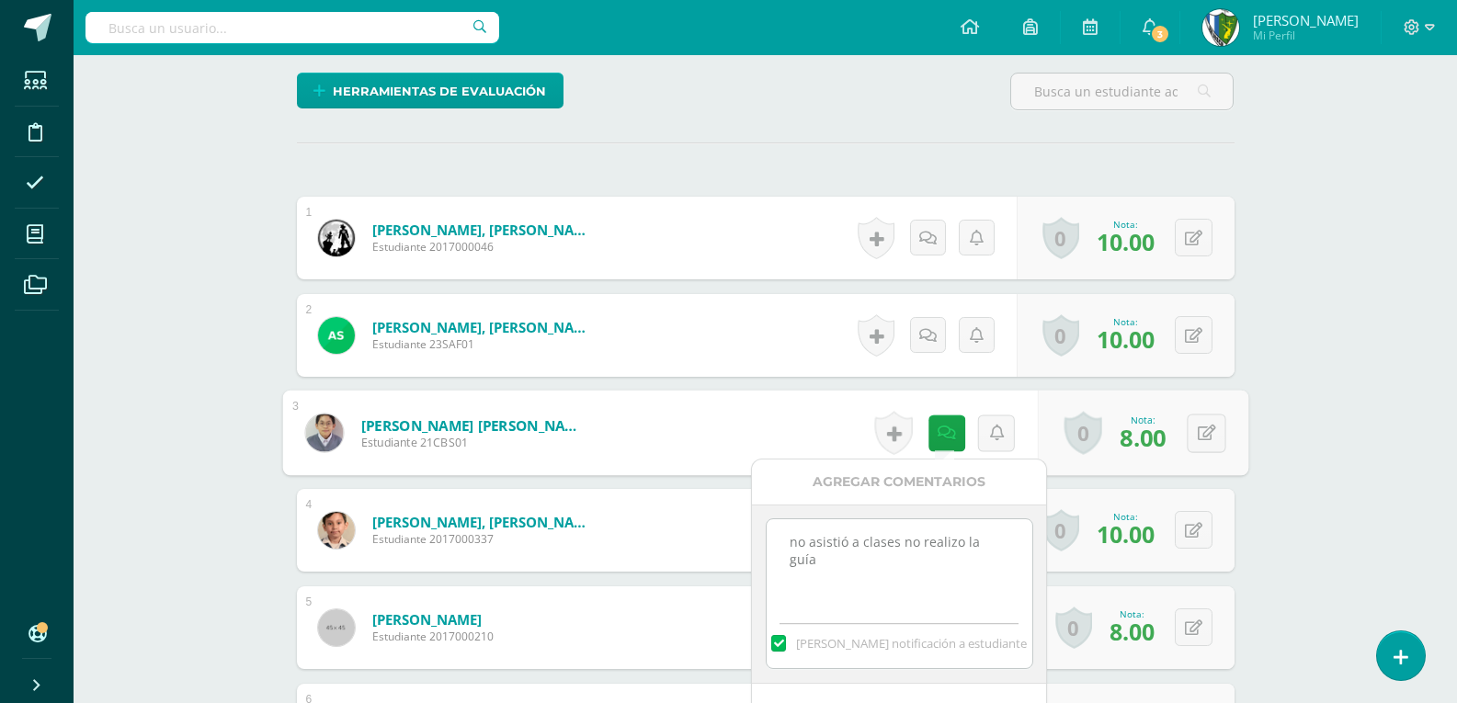
click at [848, 581] on textarea "no asistió a clases no realizo la guía" at bounding box center [900, 565] width 266 height 92
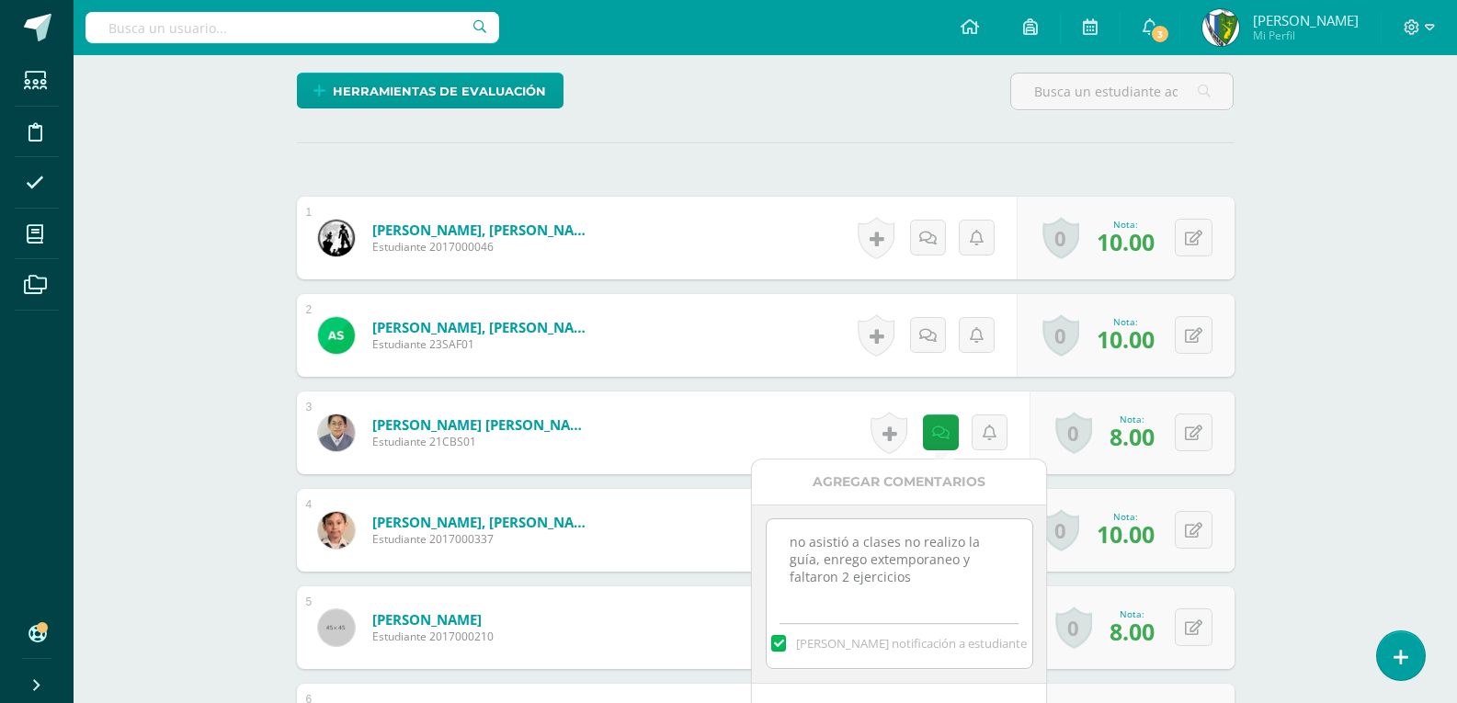
drag, startPoint x: 851, startPoint y: 560, endPoint x: 852, endPoint y: 576, distance: 16.6
click at [851, 575] on textarea "no asistió a clases no realizo la guía" at bounding box center [900, 565] width 266 height 92
click at [837, 559] on textarea "no asistió a clases no realizo la guía" at bounding box center [900, 565] width 266 height 92
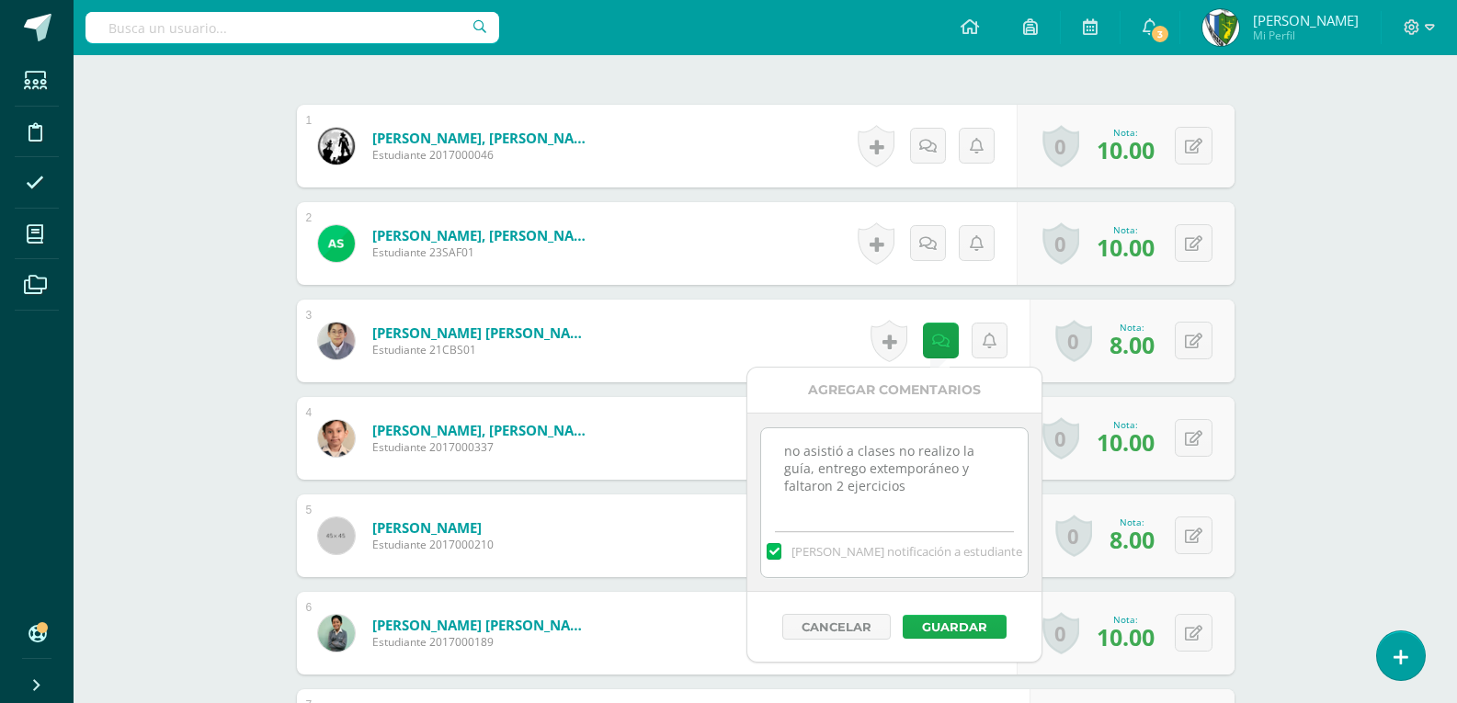
type textarea "no asistió a clases no realizo la guía, entrego extemporáneo y faltaron 2 ejerc…"
click at [941, 625] on button "Guardar" at bounding box center [955, 627] width 104 height 24
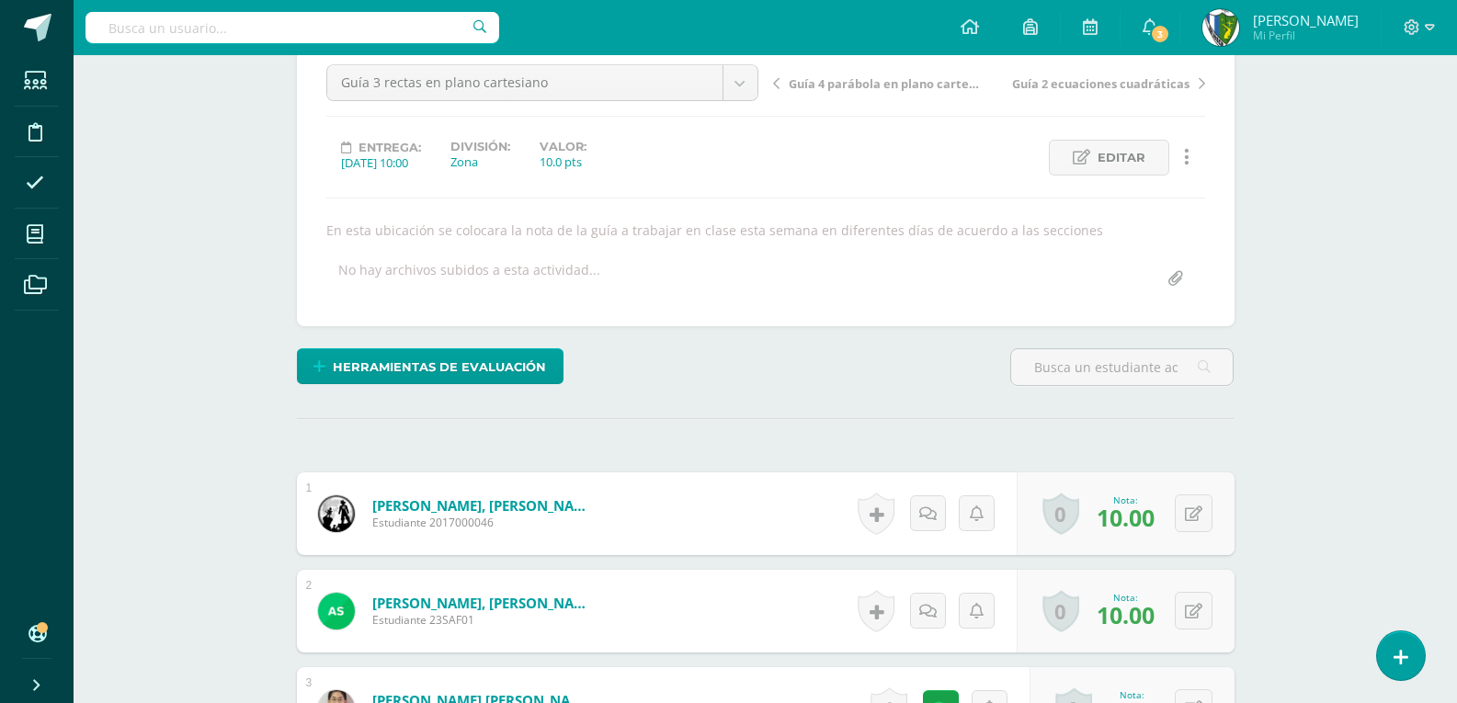
scroll to position [0, 0]
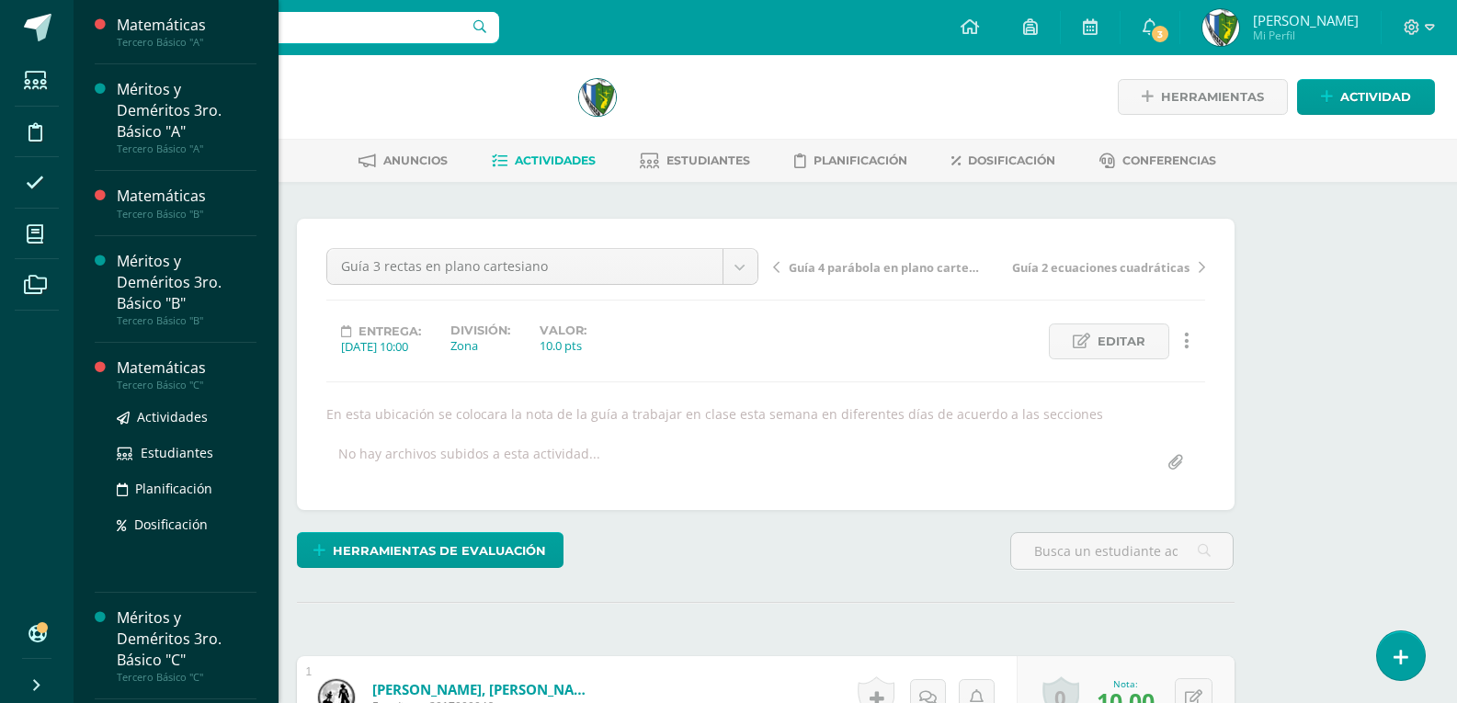
click at [197, 380] on div "Tercero Básico "C"" at bounding box center [187, 385] width 140 height 13
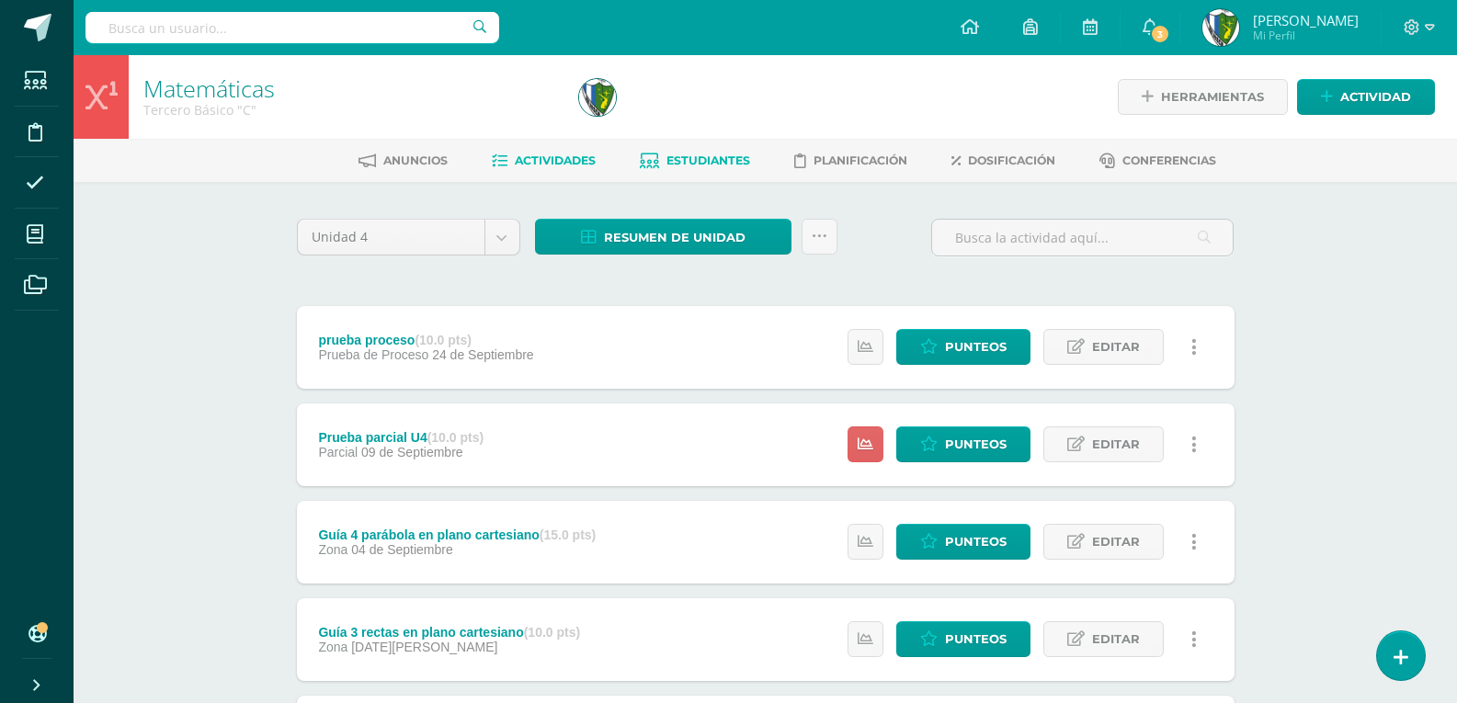
click at [711, 155] on span "Estudiantes" at bounding box center [708, 161] width 84 height 14
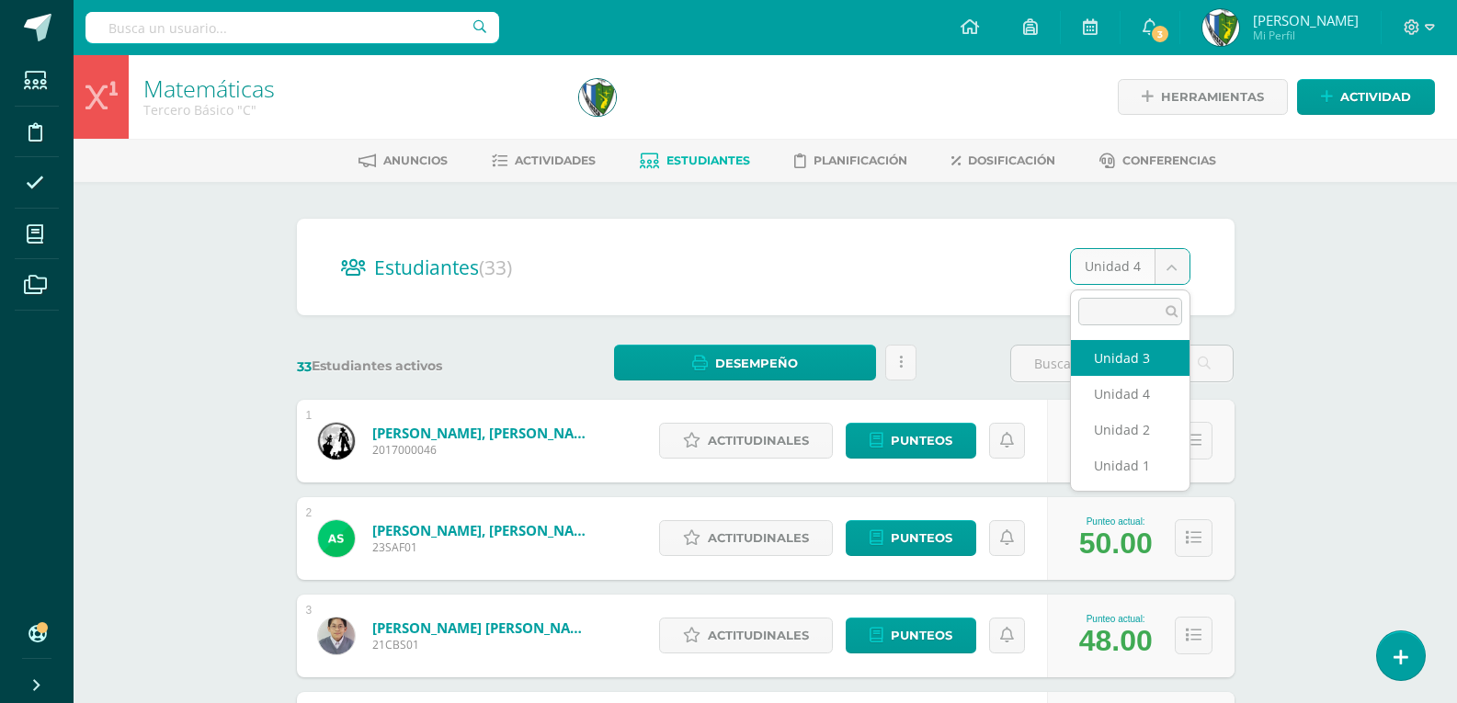
select select "/dashboard/teacher/section/4145/students/?unit=160235"
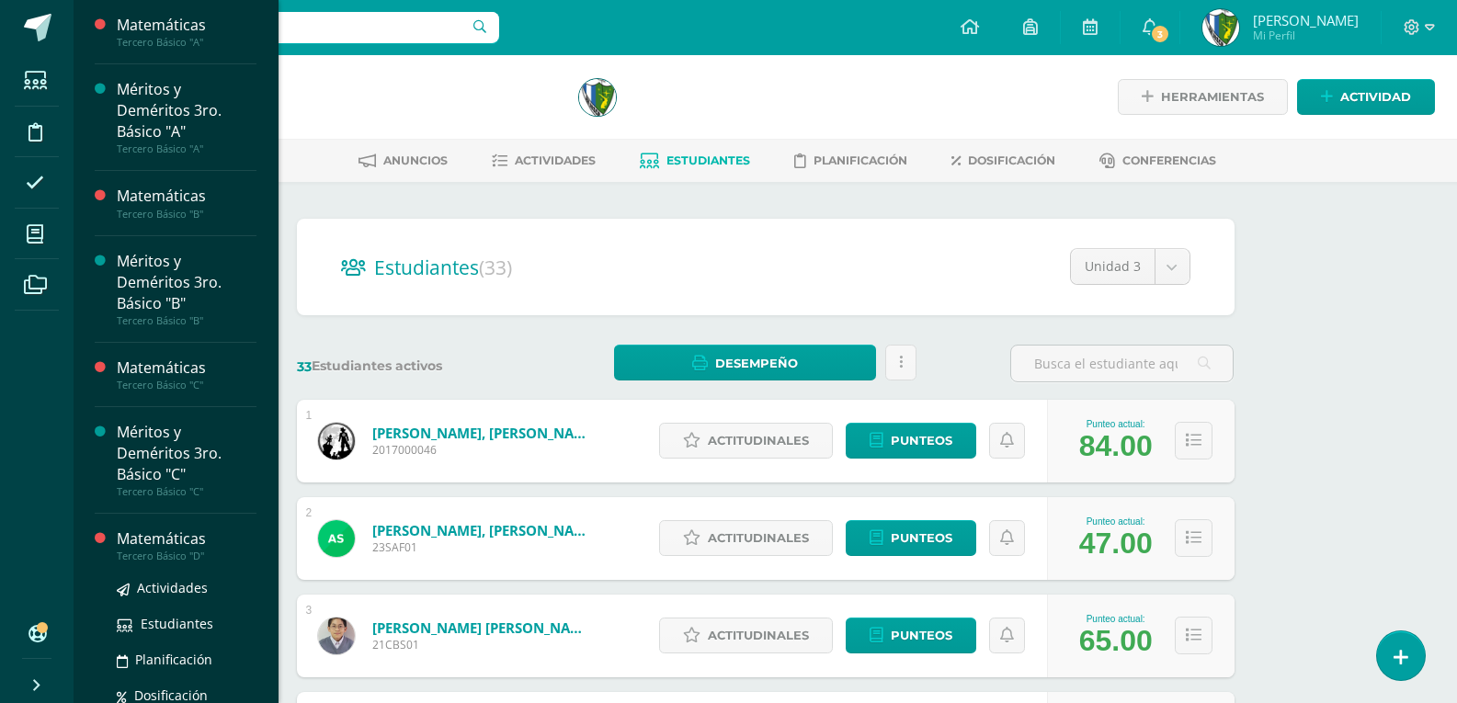
click at [154, 547] on div "Matemáticas" at bounding box center [187, 539] width 140 height 21
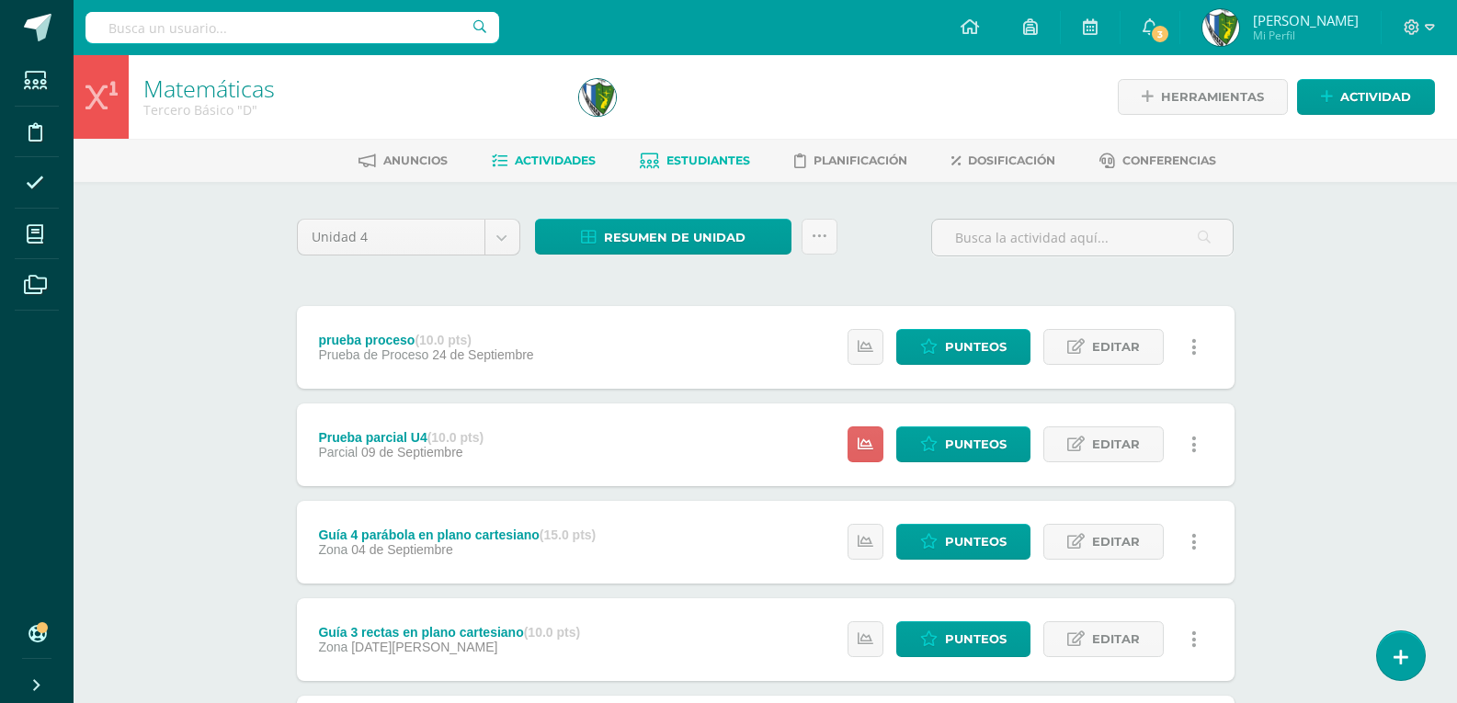
click at [693, 155] on span "Estudiantes" at bounding box center [708, 161] width 84 height 14
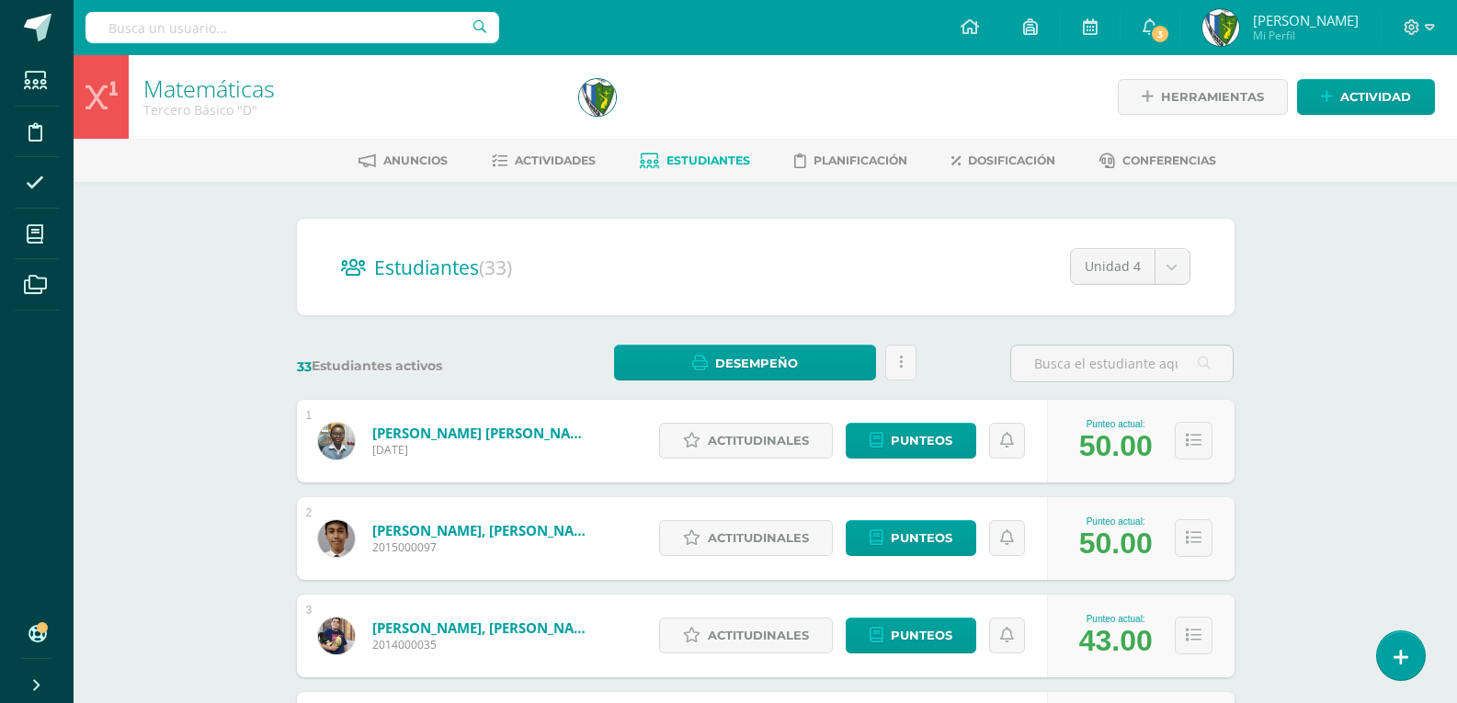
scroll to position [92, 0]
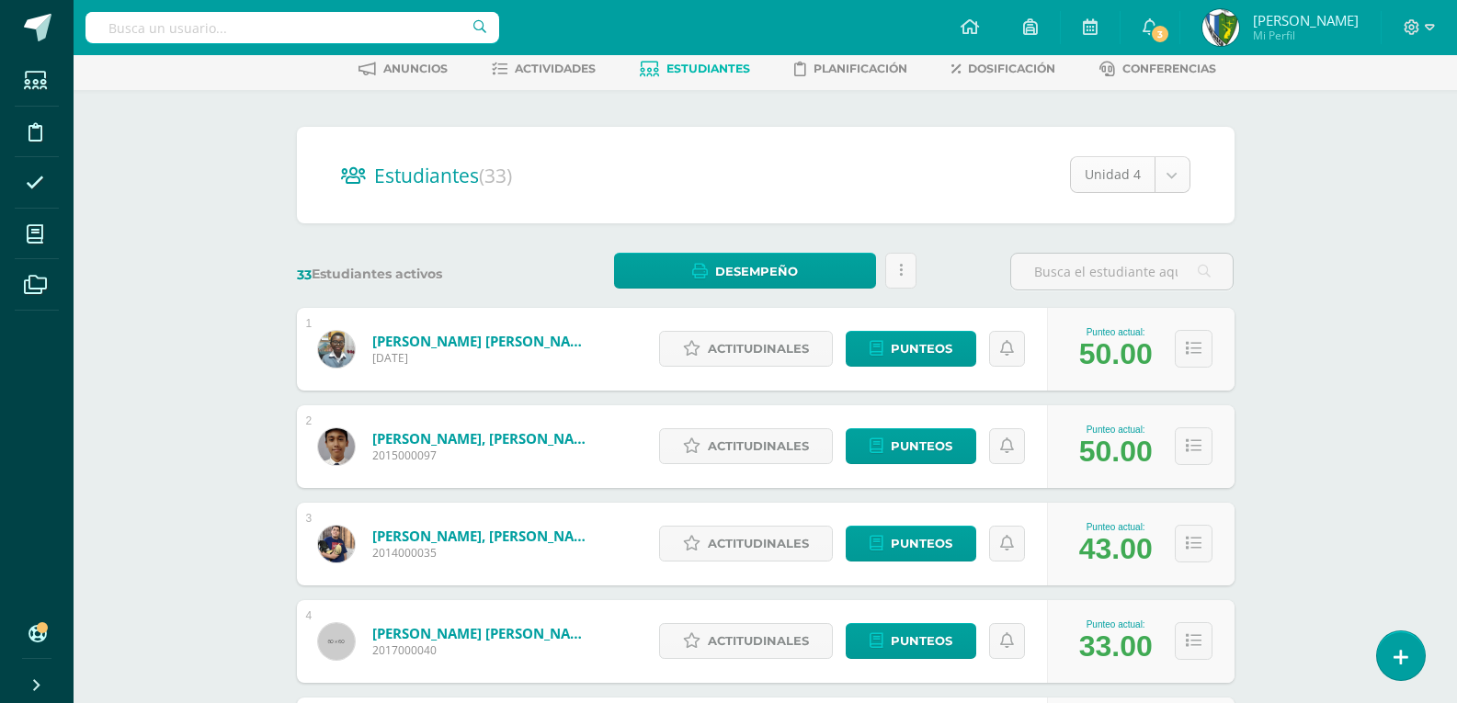
click at [1170, 176] on body "Estudiantes Disciplina Asistencia Mis cursos Archivos Soporte Centro de ayuda Ú…" at bounding box center [728, 645] width 1457 height 1475
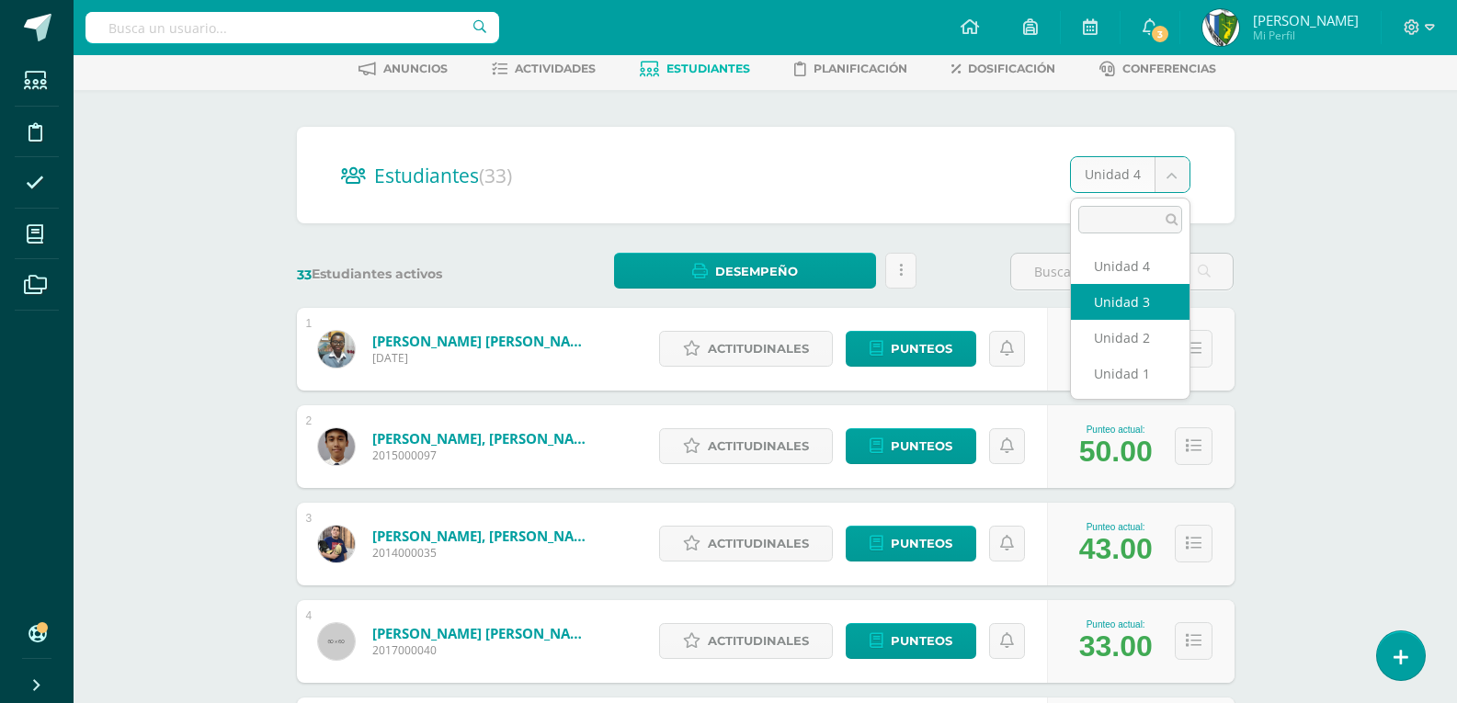
select select "/dashboard/teacher/section/4161/students/?unit=160515"
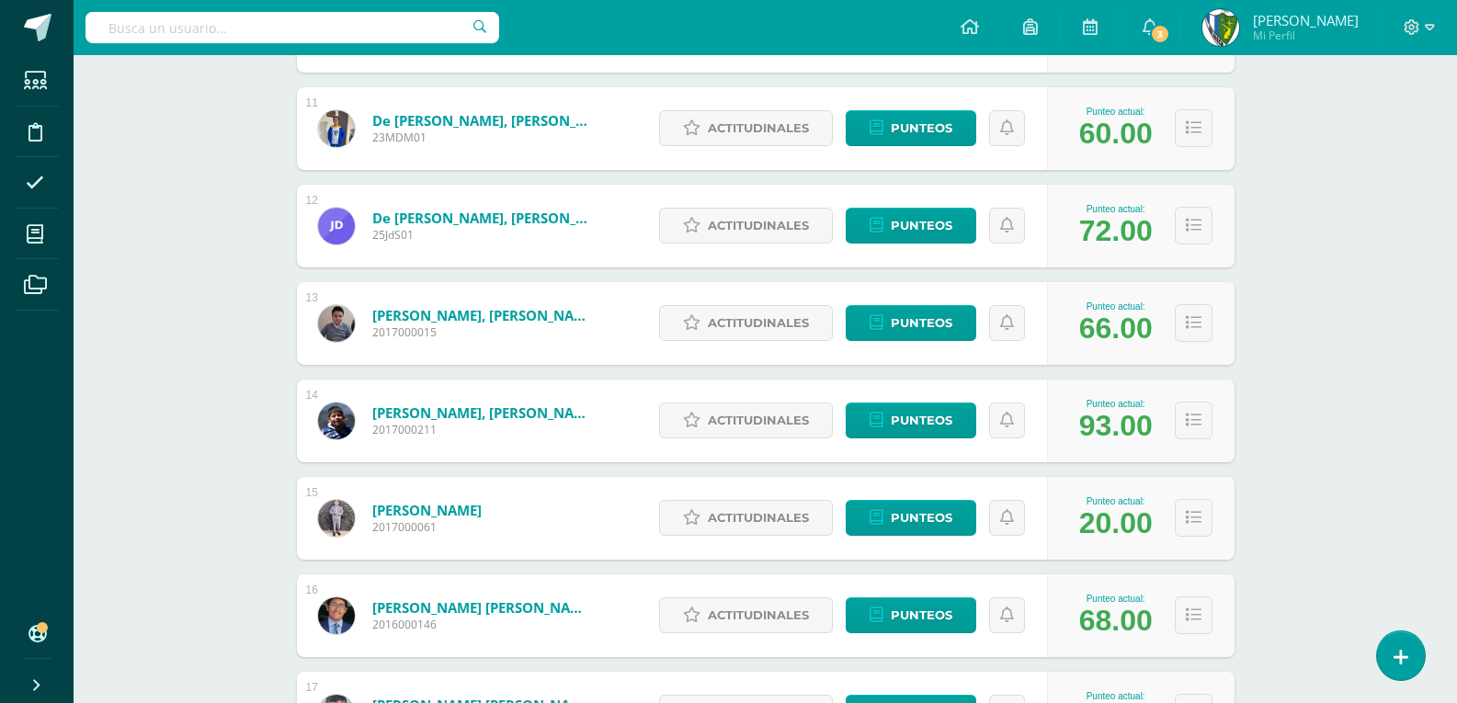
scroll to position [1379, 0]
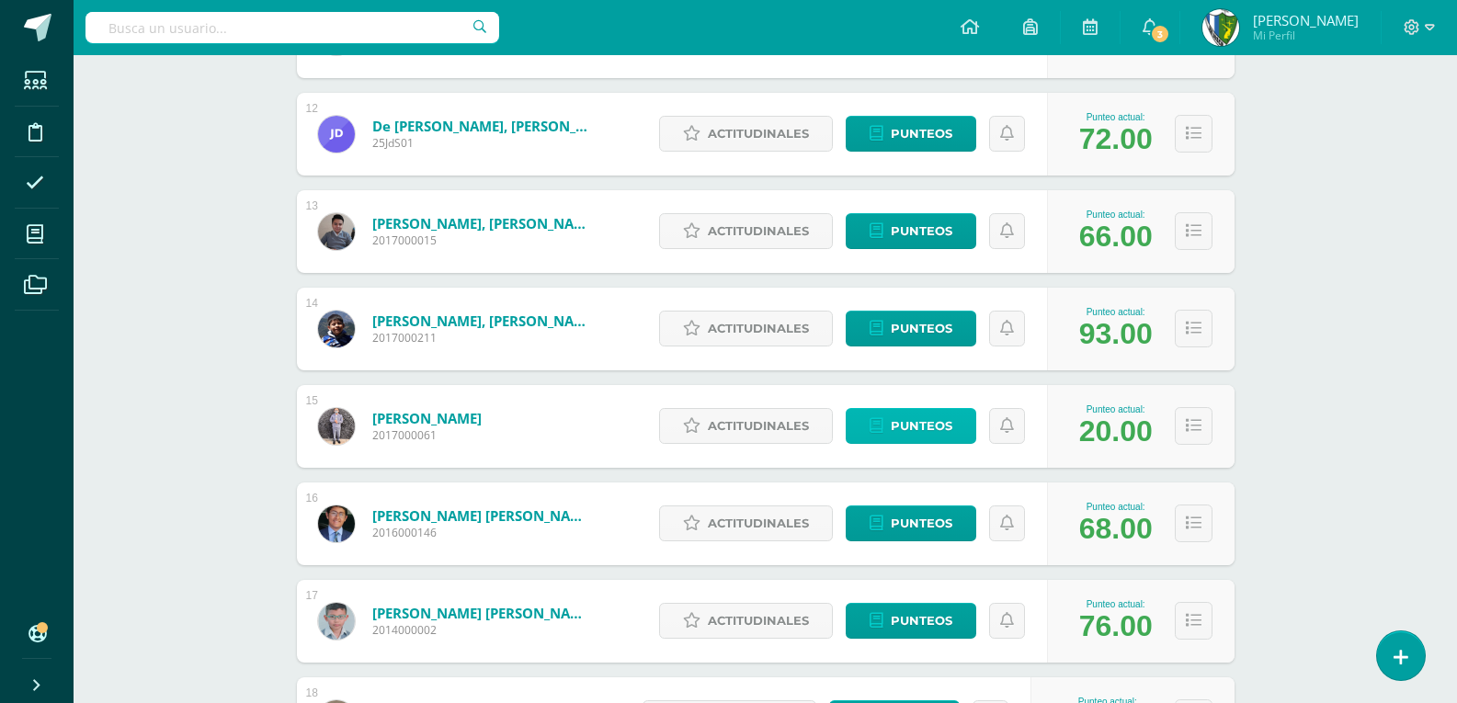
click at [908, 416] on span "Punteos" at bounding box center [922, 426] width 62 height 34
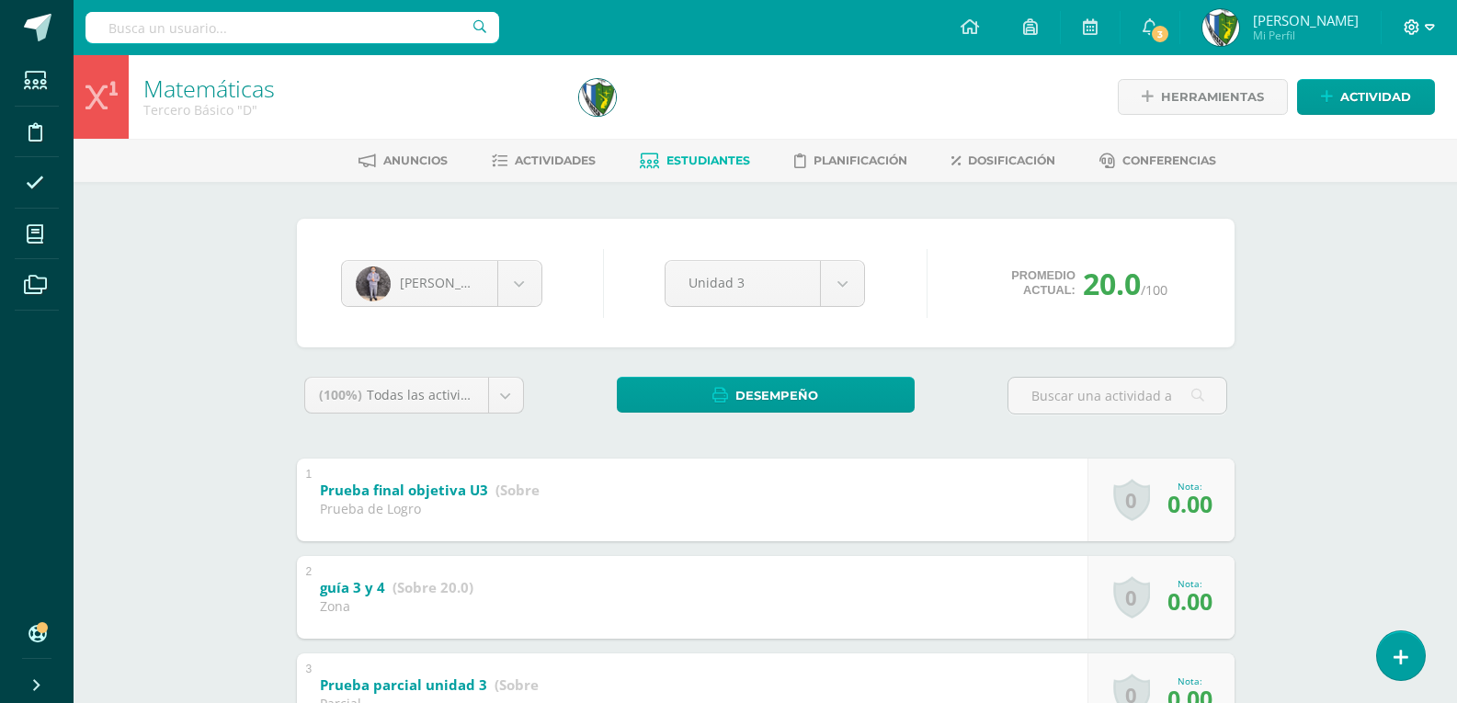
click at [1434, 34] on icon at bounding box center [1430, 27] width 10 height 17
click at [1391, 124] on span "Cerrar sesión" at bounding box center [1372, 125] width 83 height 17
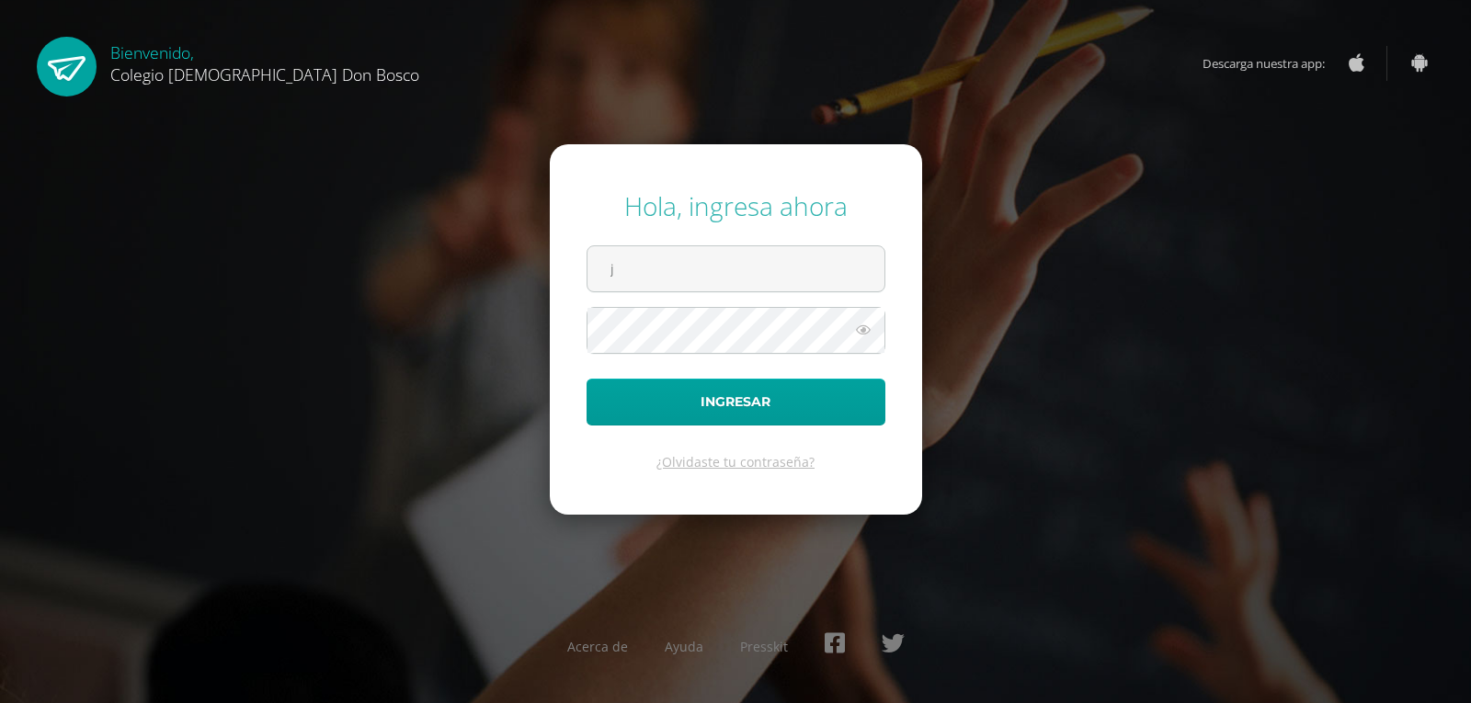
type input "[EMAIL_ADDRESS][DOMAIN_NAME]"
click at [868, 331] on icon at bounding box center [863, 330] width 24 height 22
click at [868, 331] on icon at bounding box center [862, 330] width 26 height 22
click at [860, 329] on icon at bounding box center [863, 330] width 24 height 22
click at [860, 330] on icon at bounding box center [862, 330] width 26 height 22
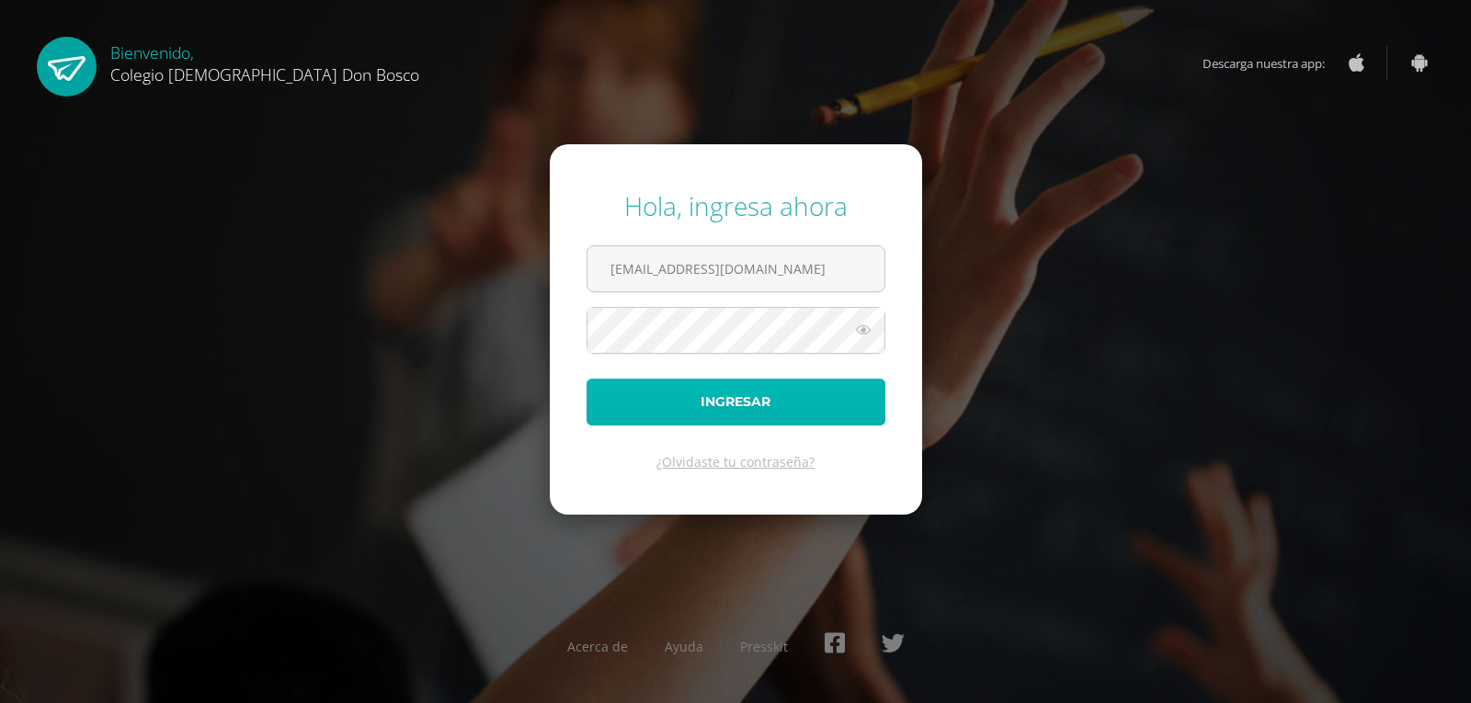
click at [748, 394] on button "Ingresar" at bounding box center [735, 402] width 299 height 47
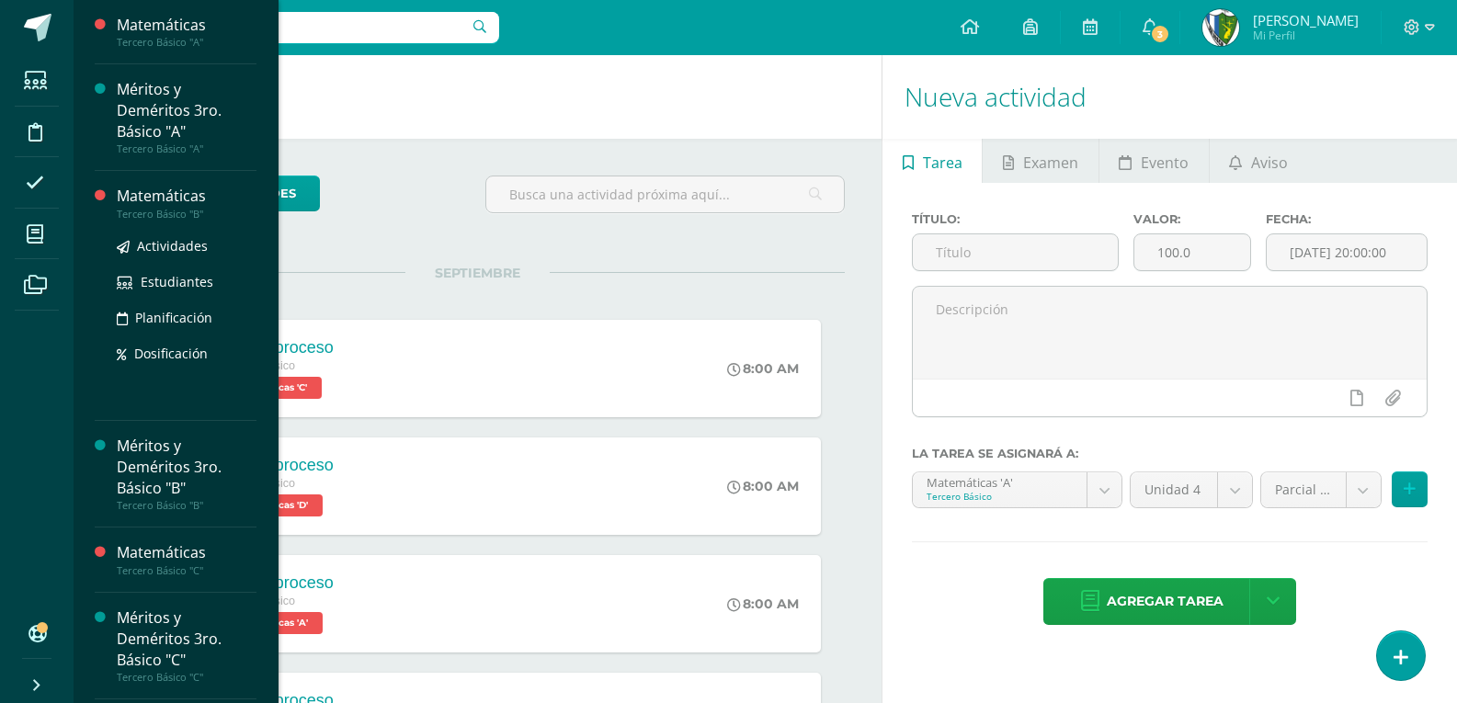
click at [162, 189] on div "Matemáticas" at bounding box center [187, 196] width 140 height 21
